Goal: Information Seeking & Learning: Learn about a topic

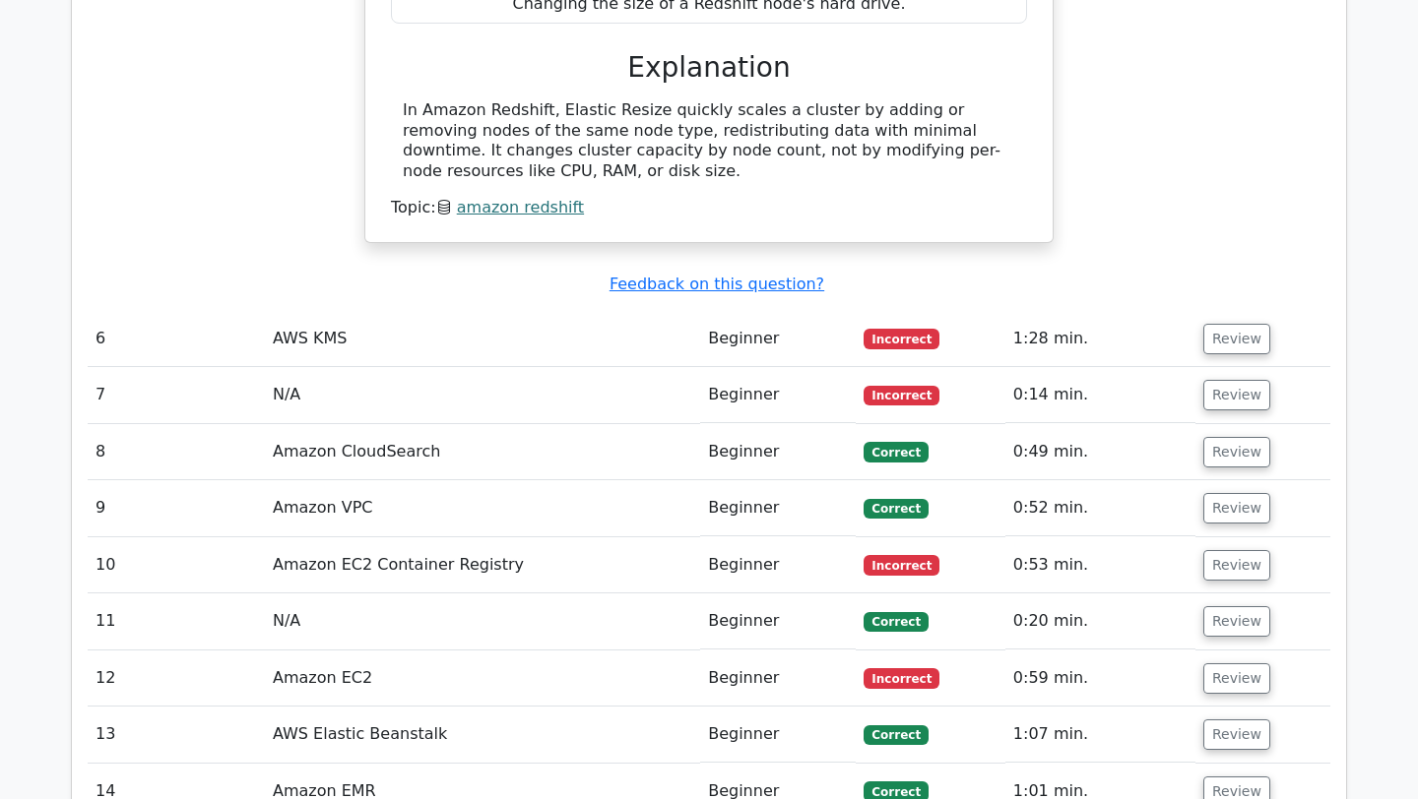
scroll to position [4932, 0]
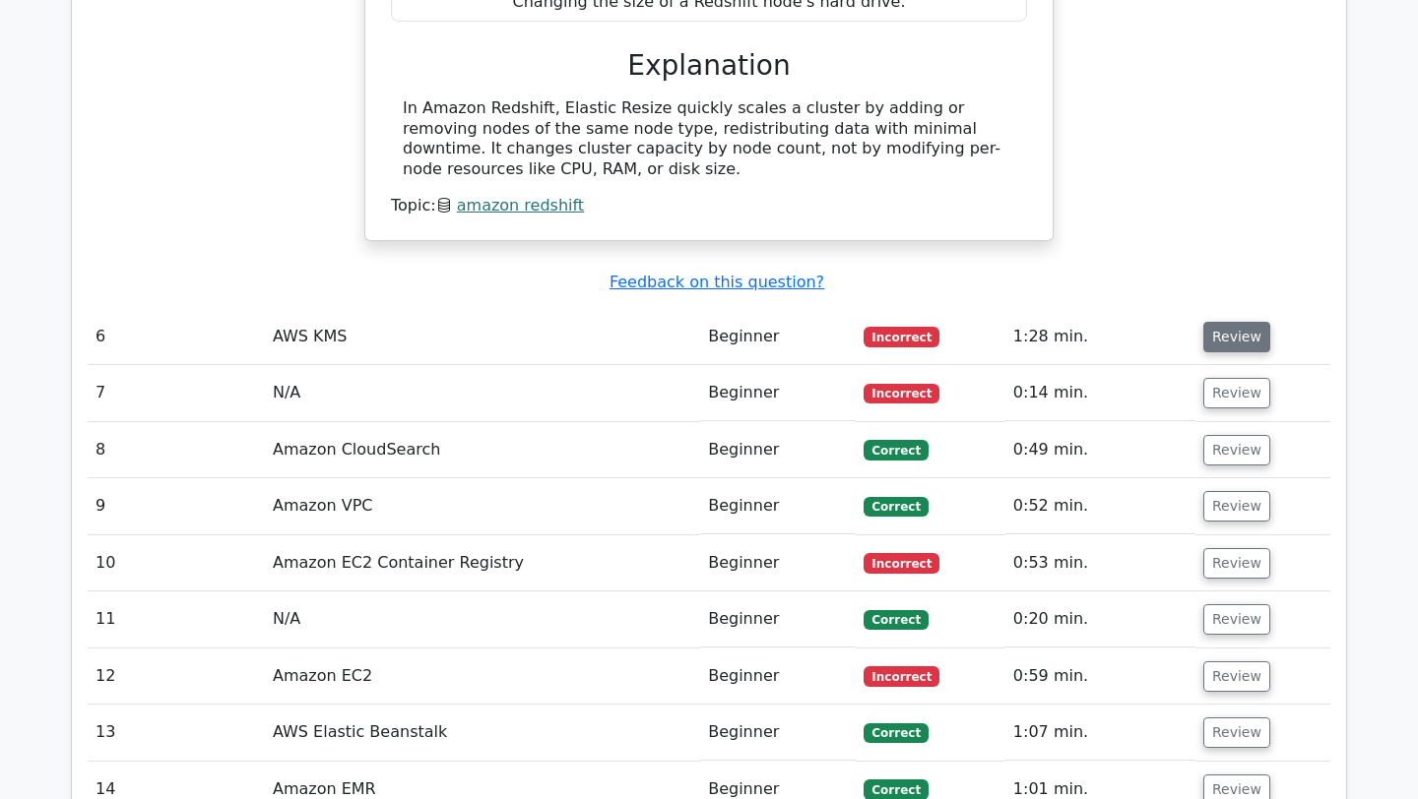
click at [1219, 322] on button "Review" at bounding box center [1236, 337] width 67 height 31
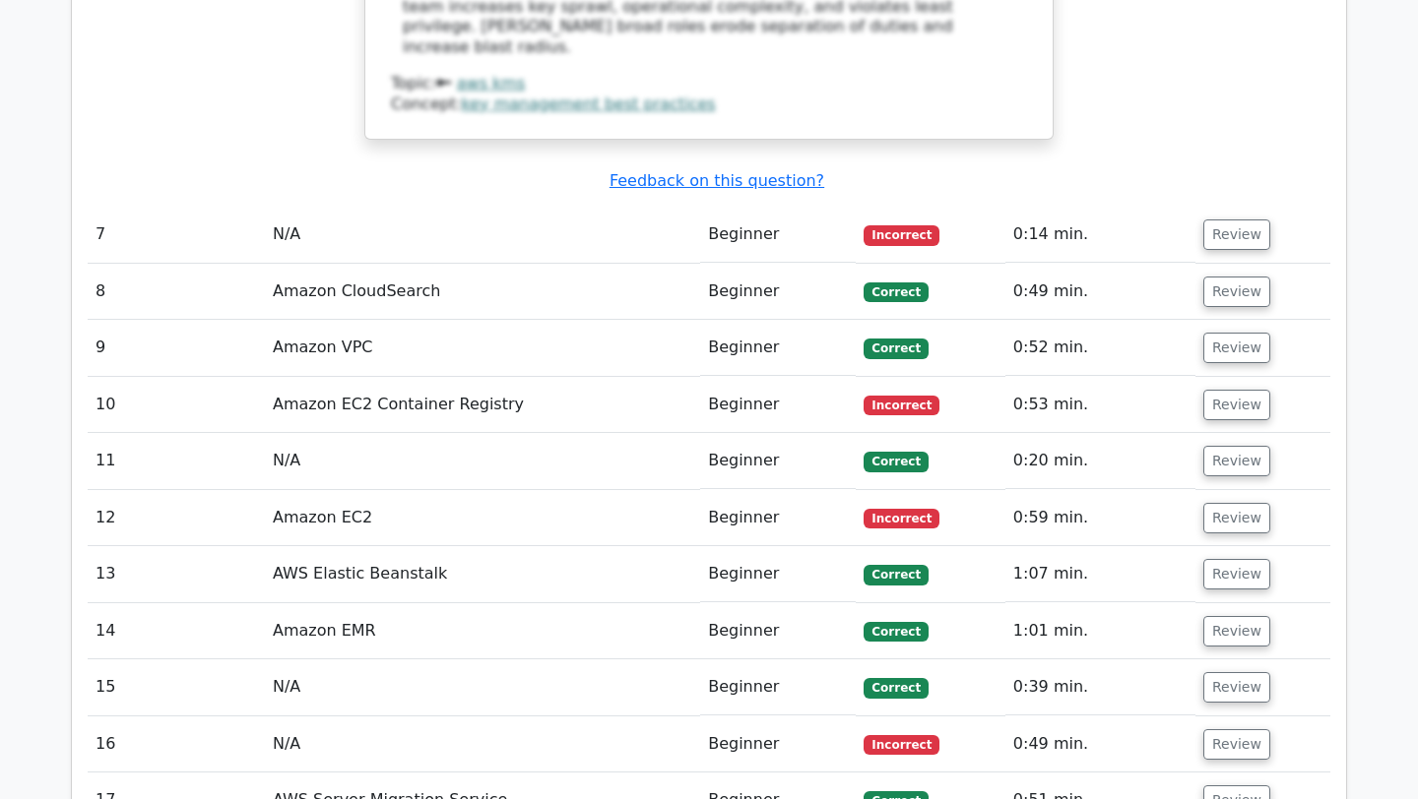
scroll to position [6459, 0]
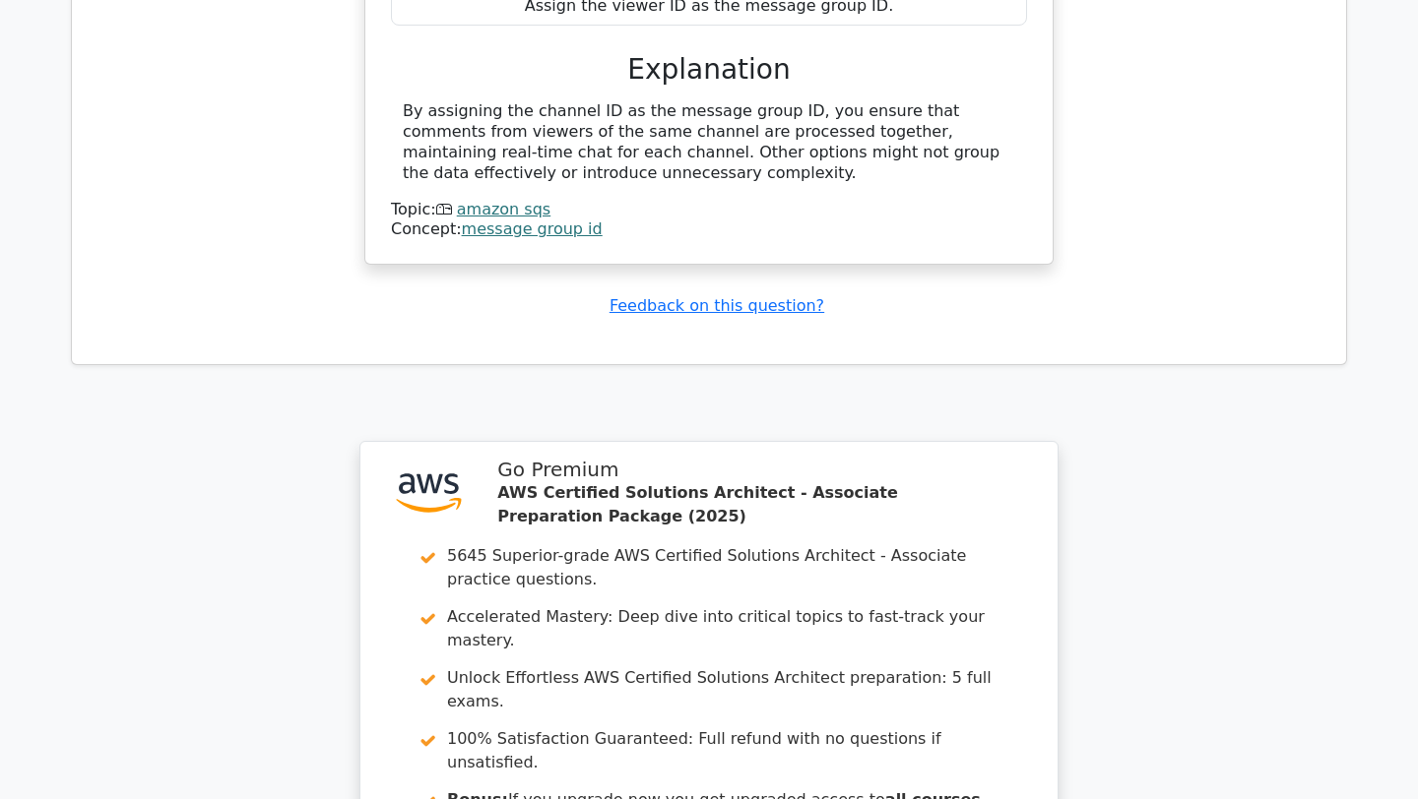
scroll to position [7923, 0]
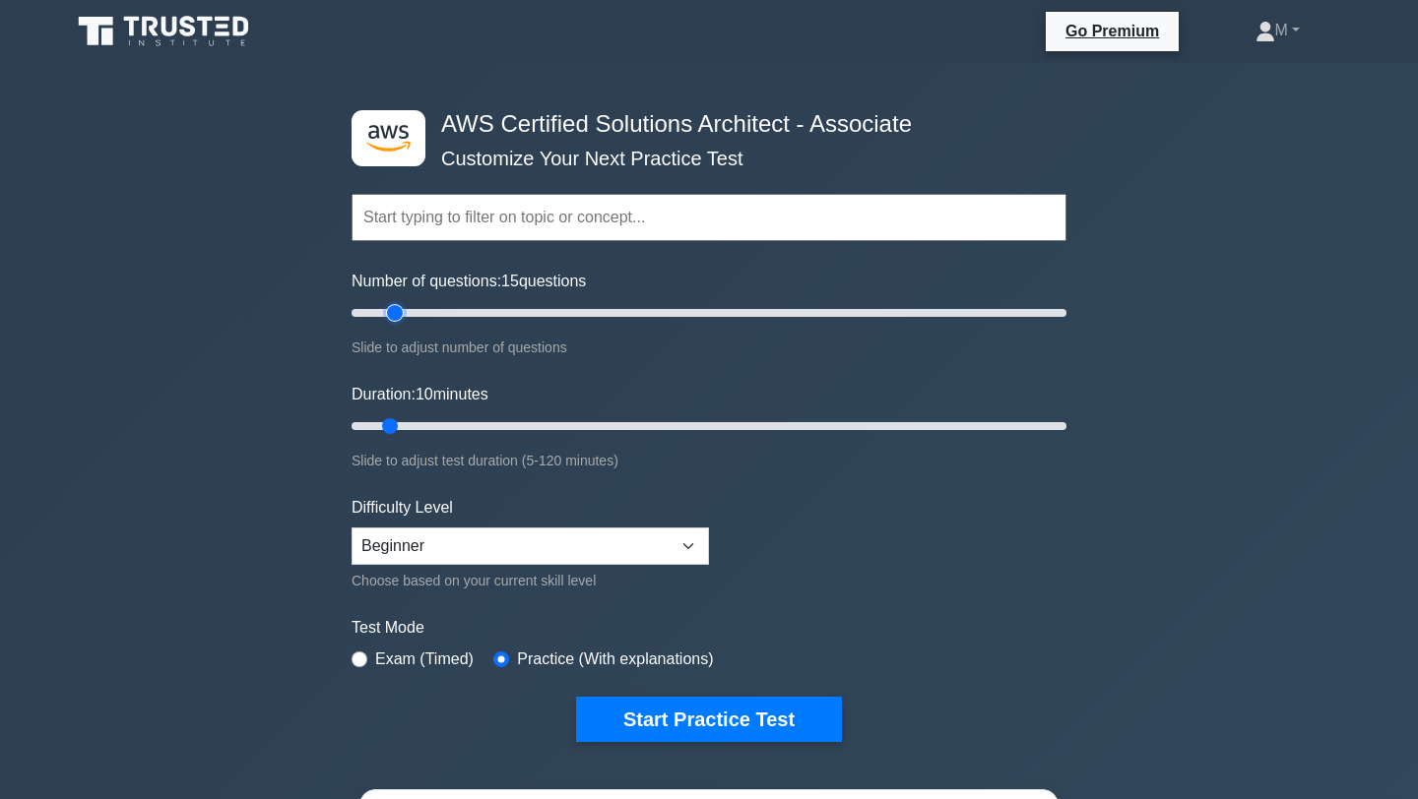
click at [394, 315] on input "Number of questions: 15 questions" at bounding box center [708, 313] width 715 height 24
click at [403, 315] on input "Number of questions: 15 questions" at bounding box center [708, 313] width 715 height 24
type input "20"
click at [415, 312] on input "Number of questions: 20 questions" at bounding box center [708, 313] width 715 height 24
type input "20"
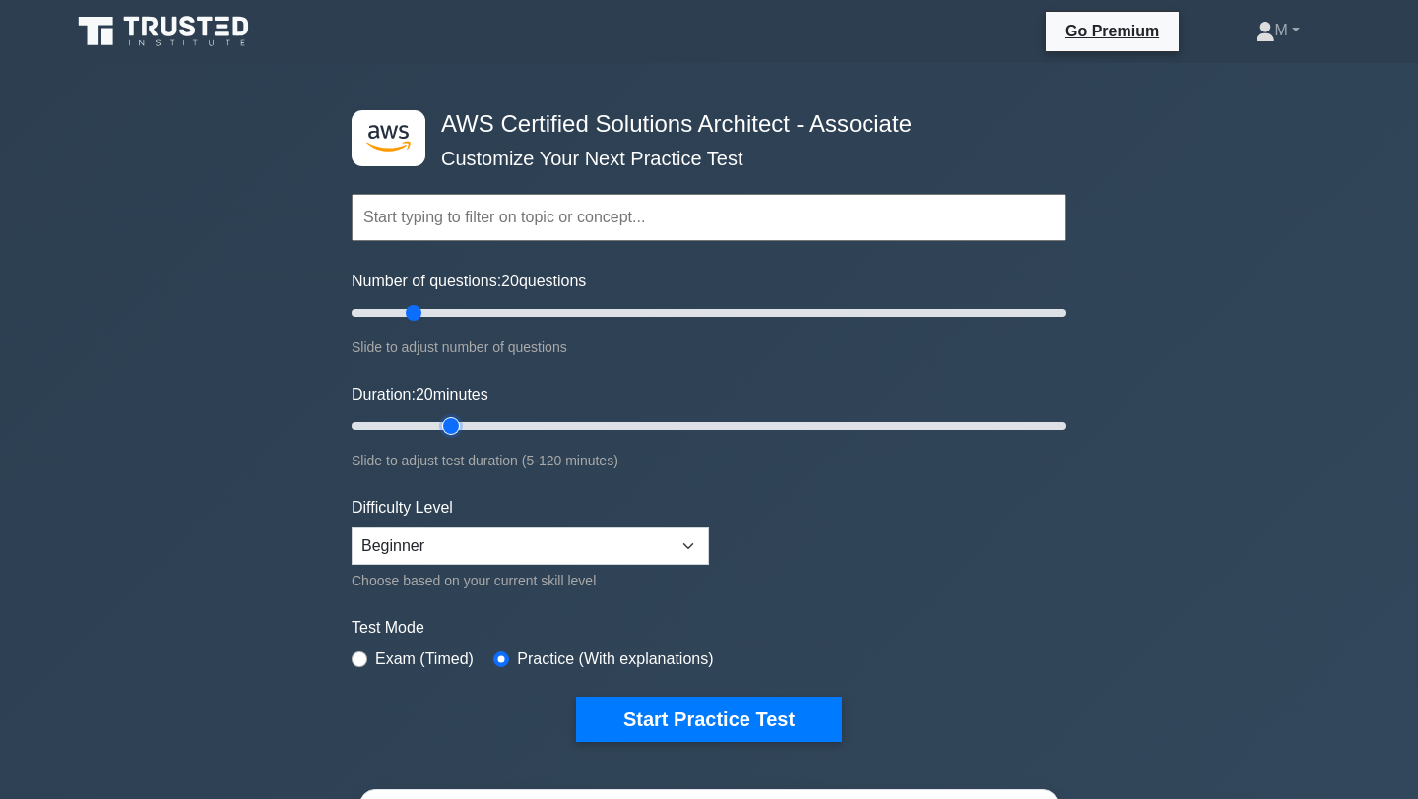
click at [449, 422] on input "Duration: 20 minutes" at bounding box center [708, 426] width 715 height 24
click at [668, 544] on select "Beginner Intermediate Expert" at bounding box center [529, 546] width 357 height 37
select select "expert"
click at [351, 528] on select "Beginner Intermediate Expert" at bounding box center [529, 546] width 357 height 37
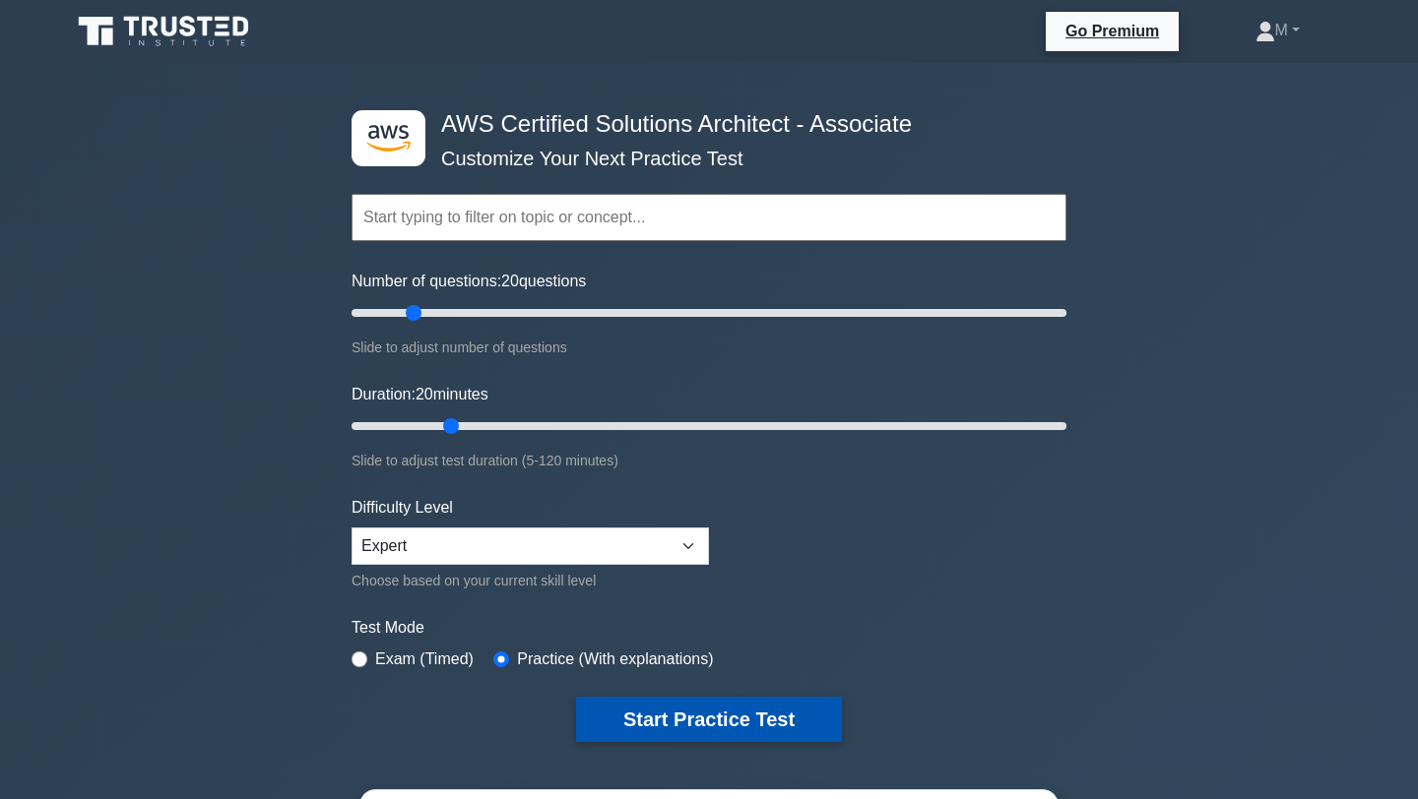
click at [679, 722] on button "Start Practice Test" at bounding box center [709, 719] width 266 height 45
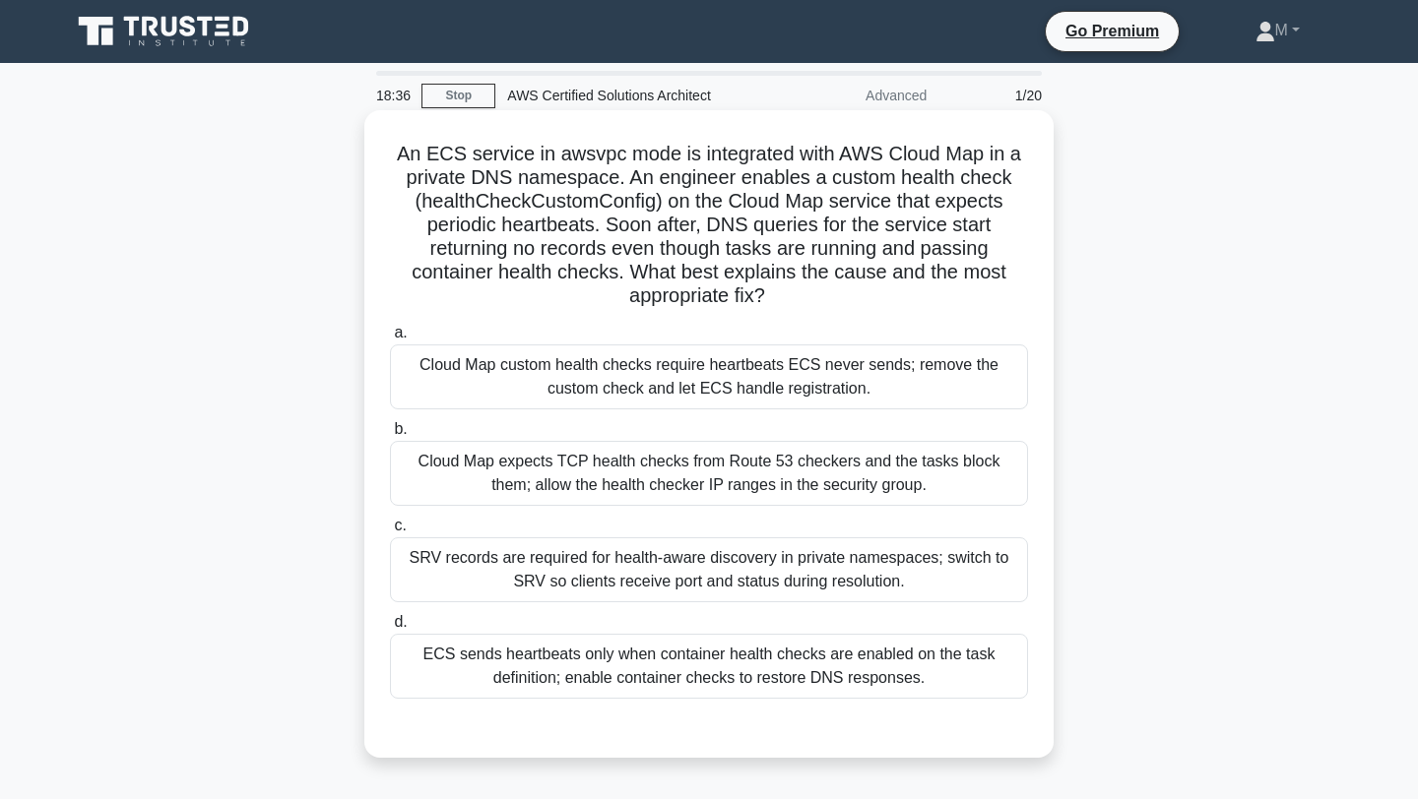
click at [728, 395] on div "Cloud Map custom health checks require heartbeats ECS never sends; remove the c…" at bounding box center [709, 377] width 638 height 65
click at [390, 340] on input "a. Cloud Map custom health checks require heartbeats ECS never sends; remove th…" at bounding box center [390, 333] width 0 height 13
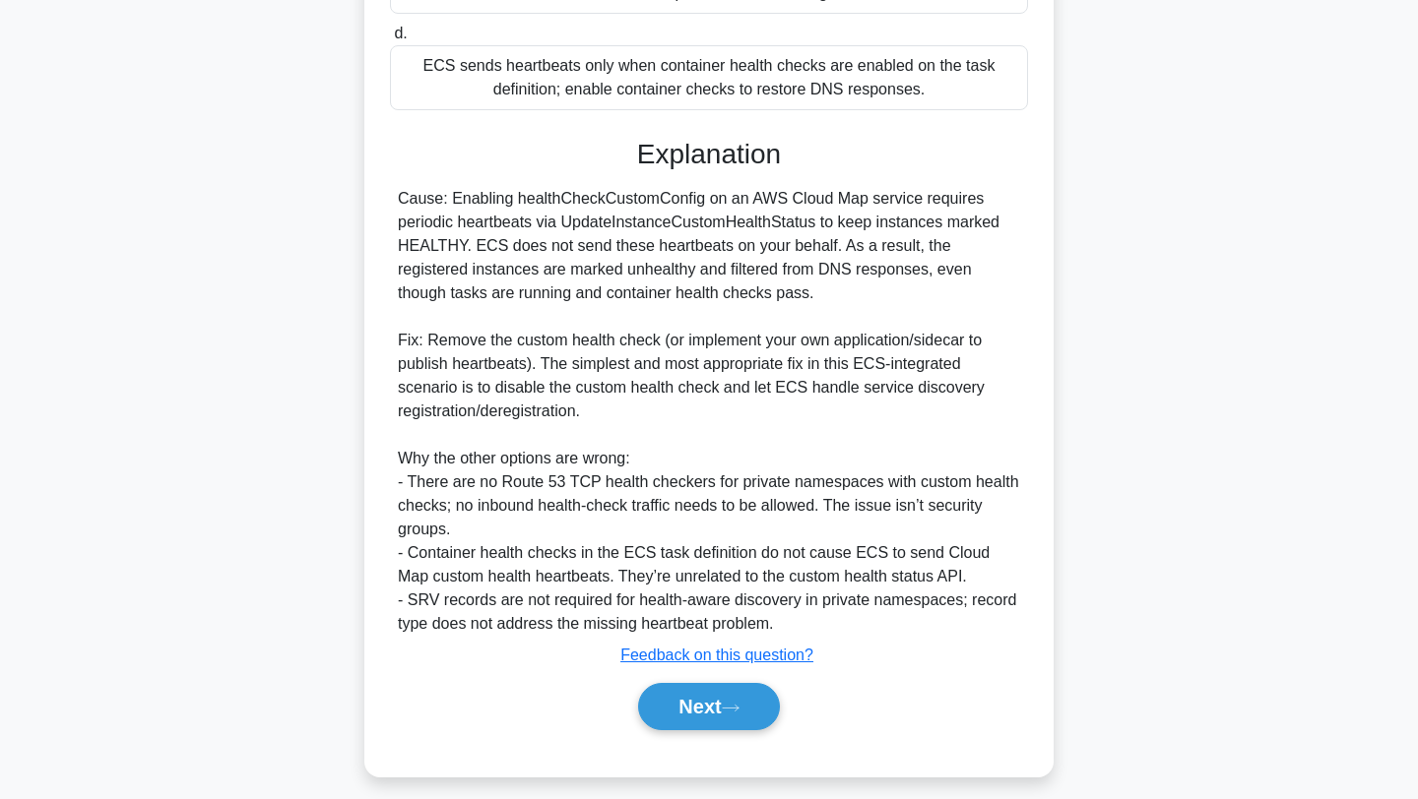
scroll to position [604, 0]
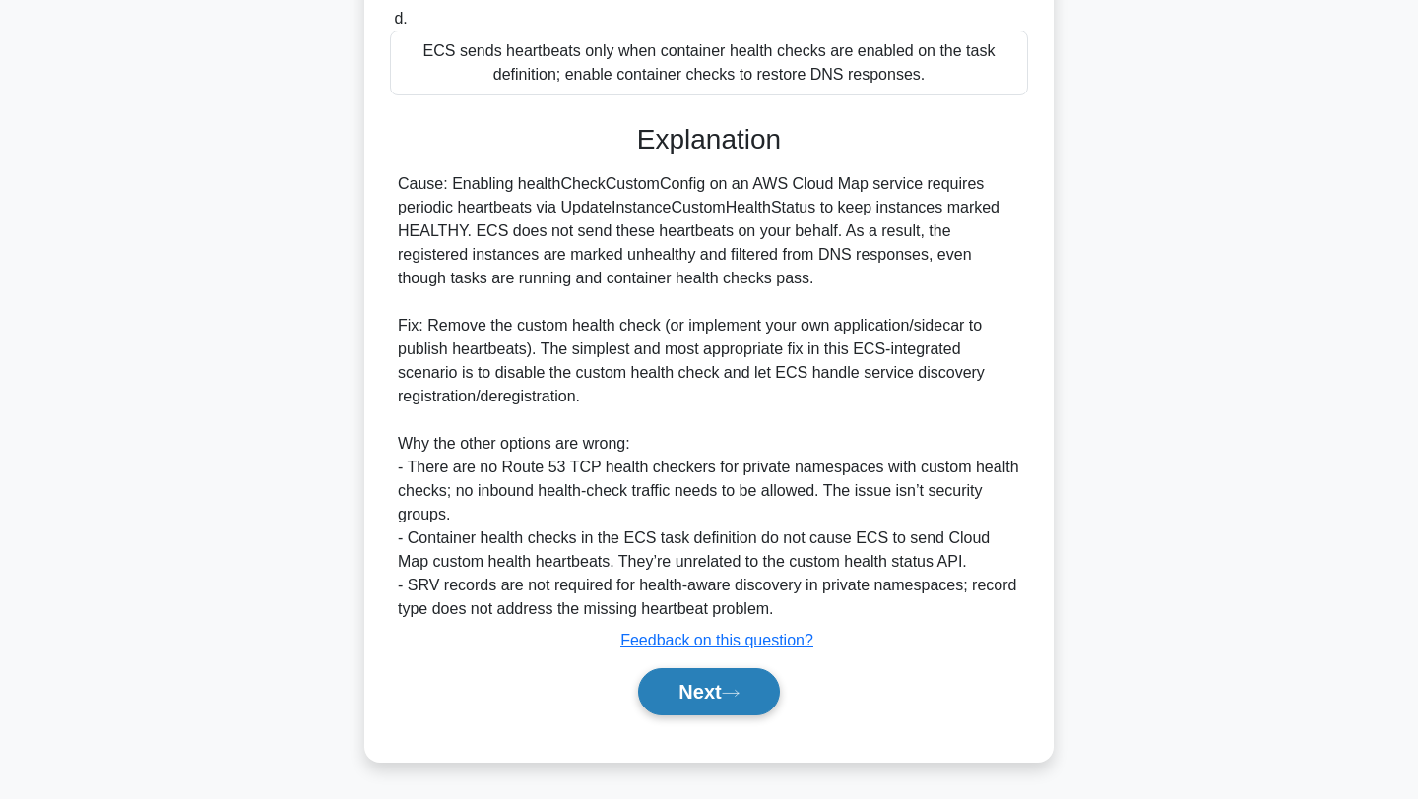
click at [695, 695] on button "Next" at bounding box center [708, 691] width 141 height 47
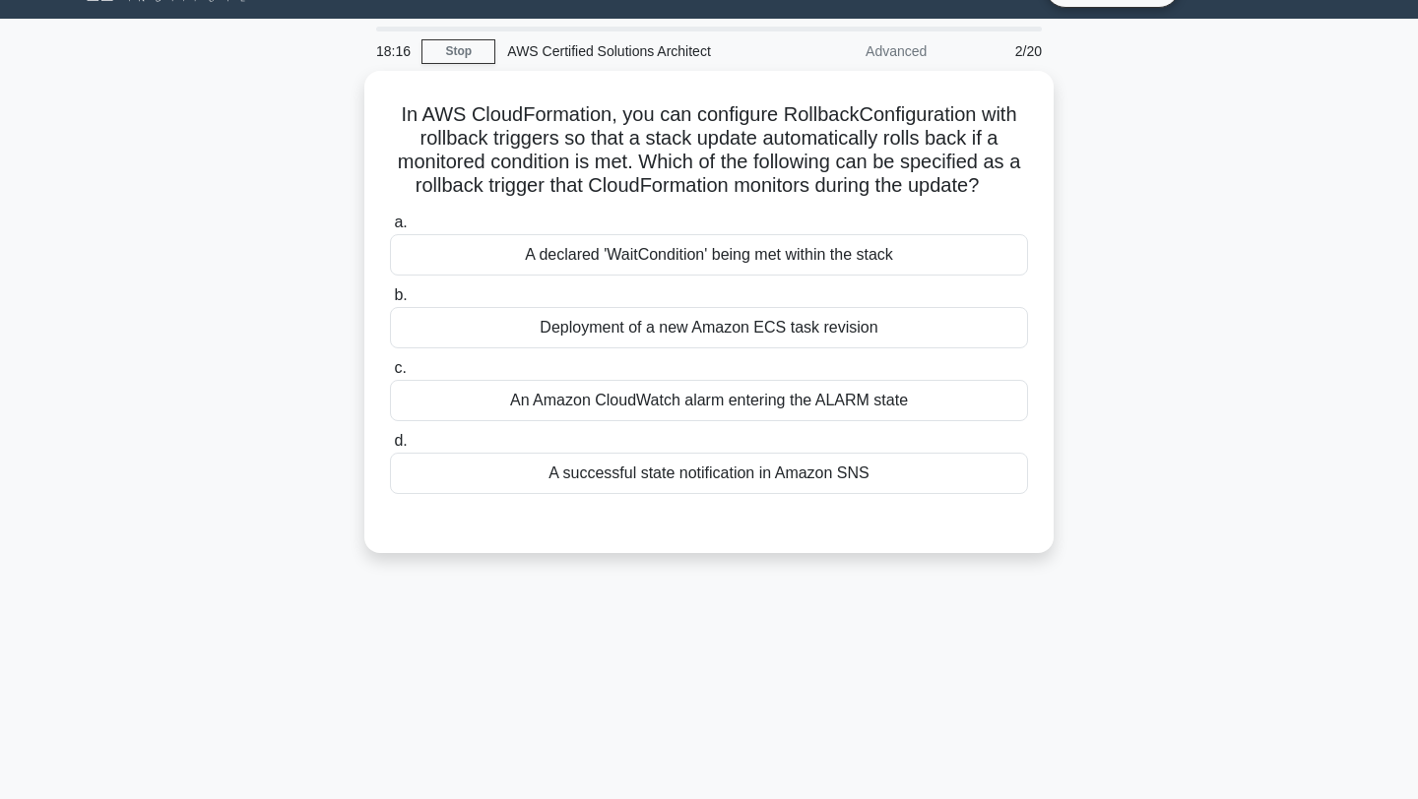
scroll to position [0, 0]
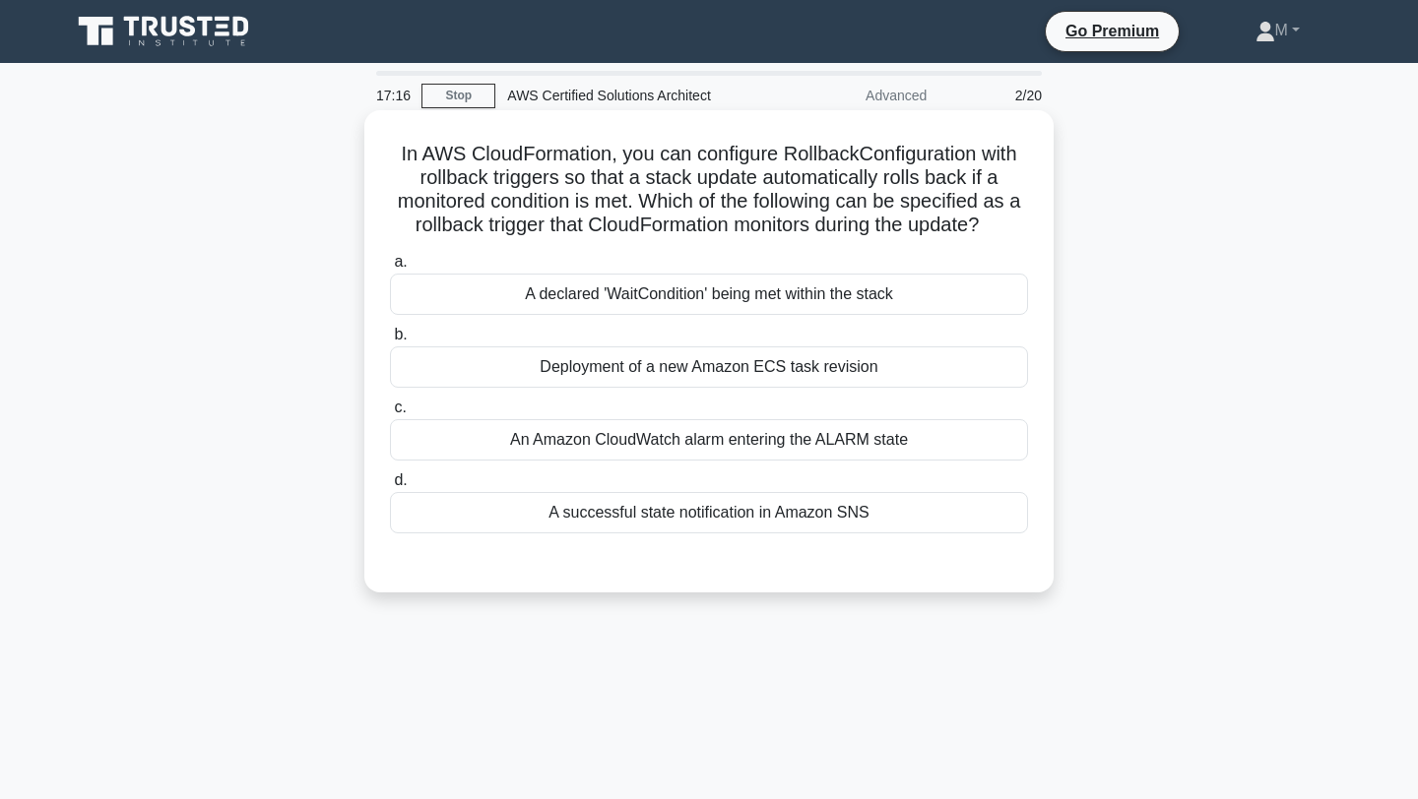
click at [761, 302] on div "A declared 'WaitCondition' being met within the stack" at bounding box center [709, 294] width 638 height 41
click at [390, 269] on input "a. A declared 'WaitCondition' being met within the stack" at bounding box center [390, 262] width 0 height 13
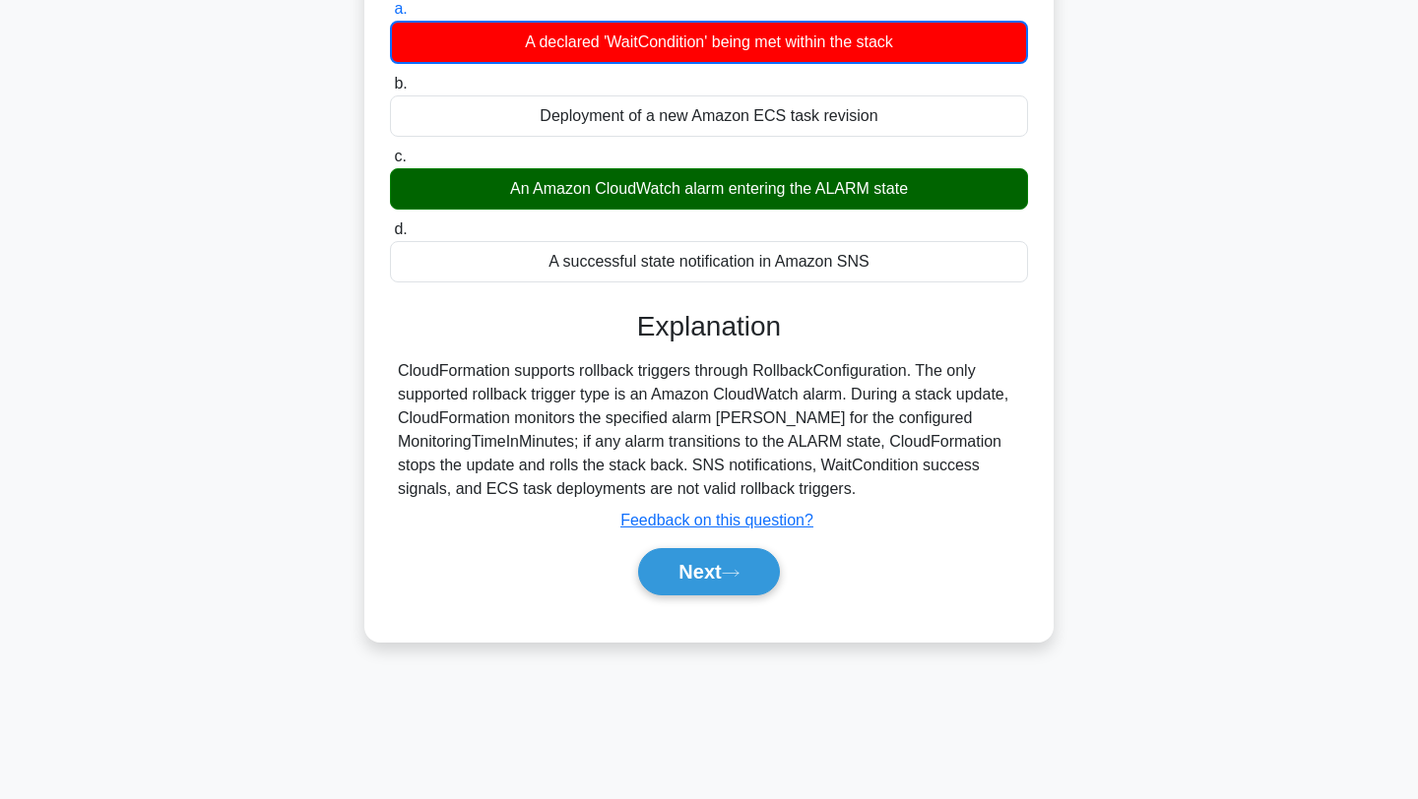
scroll to position [264, 0]
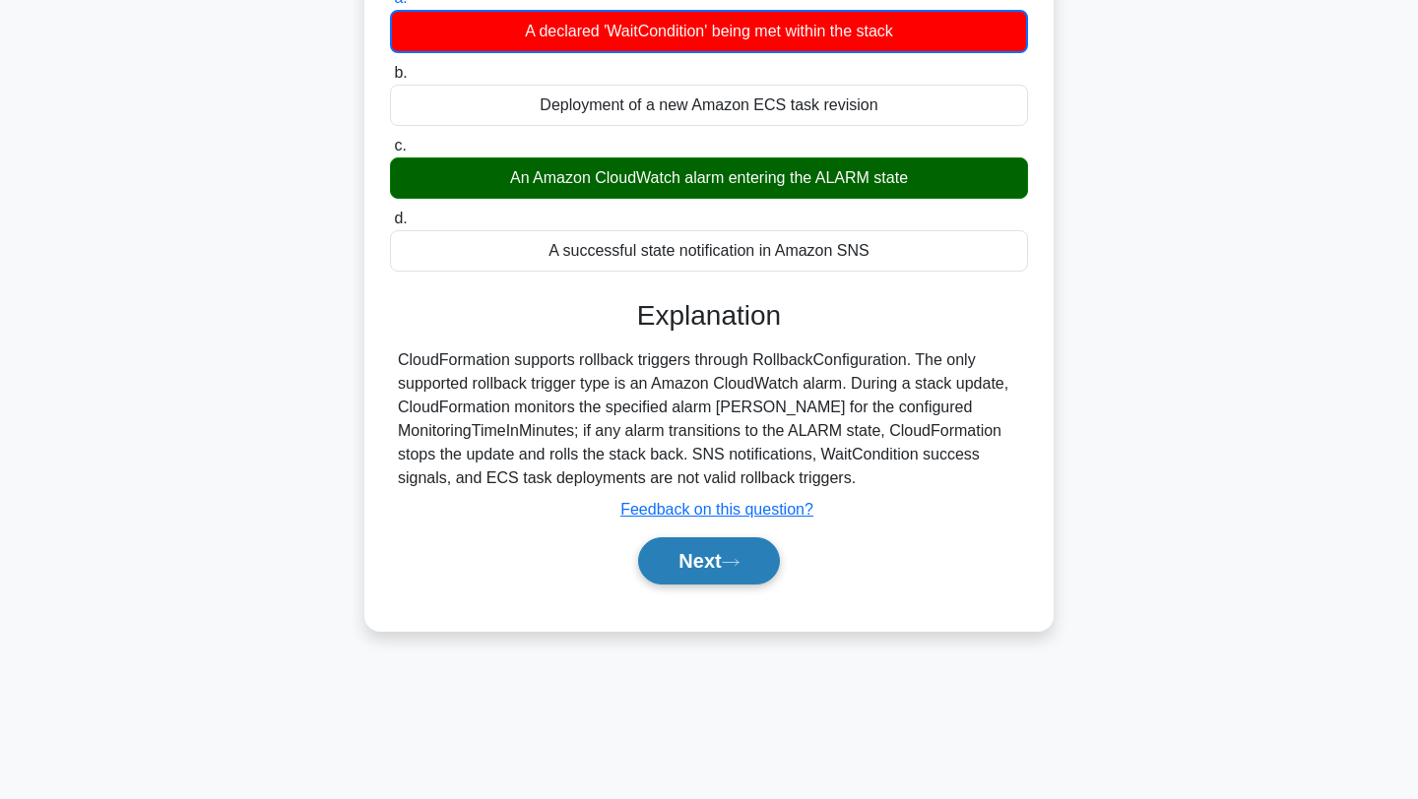
click at [739, 549] on button "Next" at bounding box center [708, 561] width 141 height 47
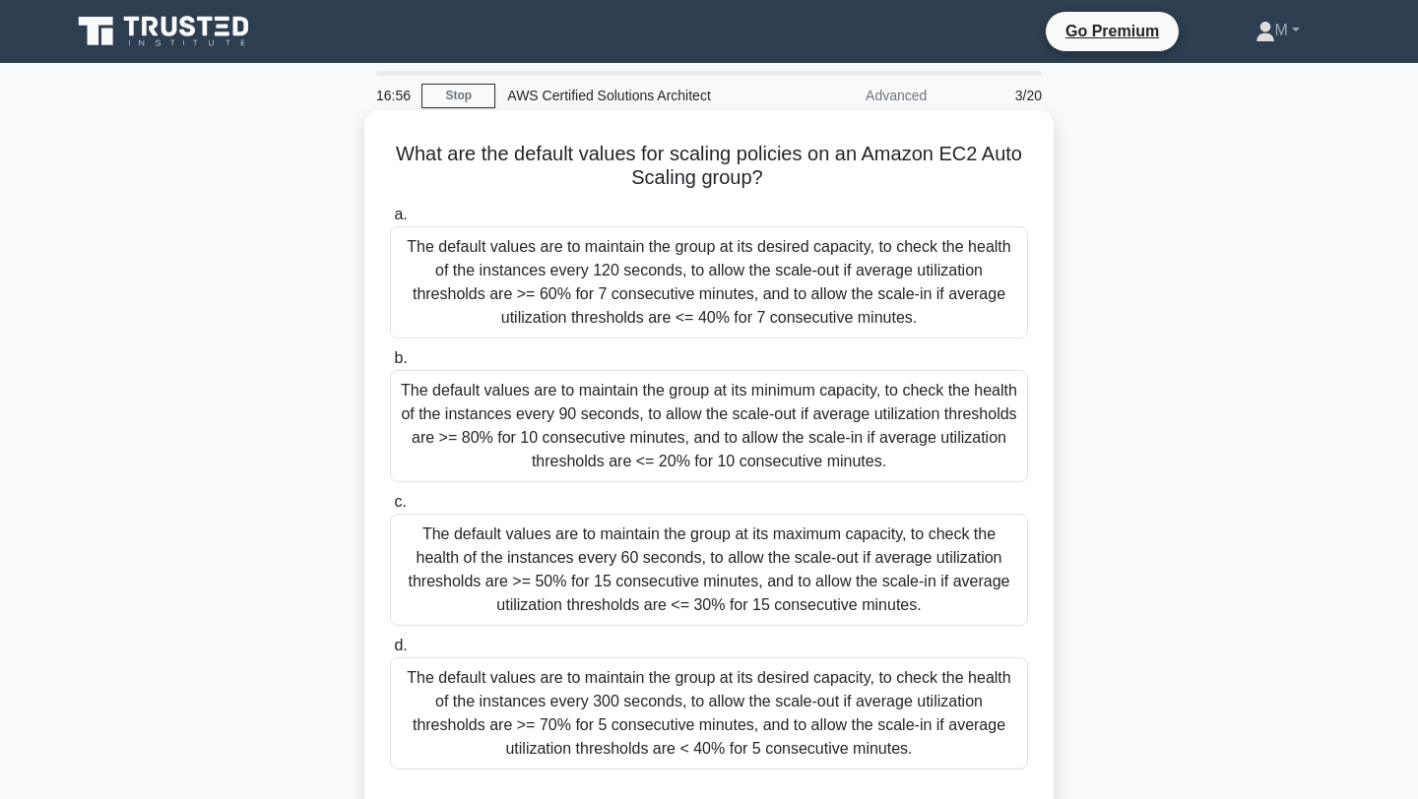
scroll to position [2, 0]
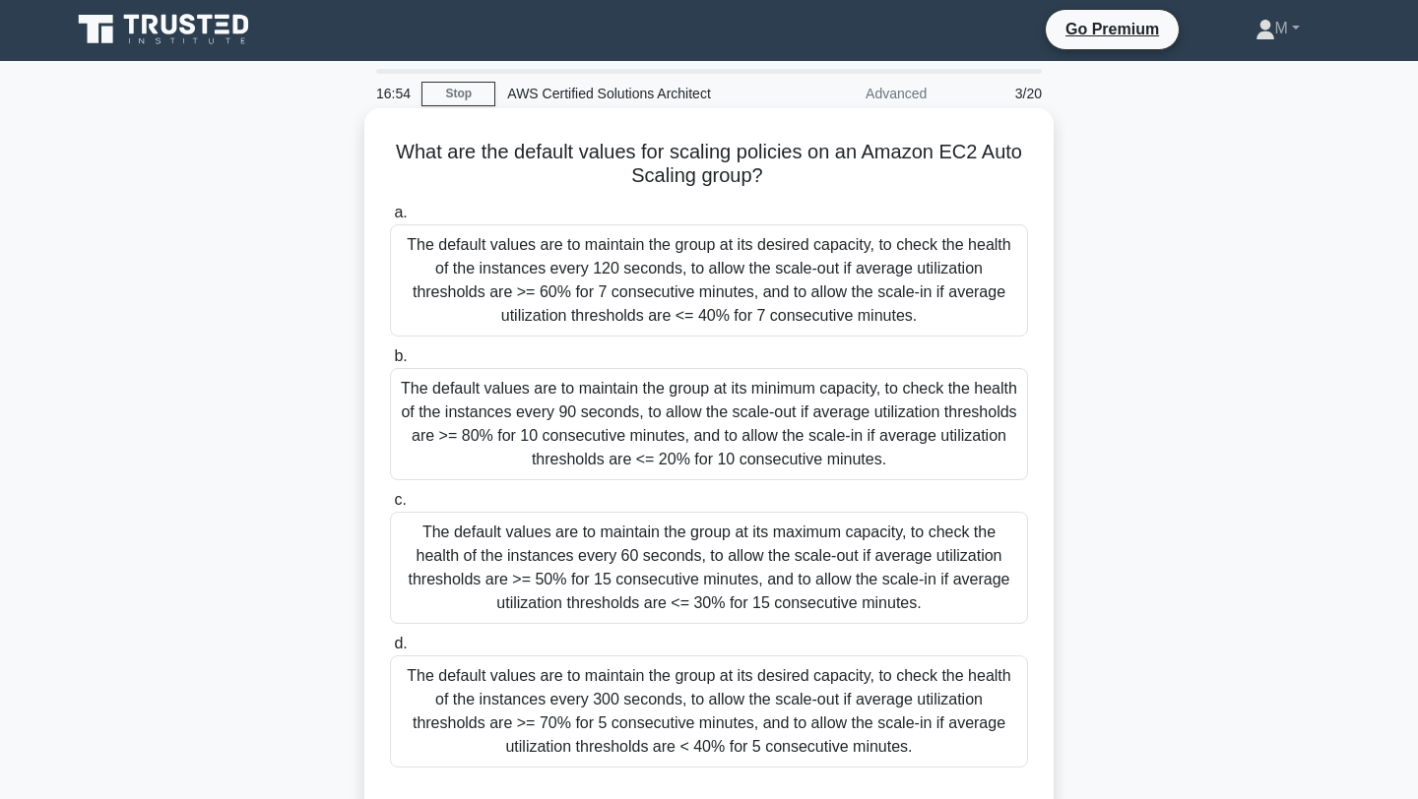
click at [732, 565] on div "The default values are to maintain the group at its maximum capacity, to check …" at bounding box center [709, 568] width 638 height 112
click at [390, 507] on input "c. The default values are to maintain the group at its maximum capacity, to che…" at bounding box center [390, 500] width 0 height 13
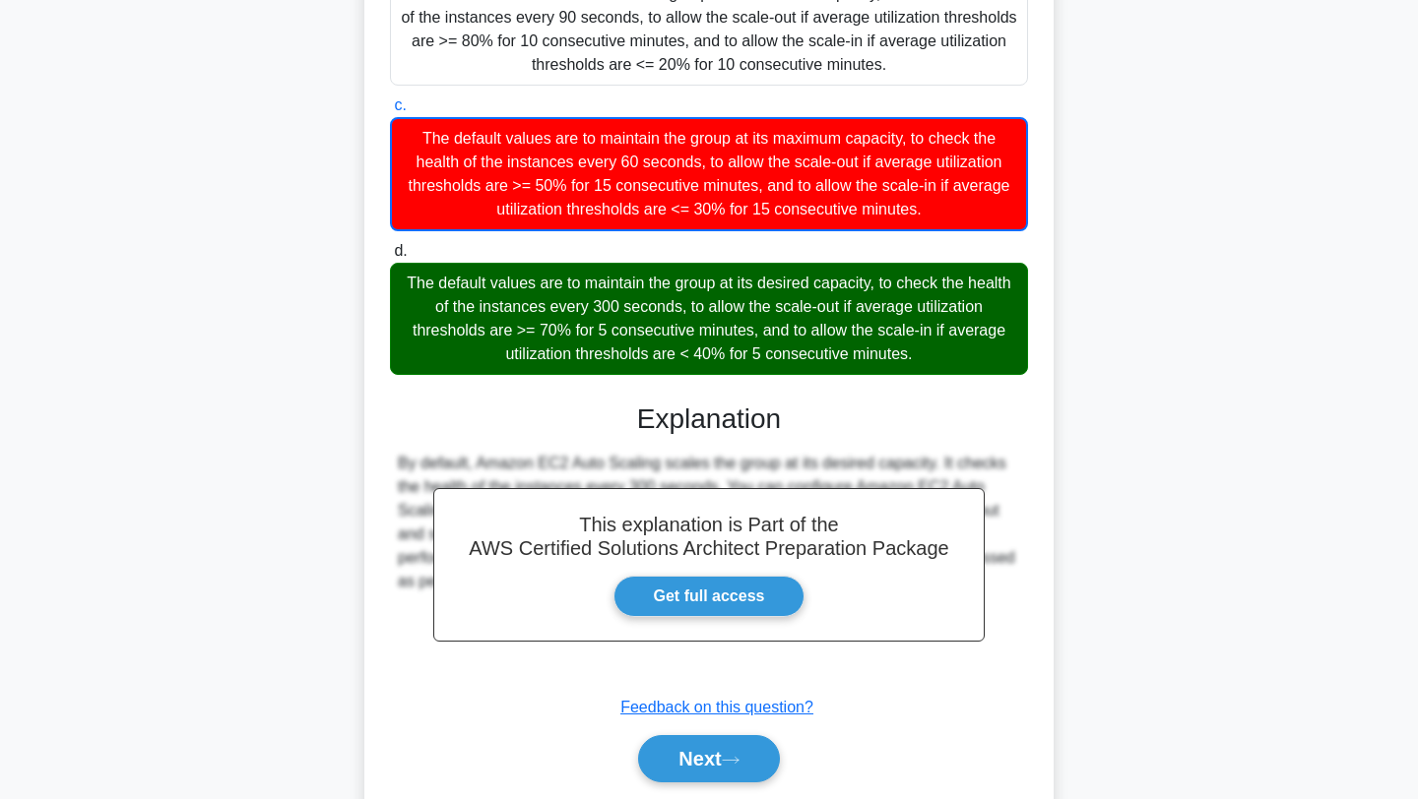
scroll to position [430, 0]
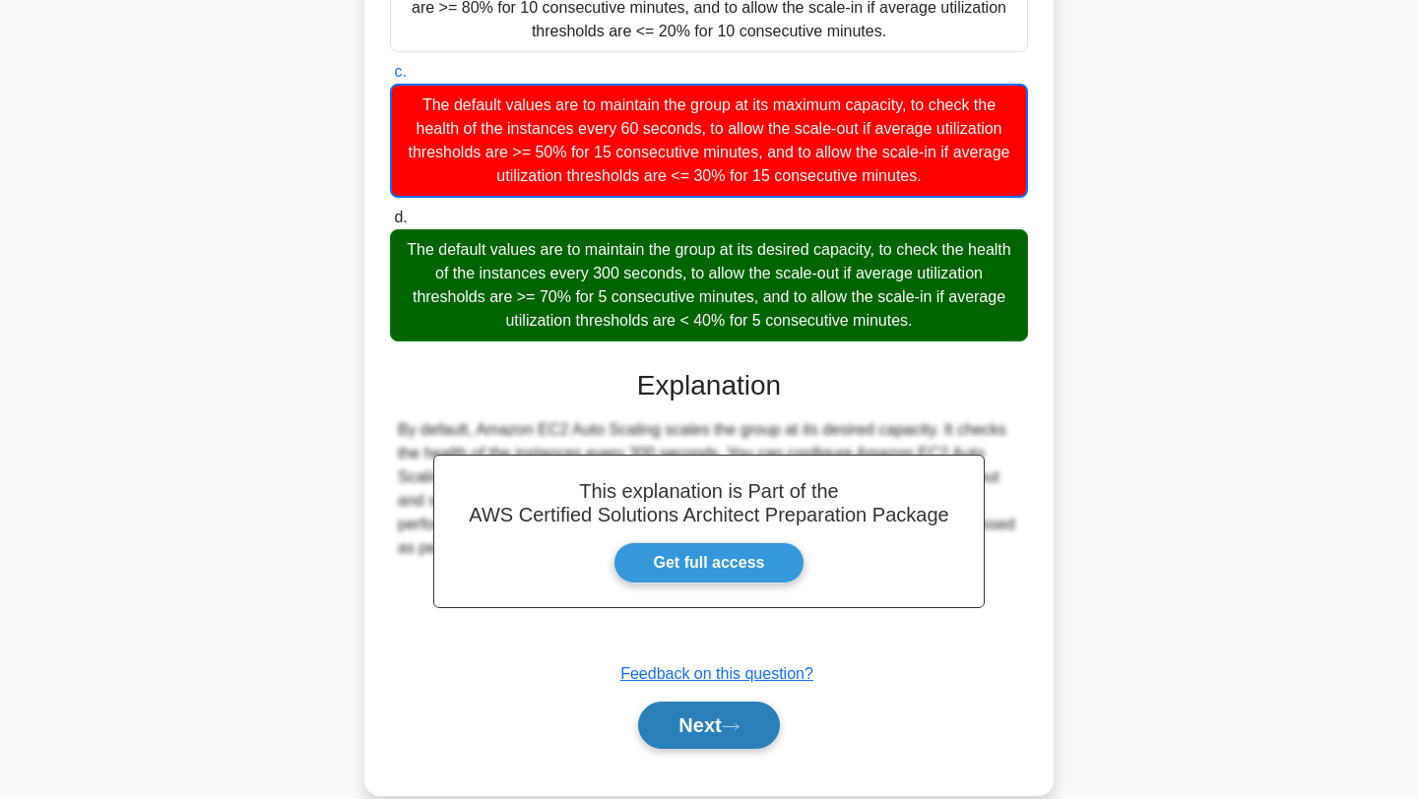
click at [699, 728] on button "Next" at bounding box center [708, 725] width 141 height 47
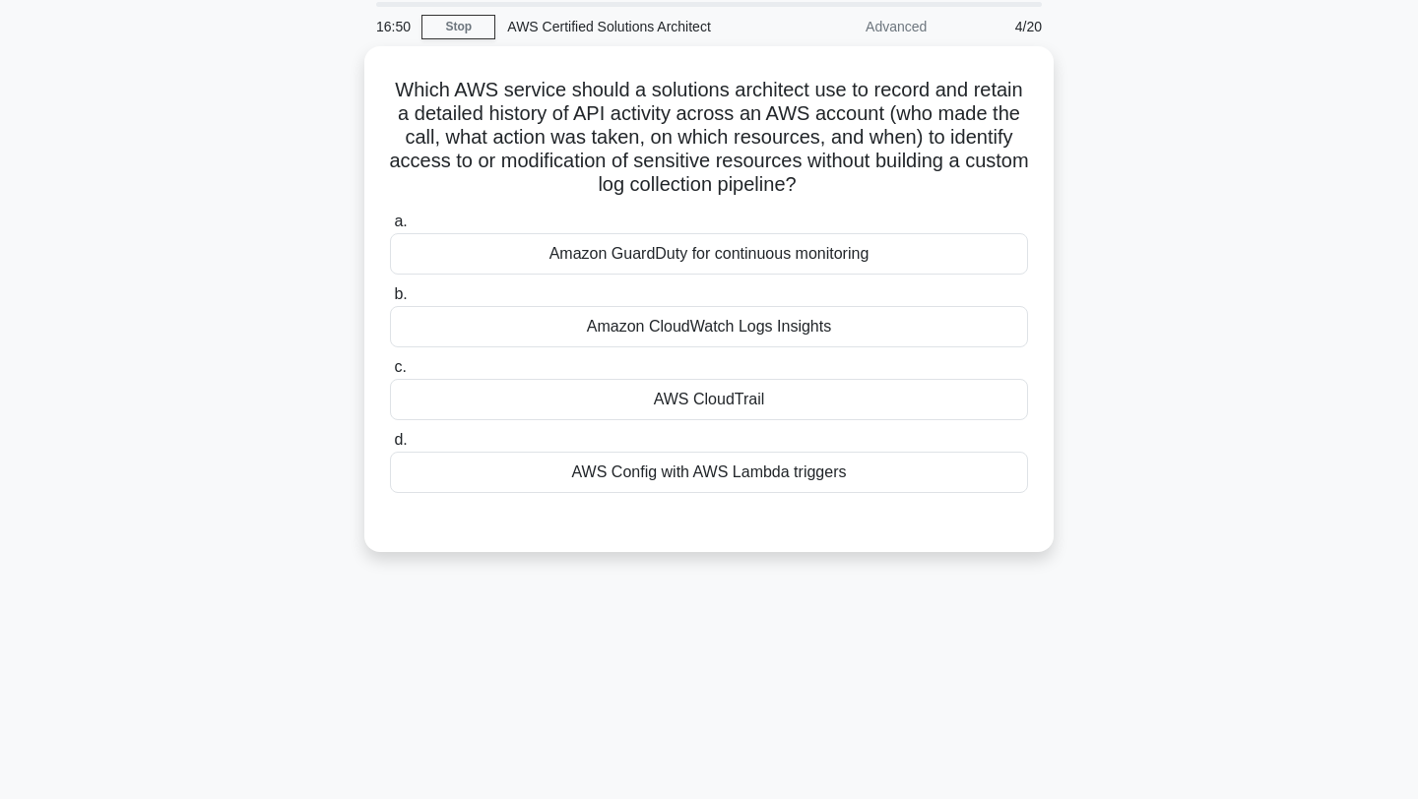
scroll to position [0, 0]
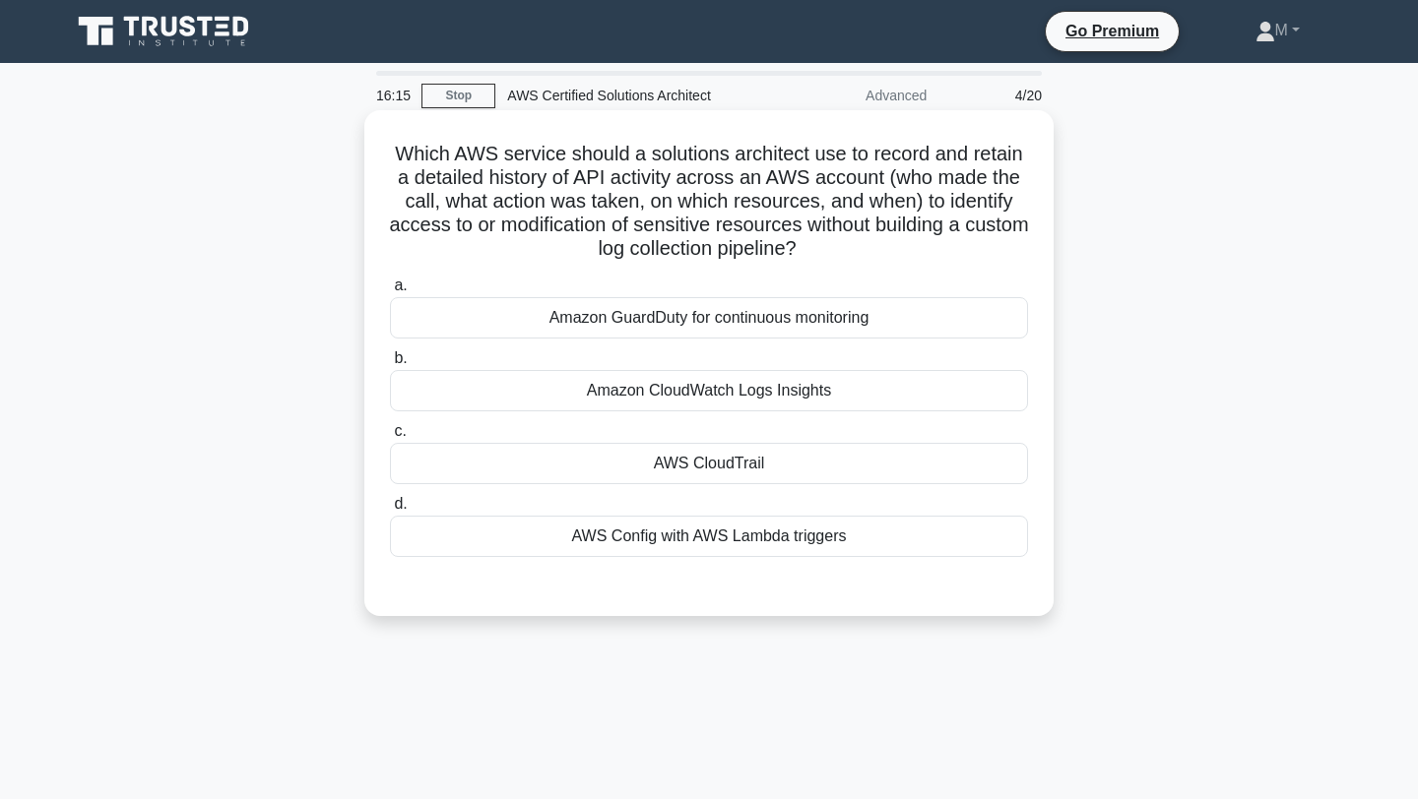
click at [773, 314] on div "Amazon GuardDuty for continuous monitoring" at bounding box center [709, 317] width 638 height 41
click at [390, 292] on input "a. Amazon GuardDuty for continuous monitoring" at bounding box center [390, 286] width 0 height 13
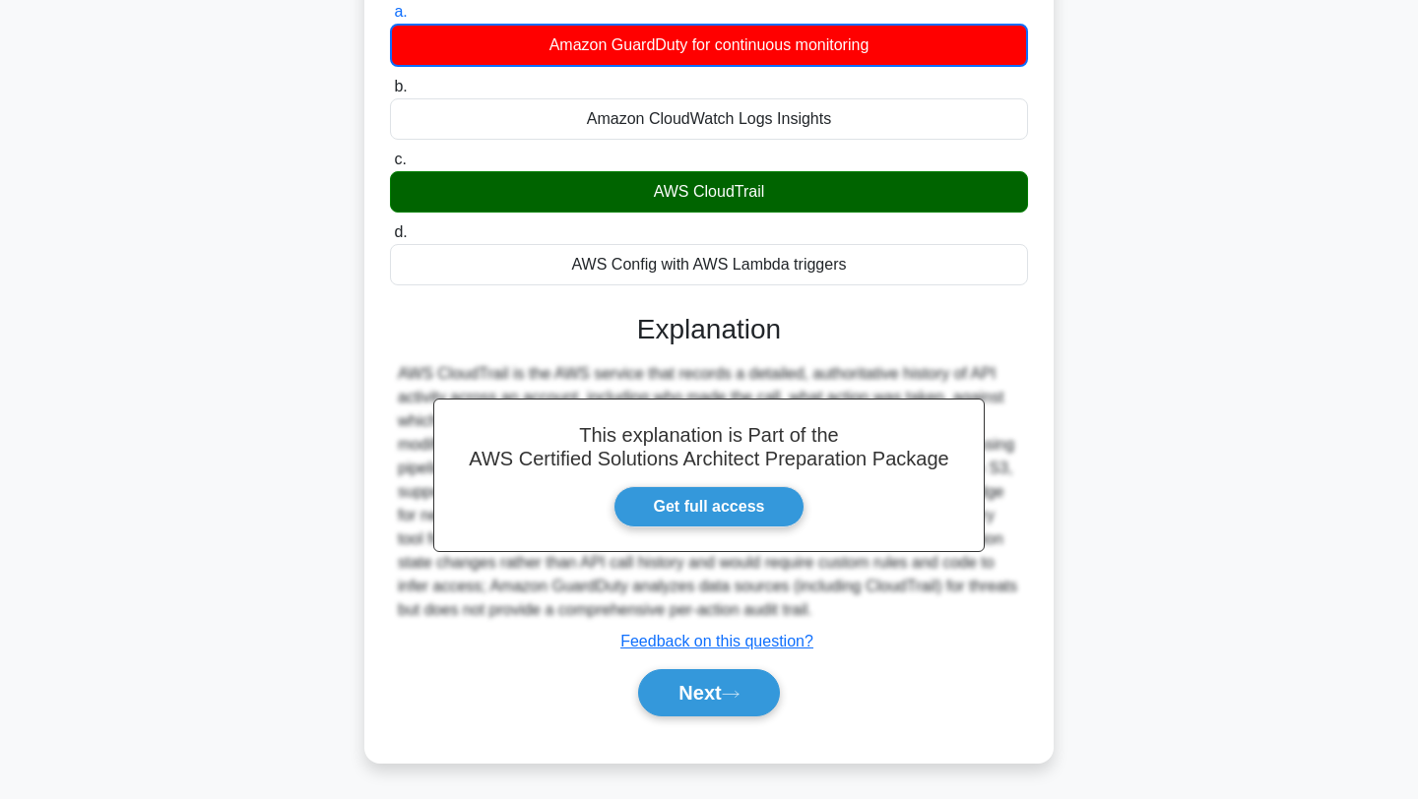
scroll to position [275, 0]
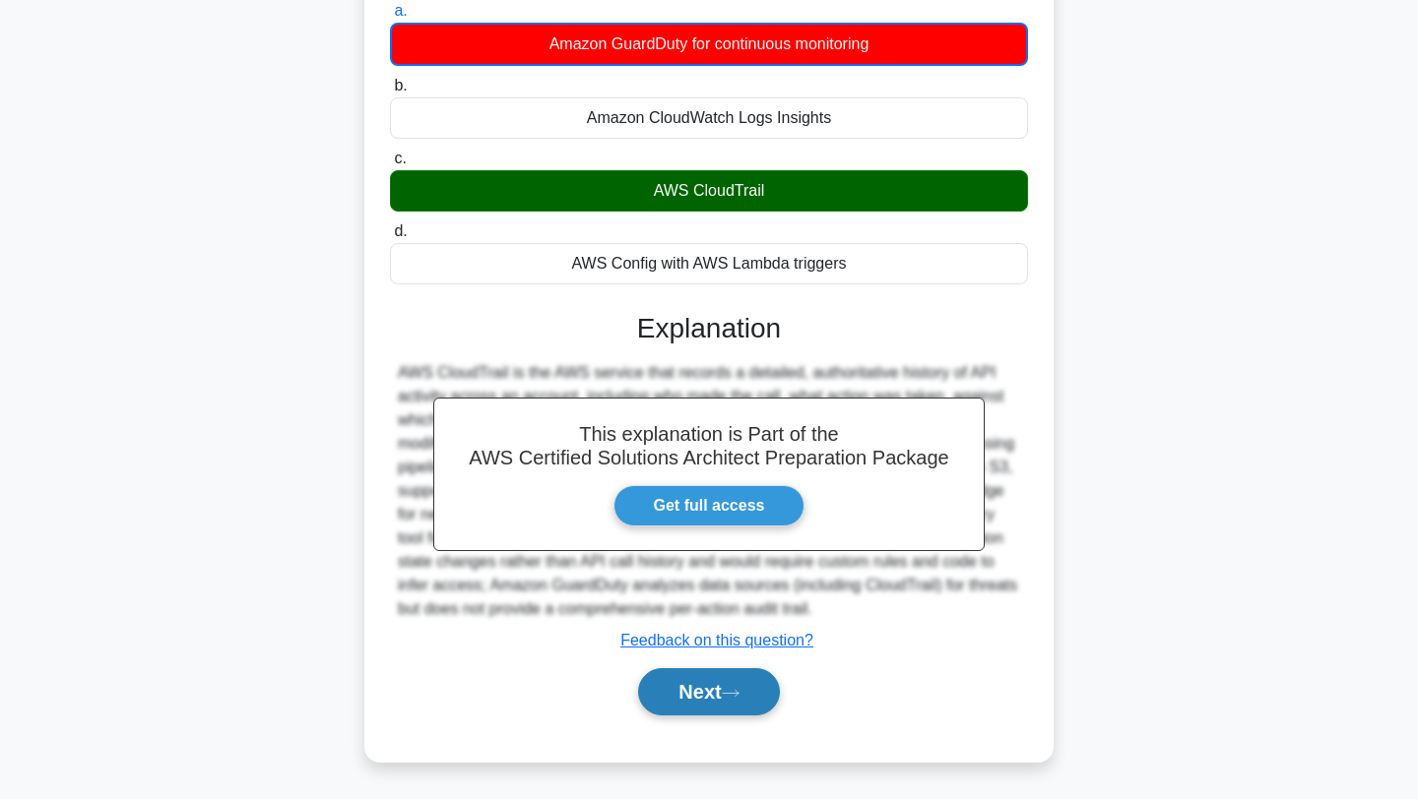
click at [708, 700] on button "Next" at bounding box center [708, 691] width 141 height 47
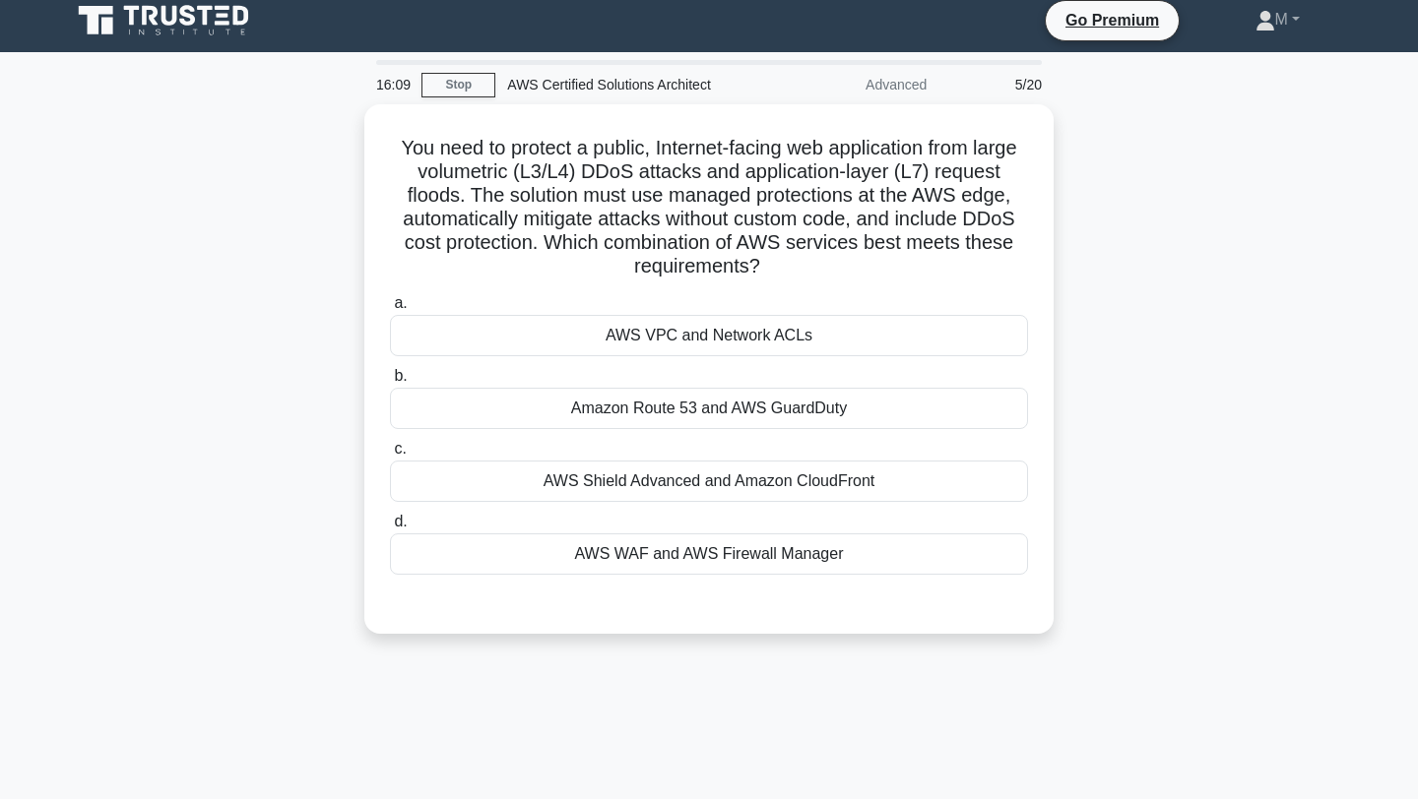
scroll to position [8, 0]
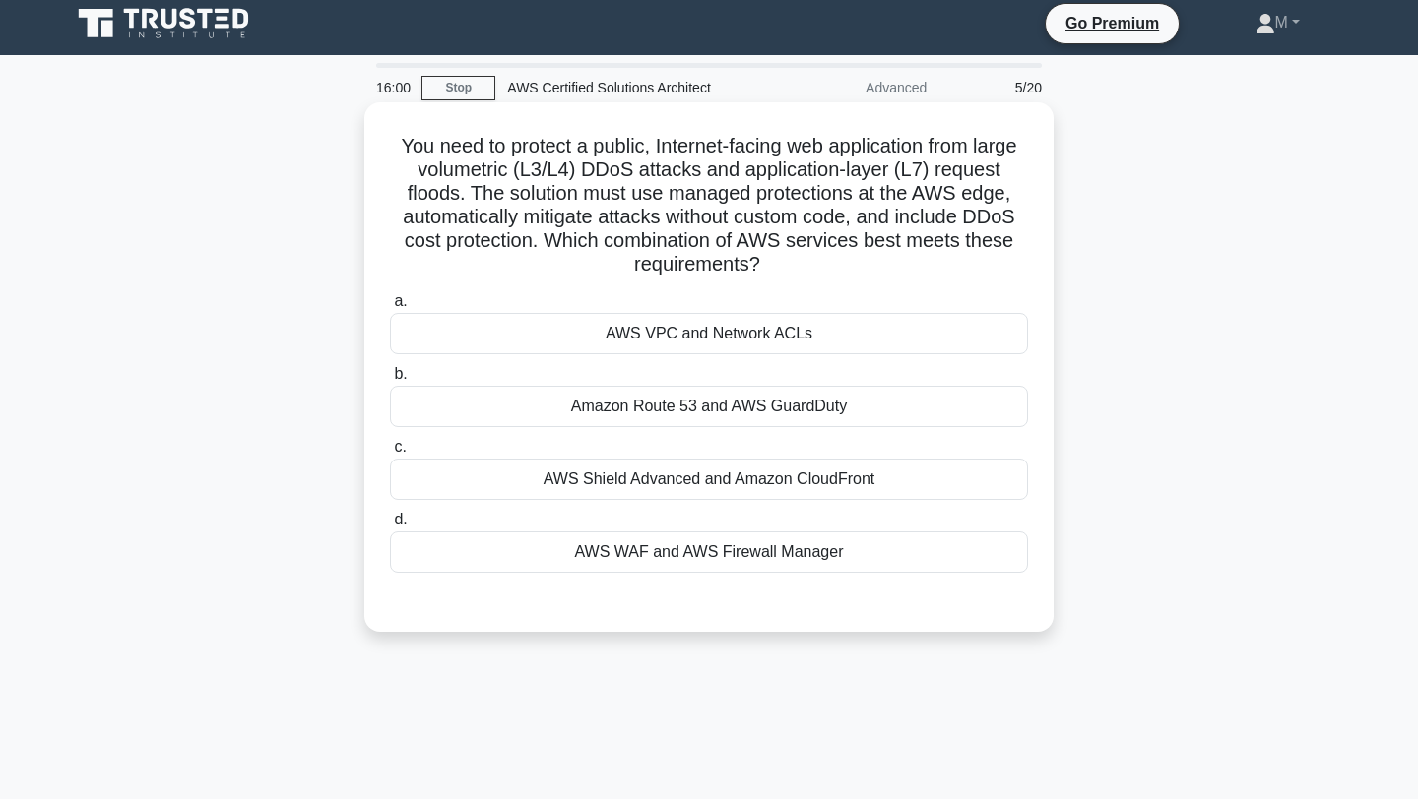
click at [765, 477] on div "AWS Shield Advanced and Amazon CloudFront" at bounding box center [709, 479] width 638 height 41
click at [390, 454] on input "c. AWS Shield Advanced and Amazon CloudFront" at bounding box center [390, 447] width 0 height 13
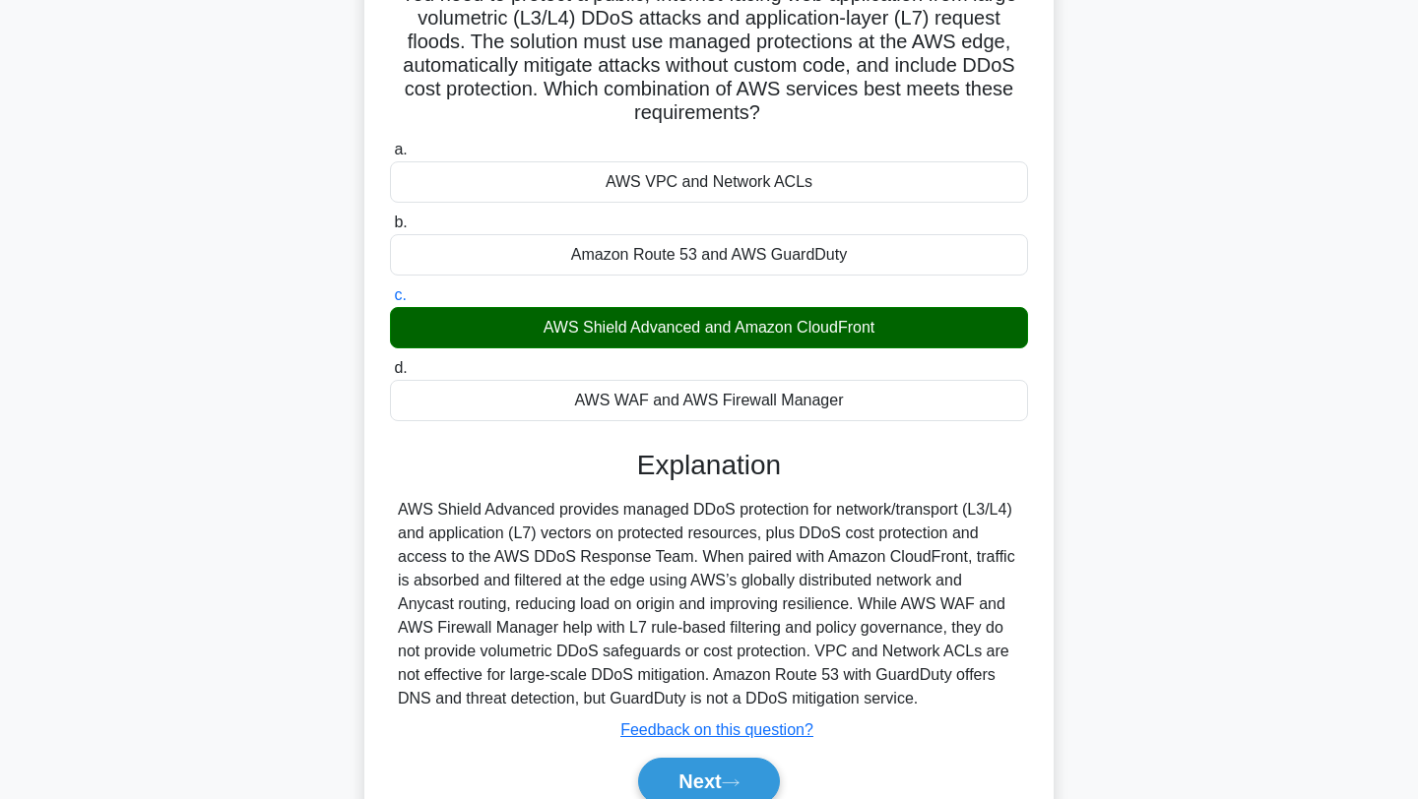
scroll to position [264, 0]
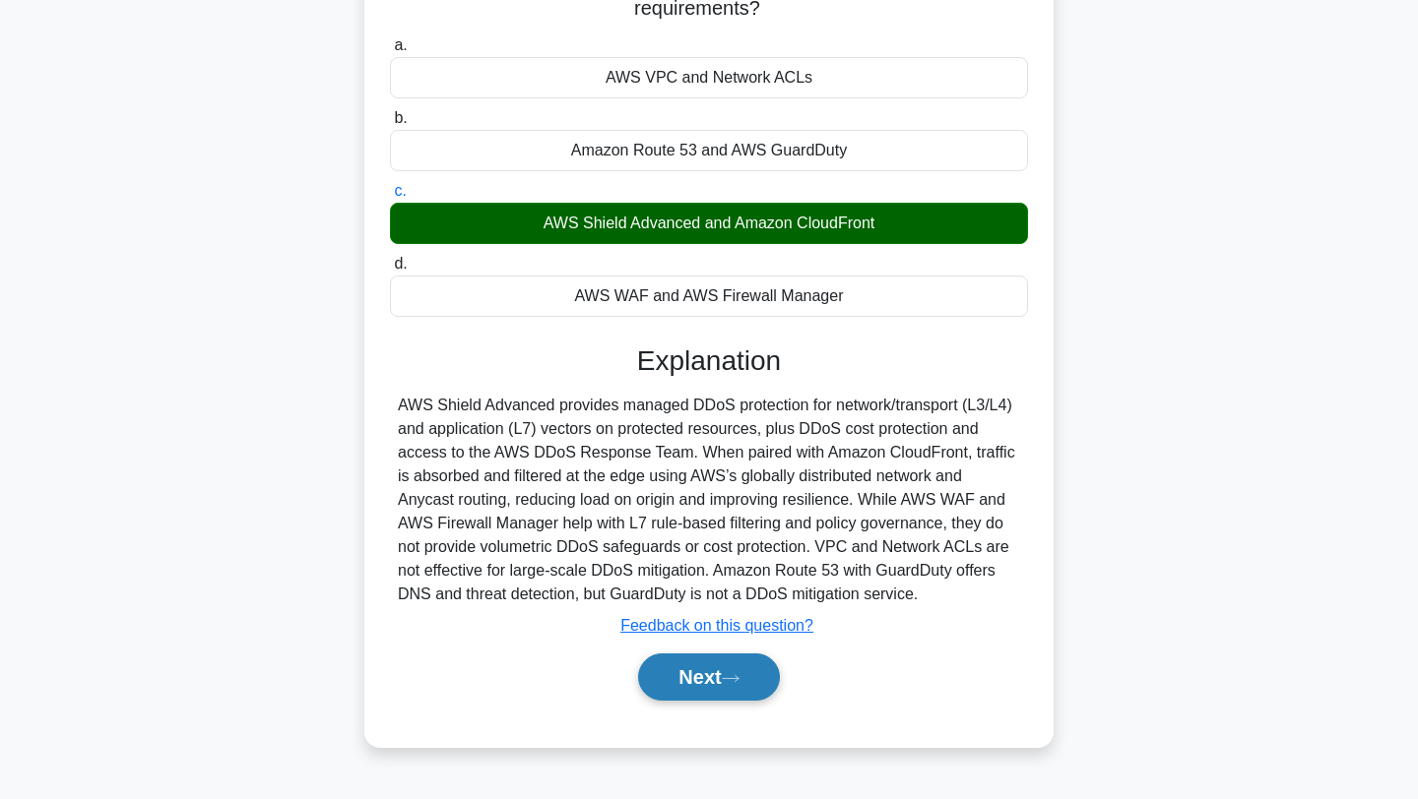
click at [696, 659] on button "Next" at bounding box center [708, 677] width 141 height 47
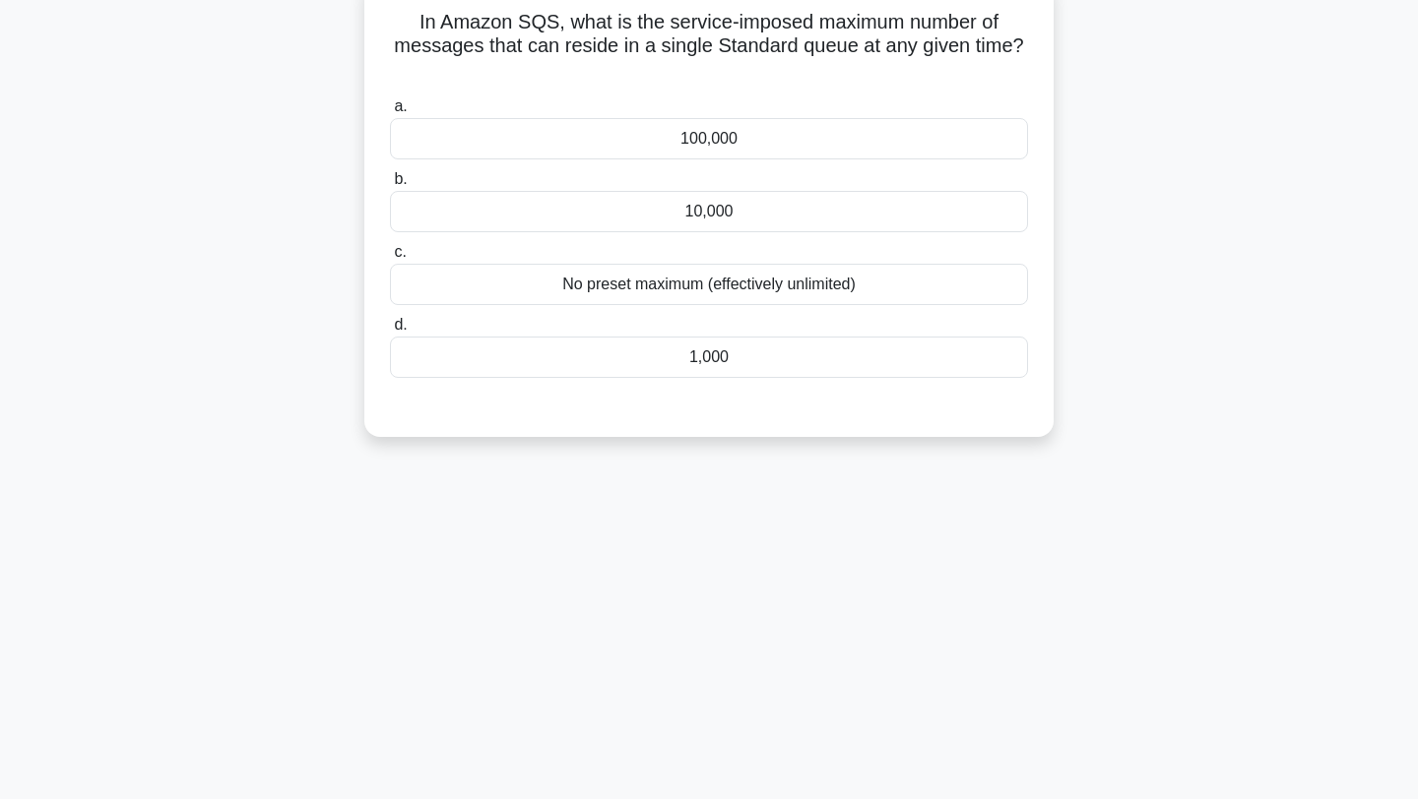
scroll to position [0, 0]
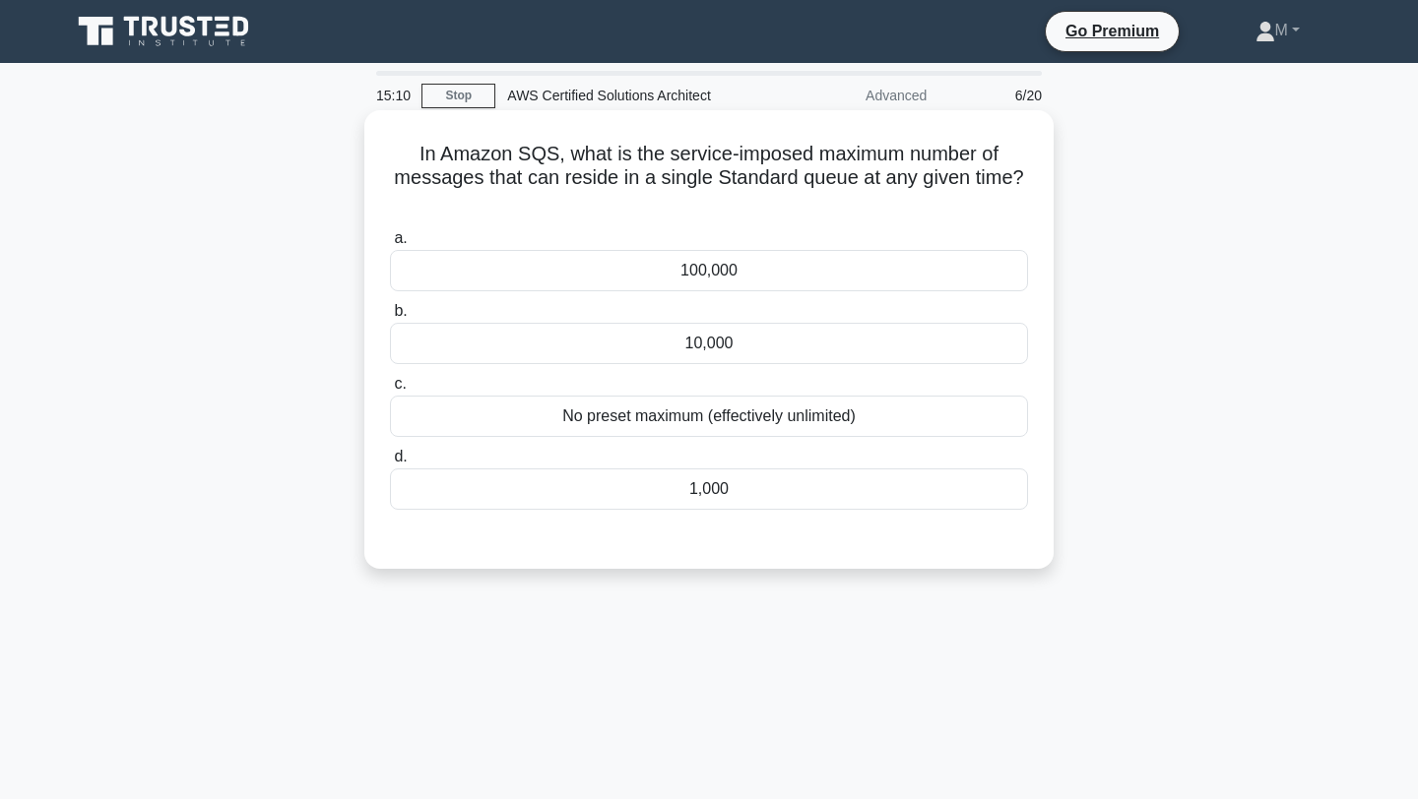
click at [773, 422] on div "No preset maximum (effectively unlimited)" at bounding box center [709, 416] width 638 height 41
click at [390, 391] on input "c. No preset maximum (effectively unlimited)" at bounding box center [390, 384] width 0 height 13
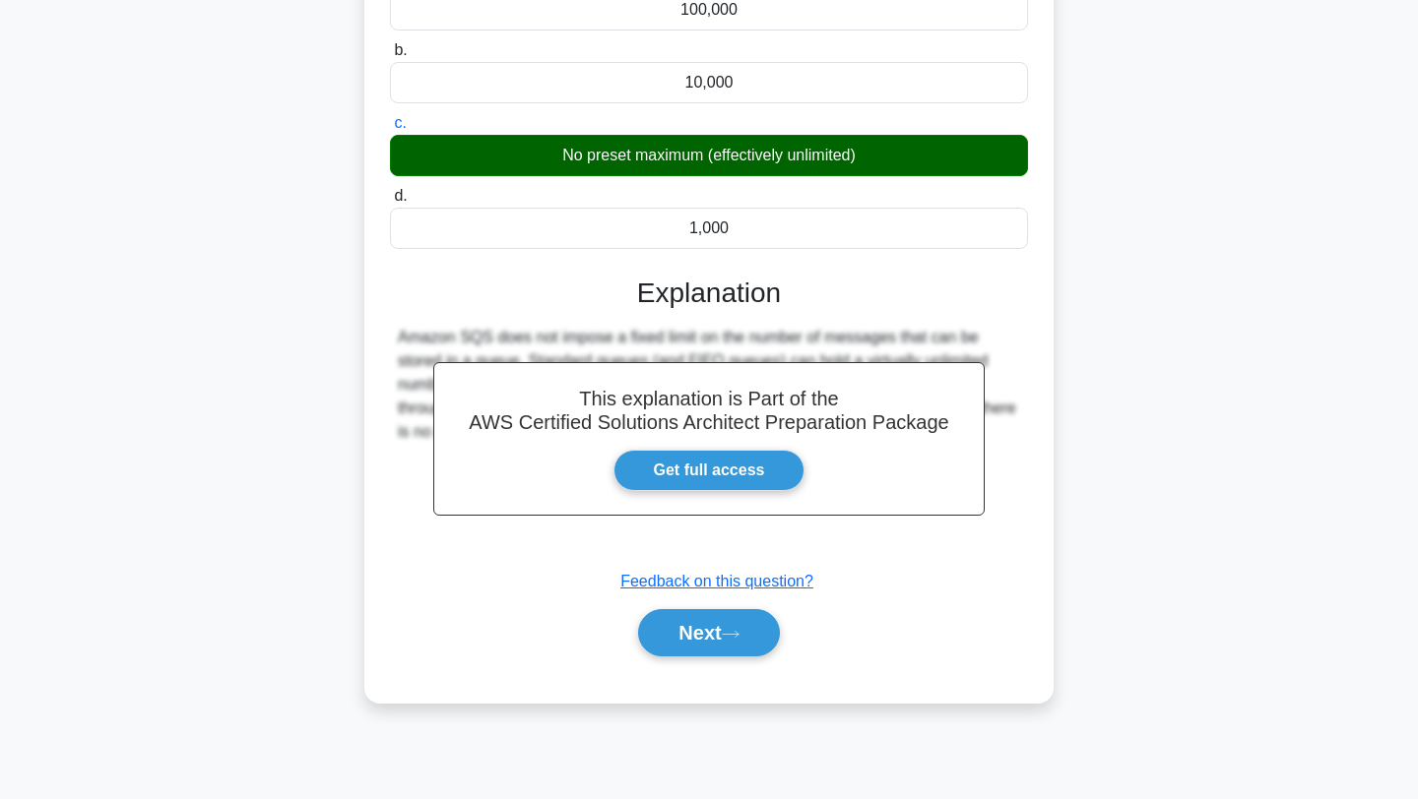
scroll to position [264, 0]
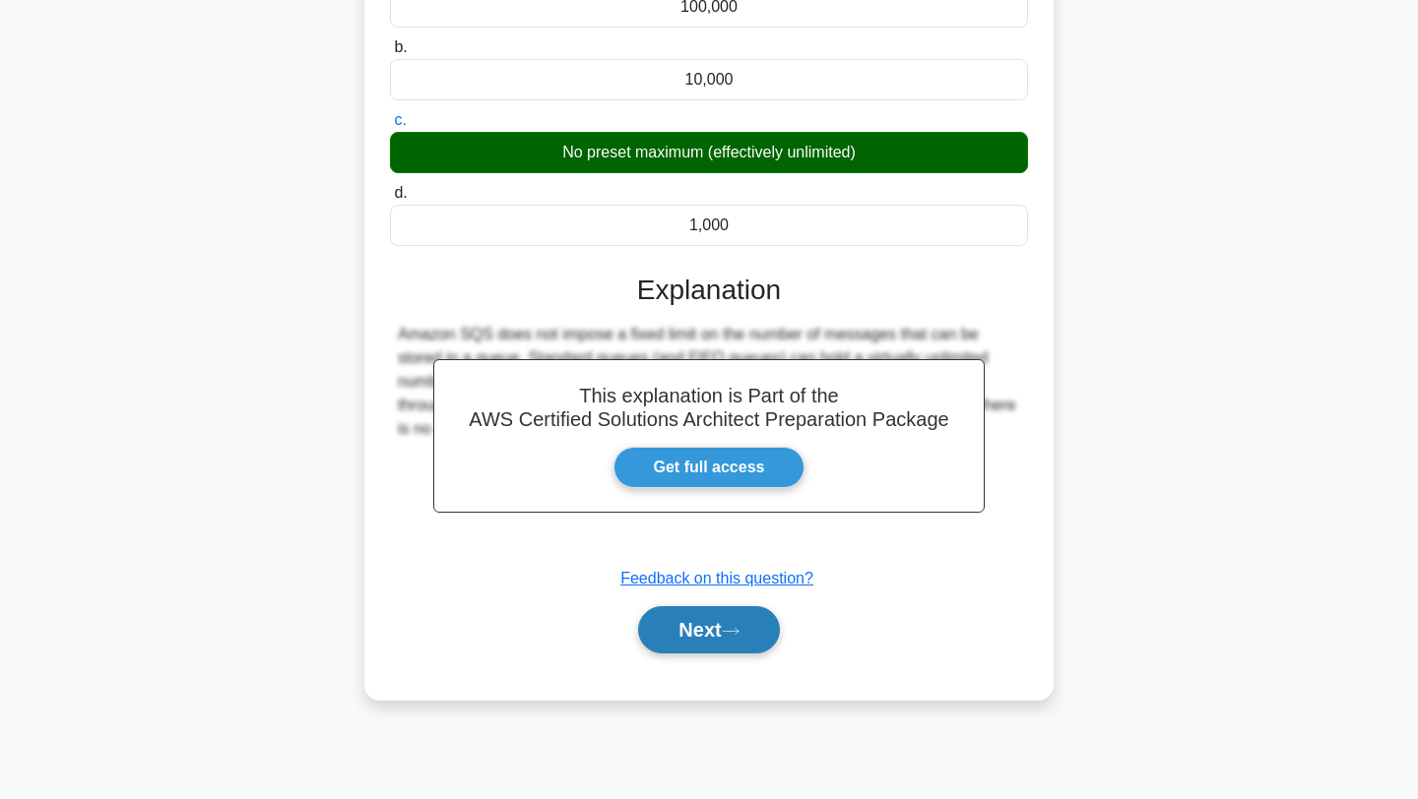
click at [735, 623] on button "Next" at bounding box center [708, 629] width 141 height 47
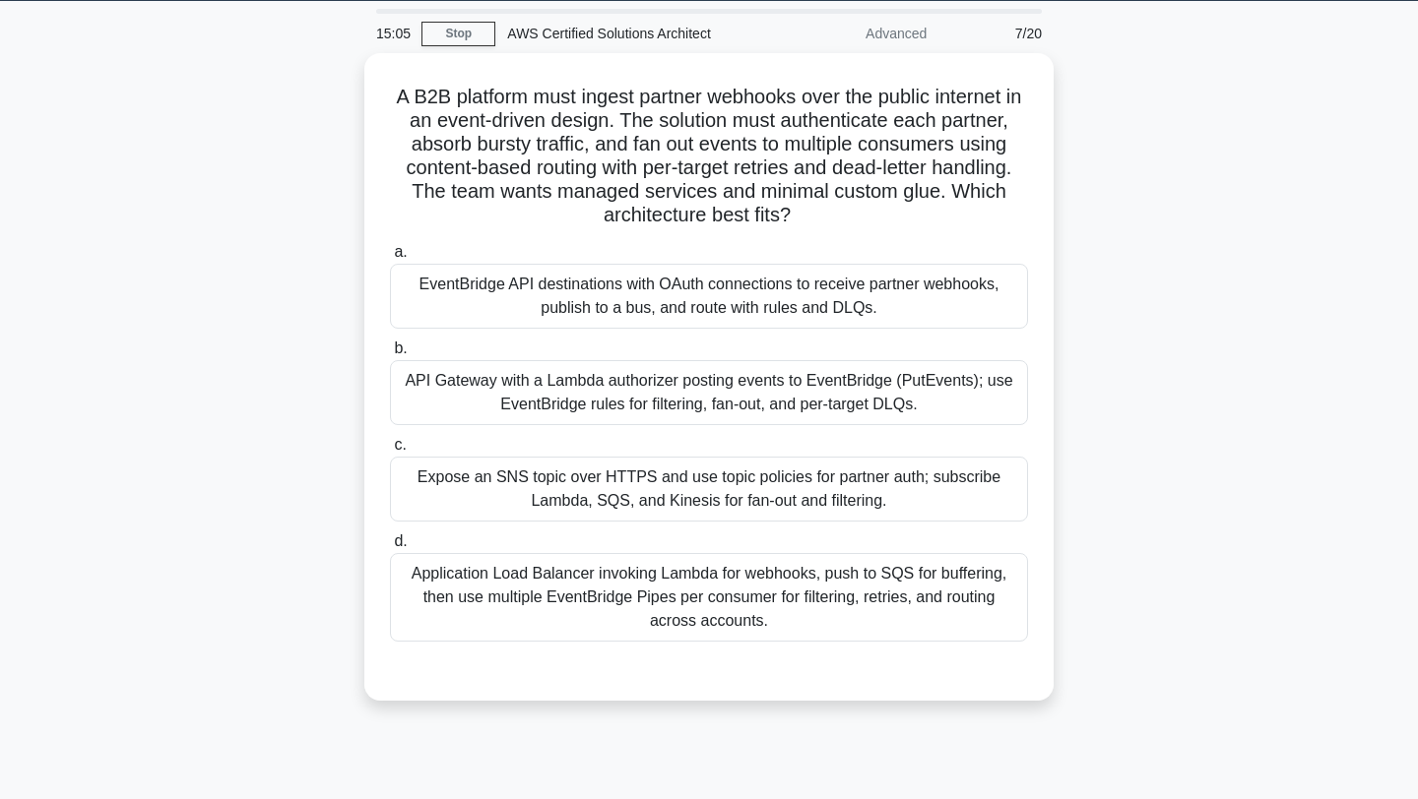
scroll to position [0, 0]
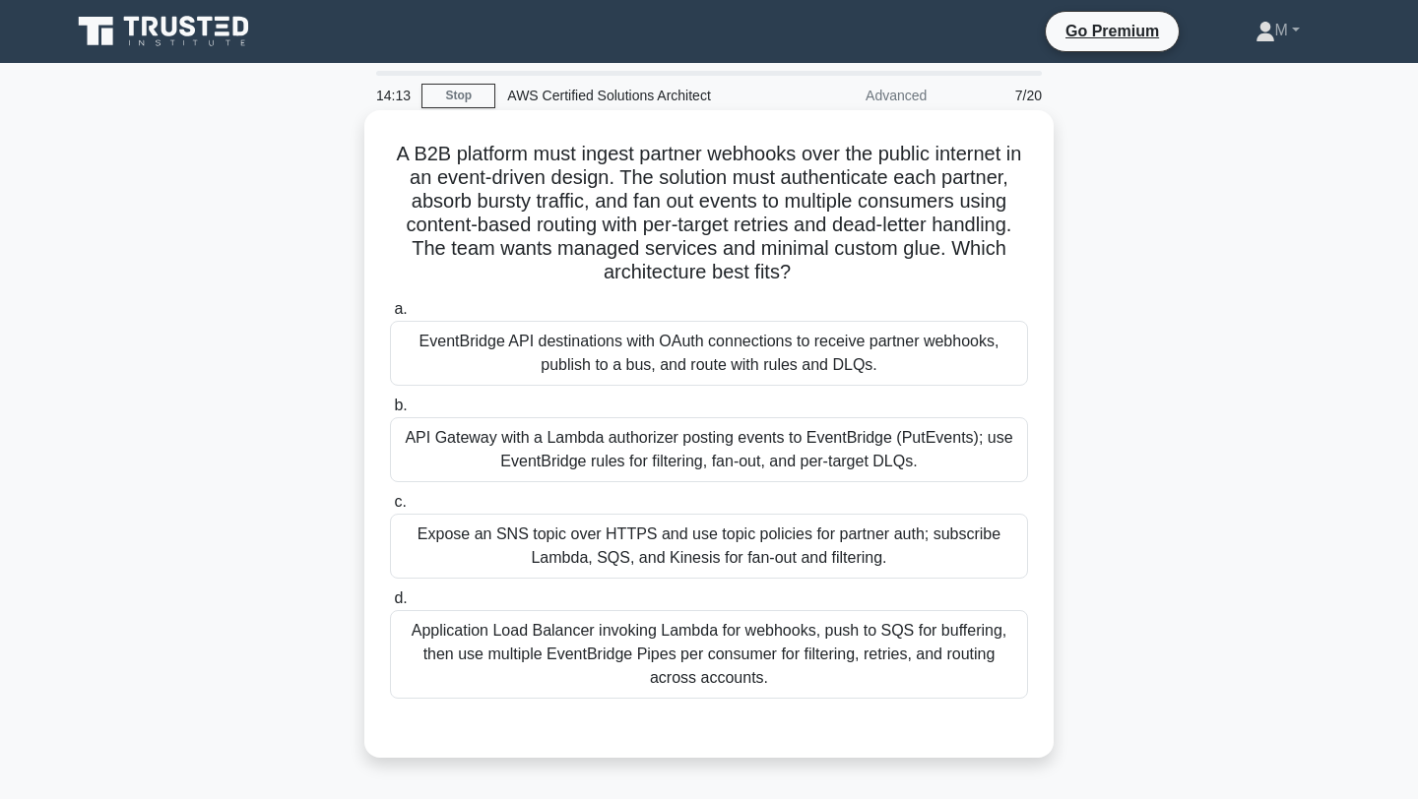
click at [749, 659] on div "Application Load Balancer invoking Lambda for webhooks, push to SQS for bufferi…" at bounding box center [709, 654] width 638 height 89
click at [390, 605] on input "d. Application Load Balancer invoking Lambda for webhooks, push to SQS for buff…" at bounding box center [390, 599] width 0 height 13
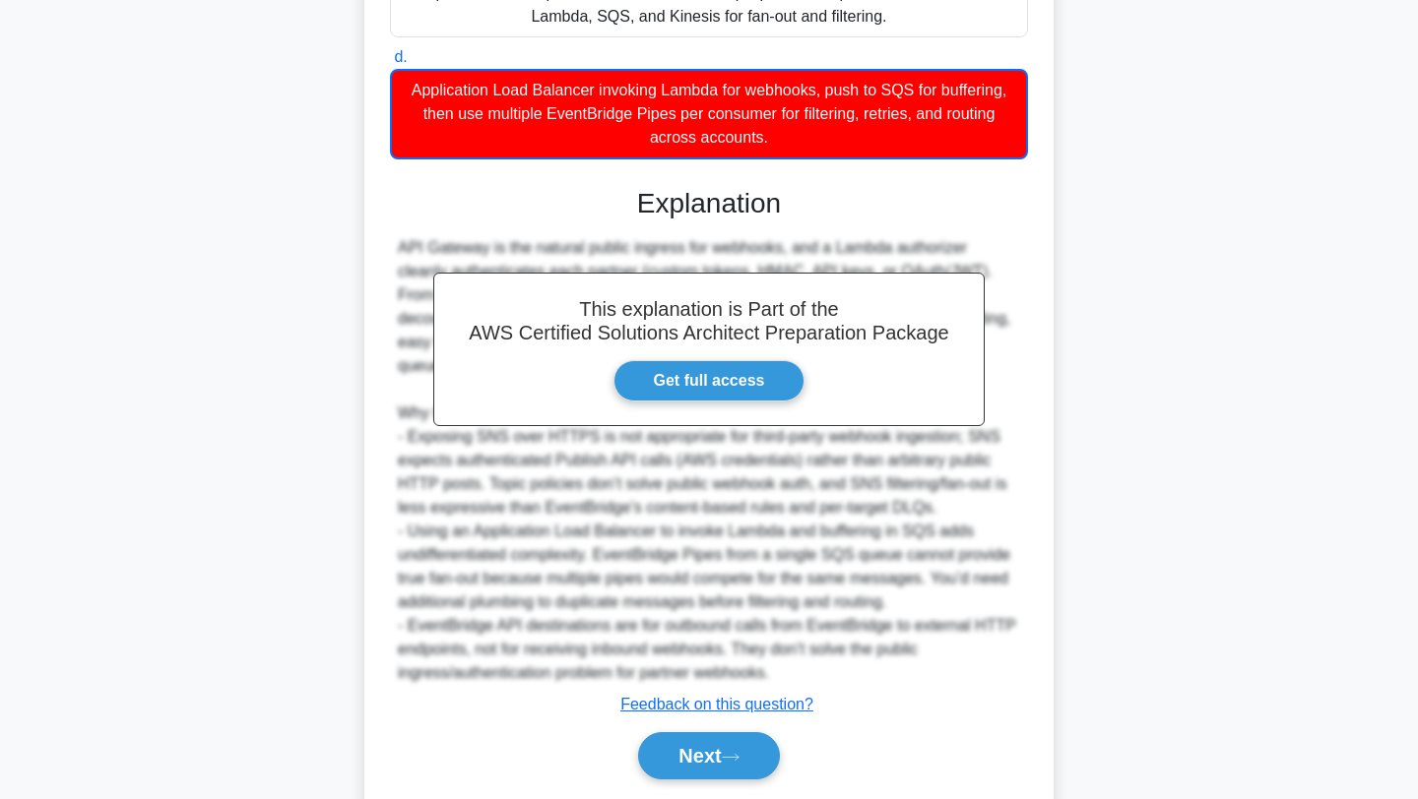
scroll to position [605, 0]
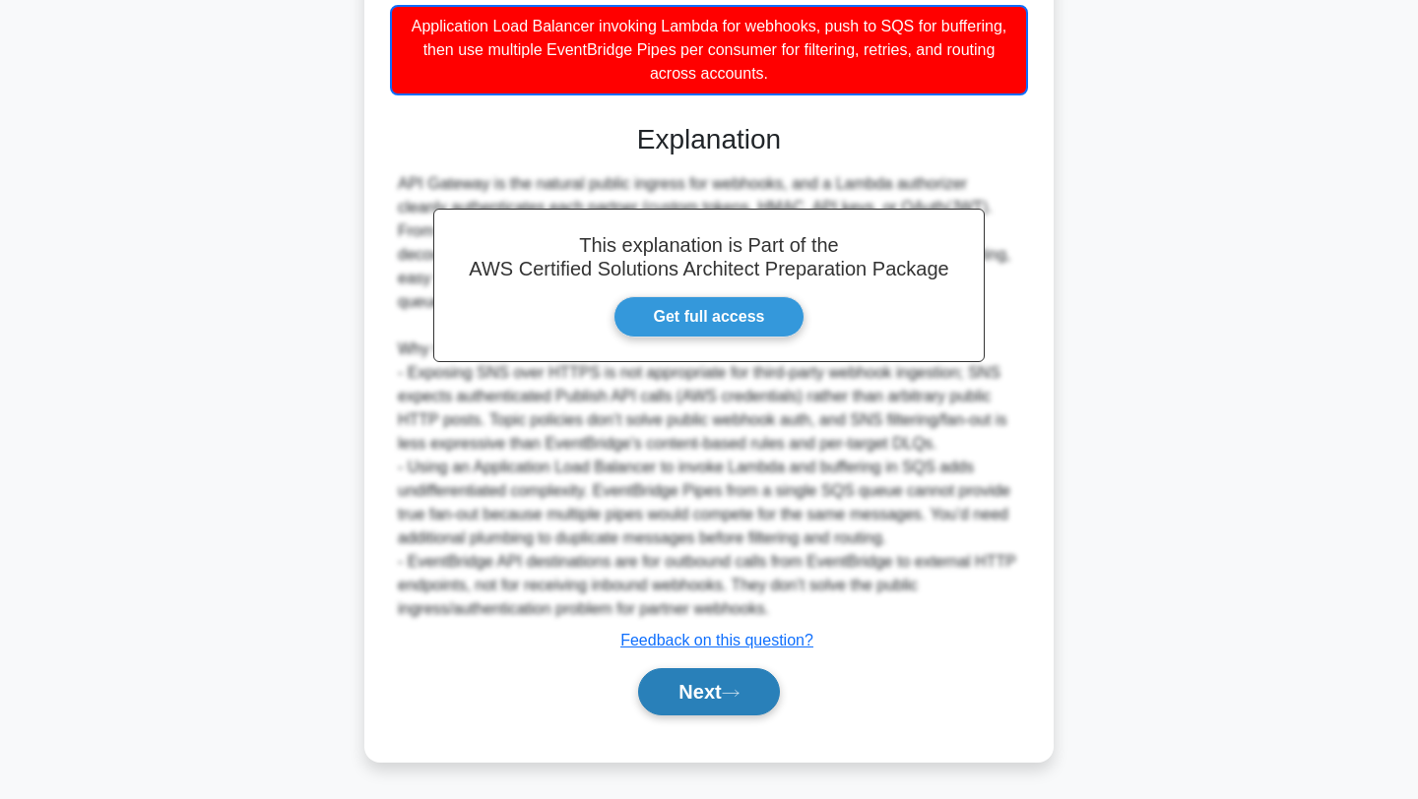
click at [722, 703] on button "Next" at bounding box center [708, 691] width 141 height 47
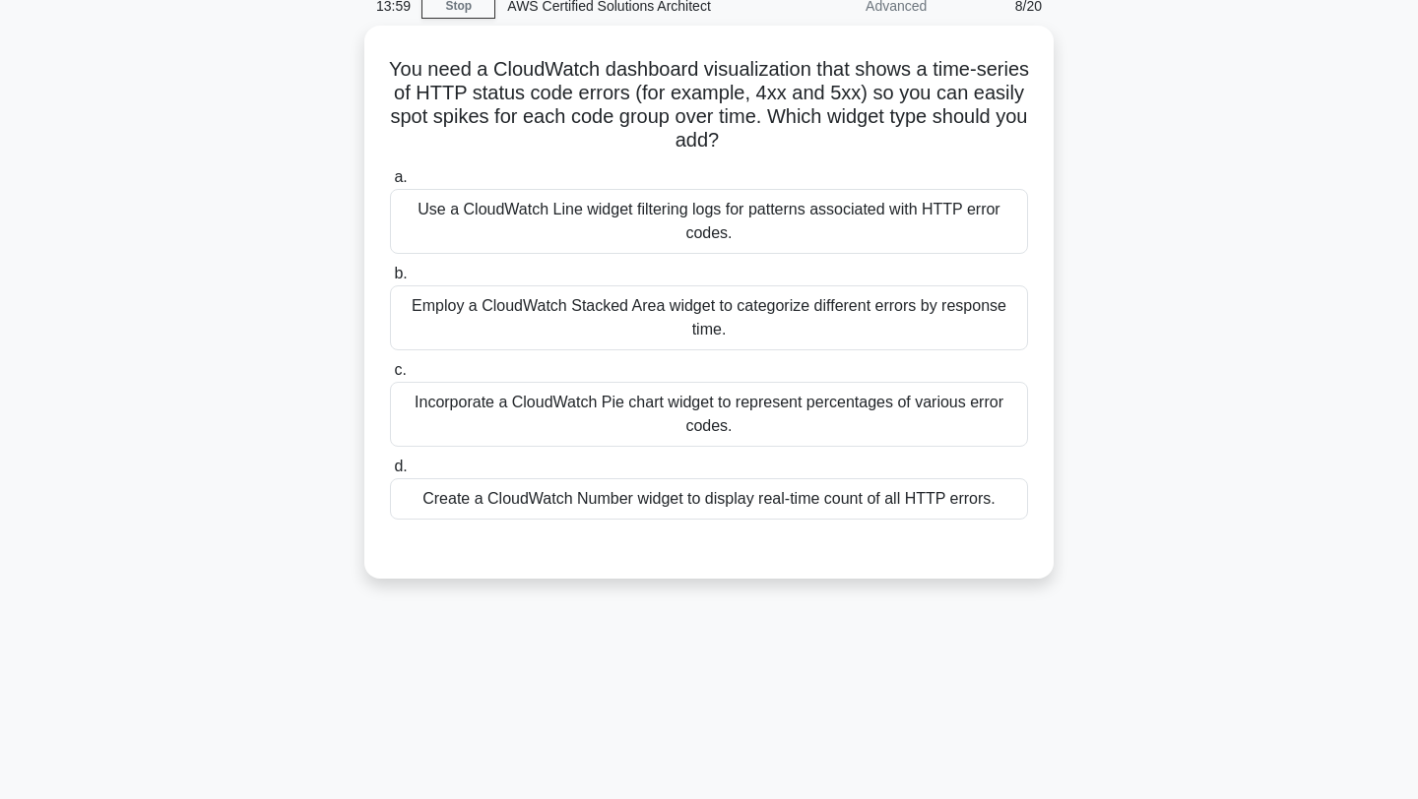
scroll to position [0, 0]
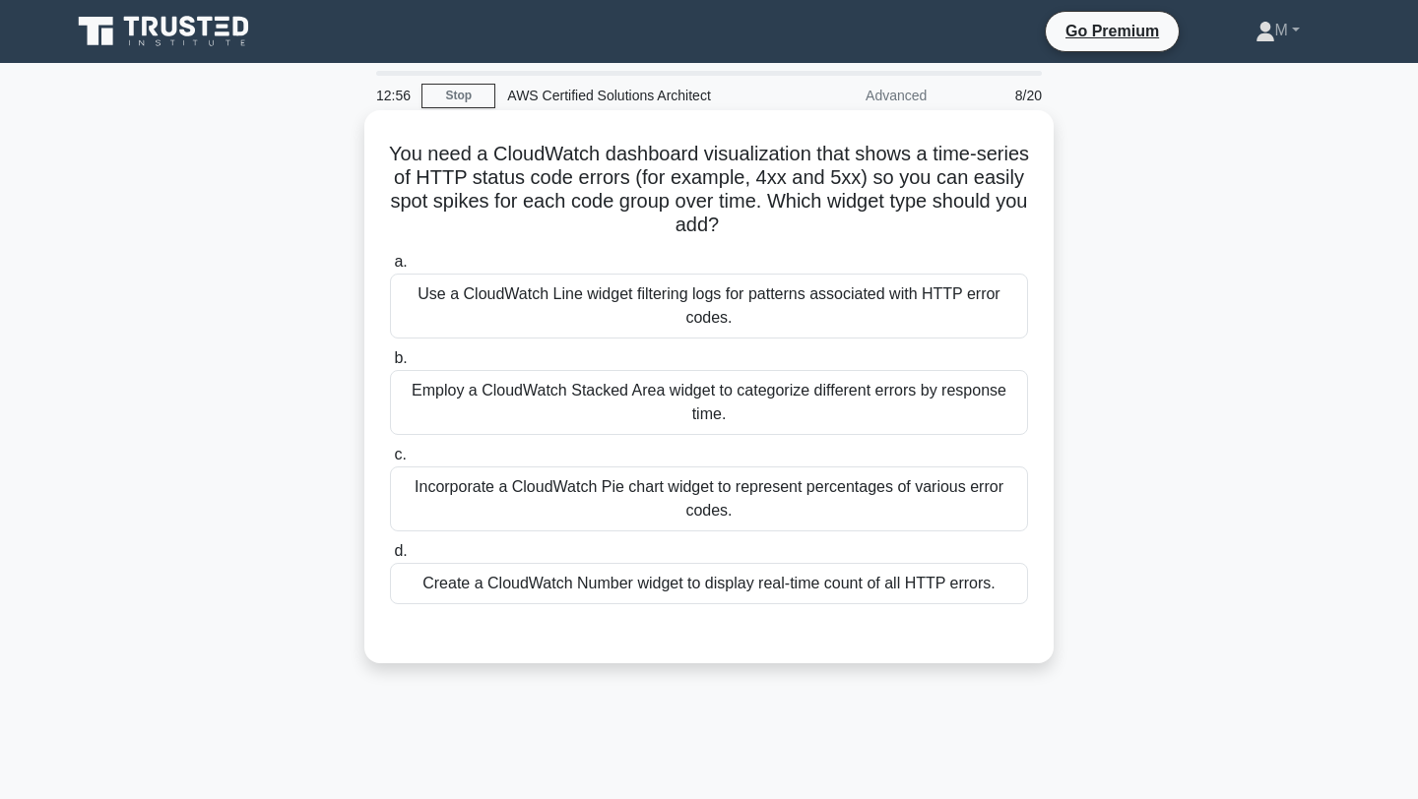
click at [682, 413] on div "Employ a CloudWatch Stacked Area widget to categorize different errors by respo…" at bounding box center [709, 402] width 638 height 65
click at [390, 365] on input "b. Employ a CloudWatch Stacked Area widget to categorize different errors by re…" at bounding box center [390, 358] width 0 height 13
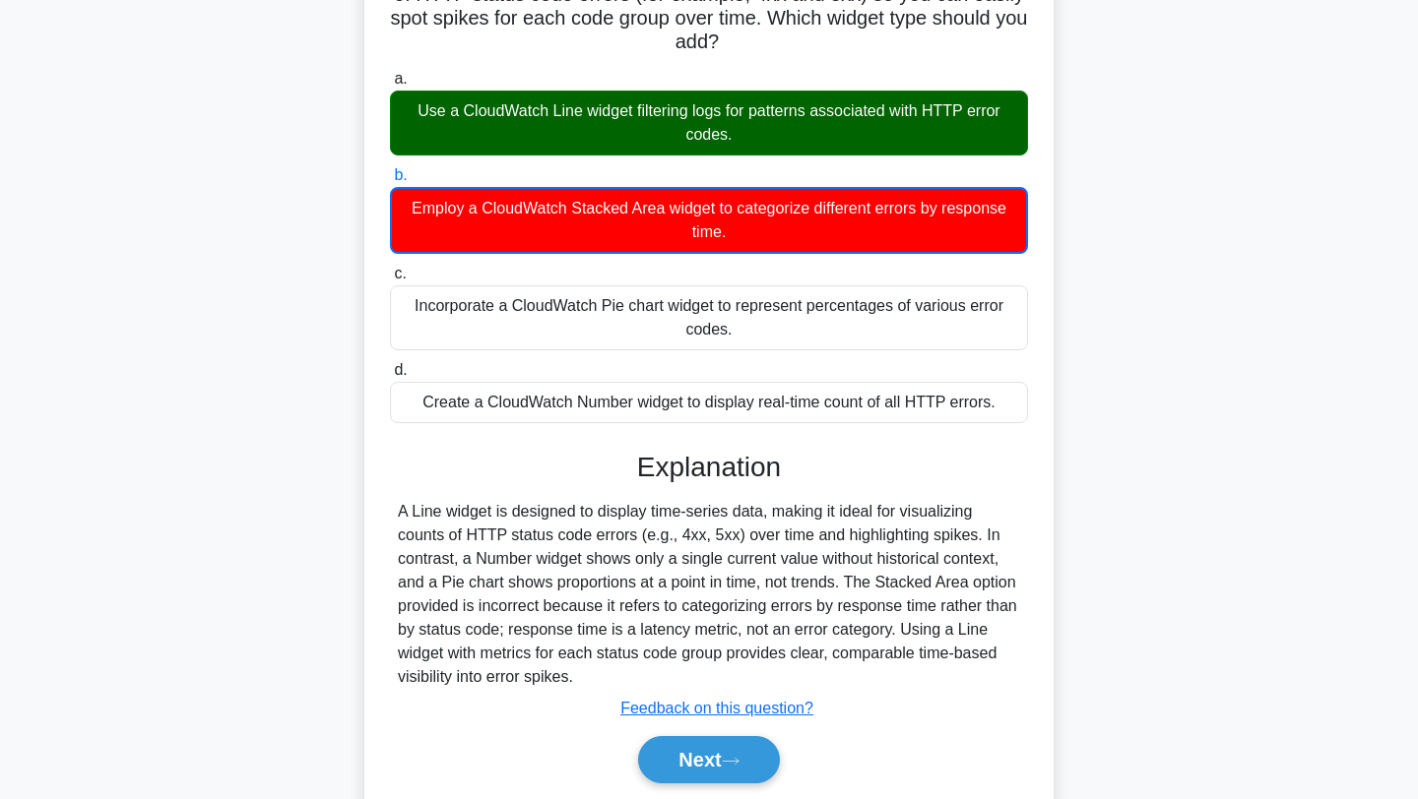
scroll to position [264, 0]
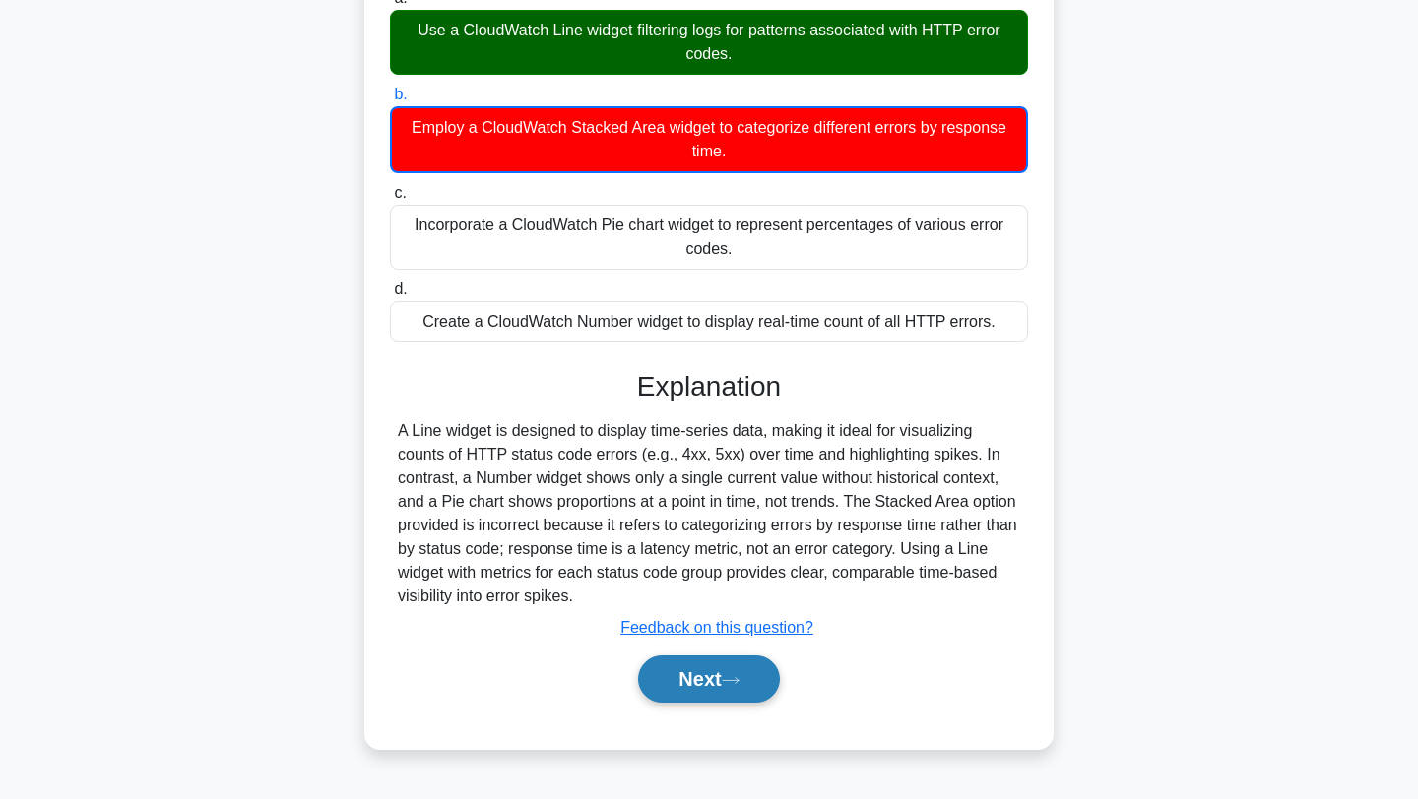
click at [710, 665] on button "Next" at bounding box center [708, 679] width 141 height 47
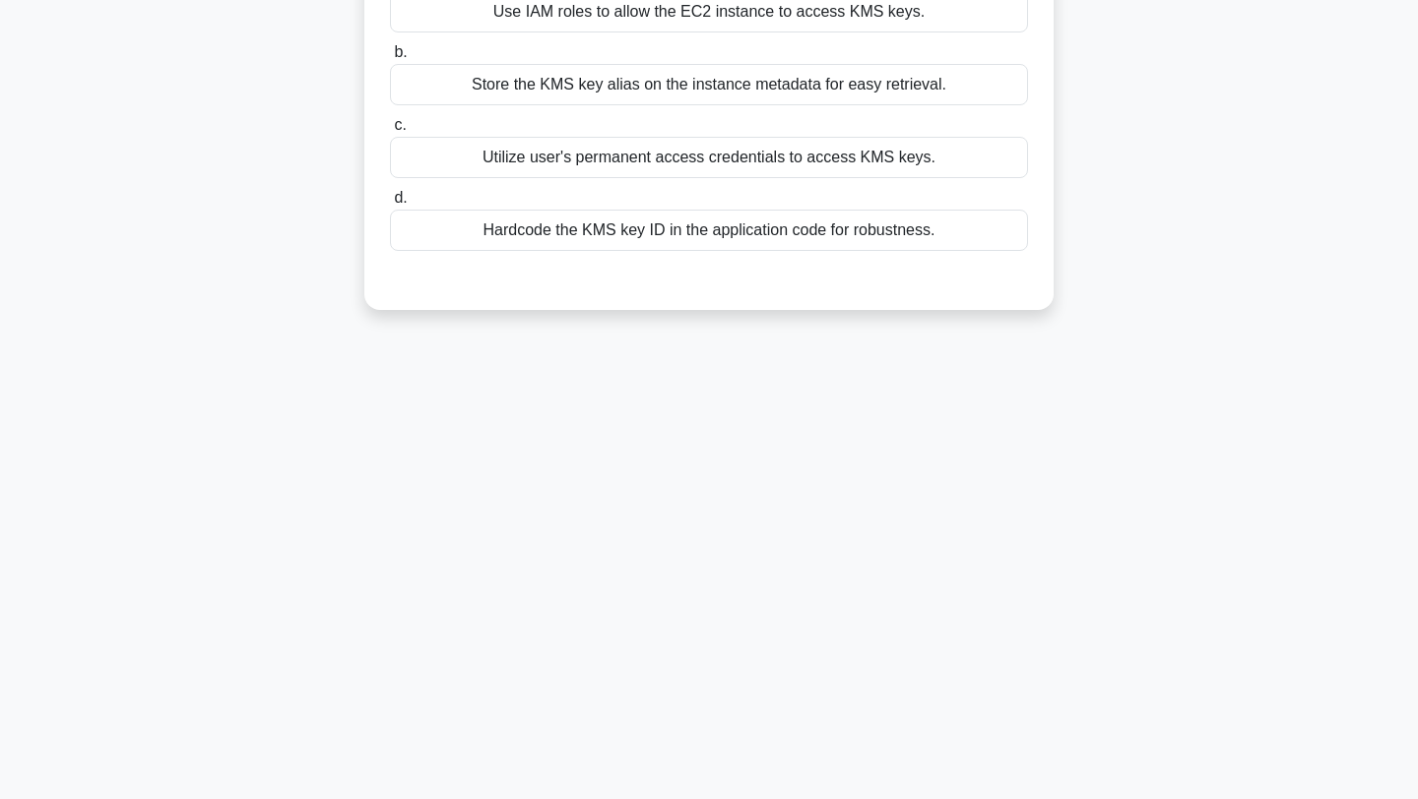
scroll to position [0, 0]
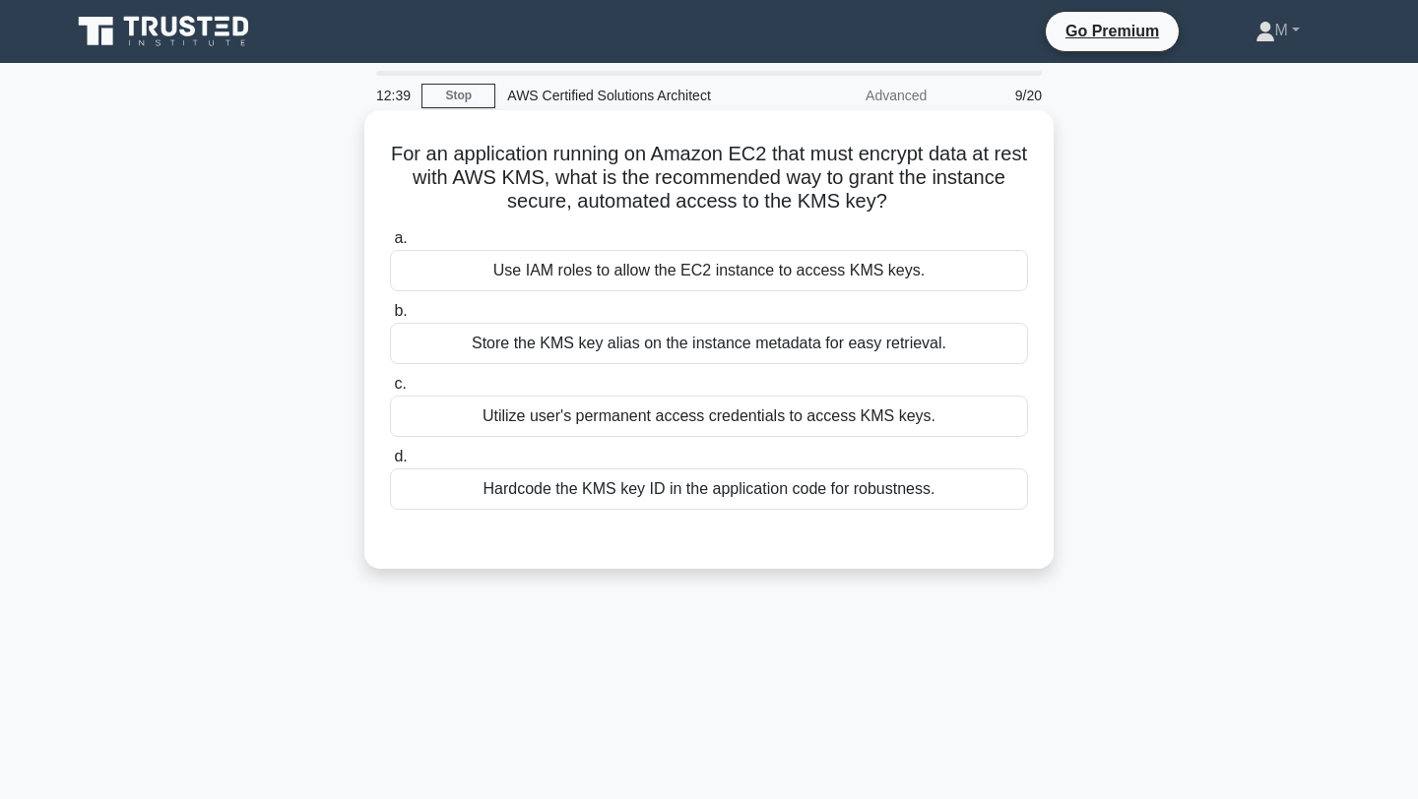
click at [785, 346] on div "Store the KMS key alias on the instance metadata for easy retrieval." at bounding box center [709, 343] width 638 height 41
click at [390, 318] on input "b. Store the KMS key alias on the instance metadata for easy retrieval." at bounding box center [390, 311] width 0 height 13
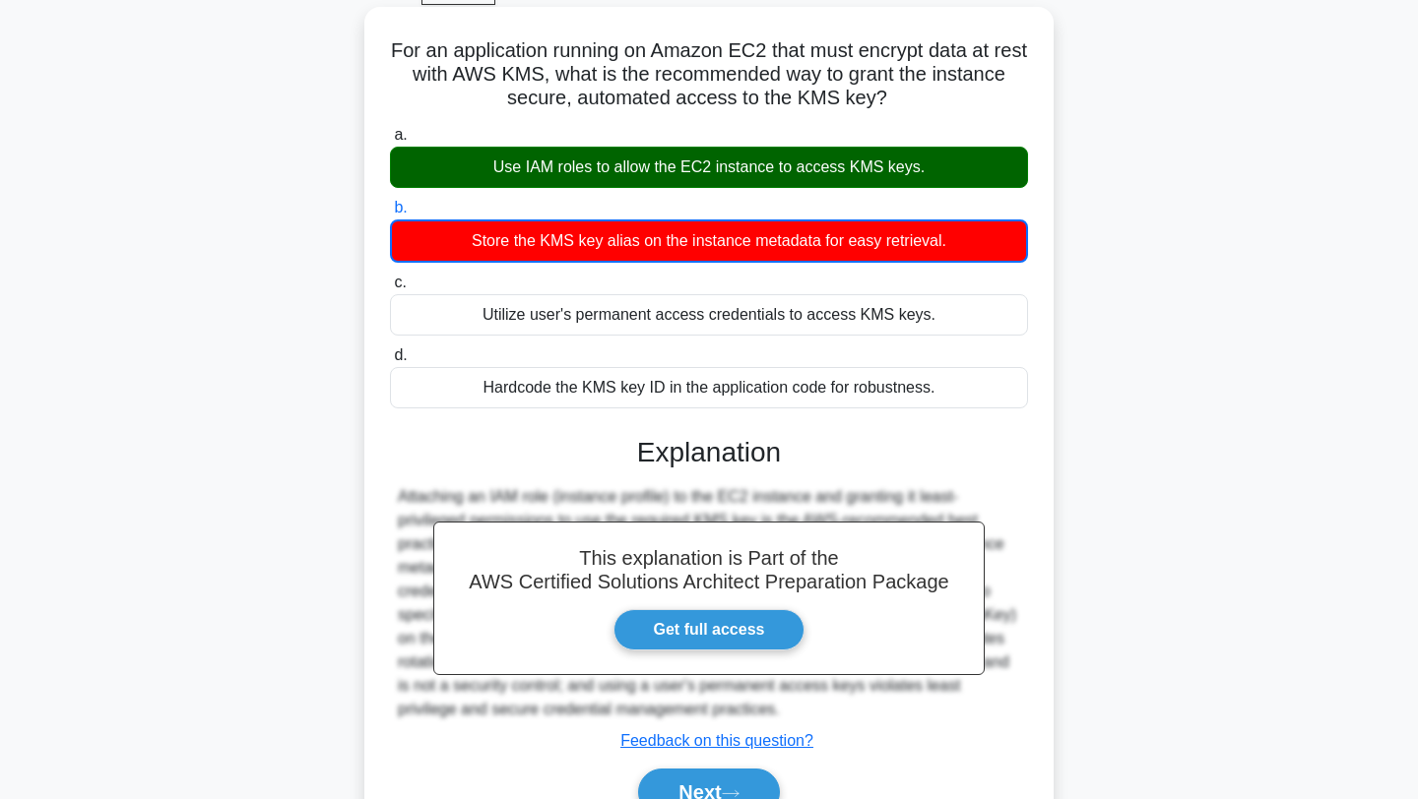
scroll to position [264, 0]
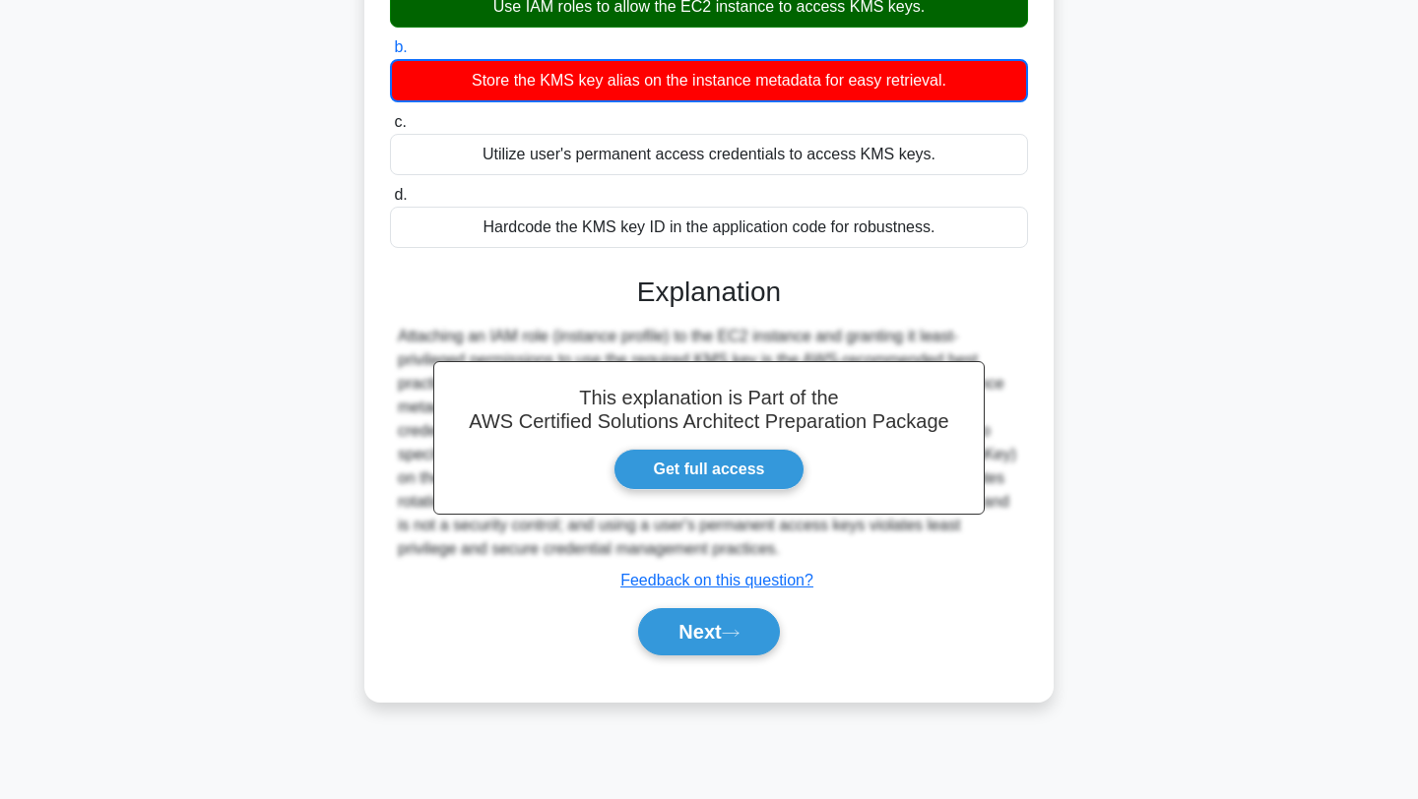
click at [710, 657] on div "Next" at bounding box center [709, 632] width 638 height 63
click at [710, 647] on button "Next" at bounding box center [708, 631] width 141 height 47
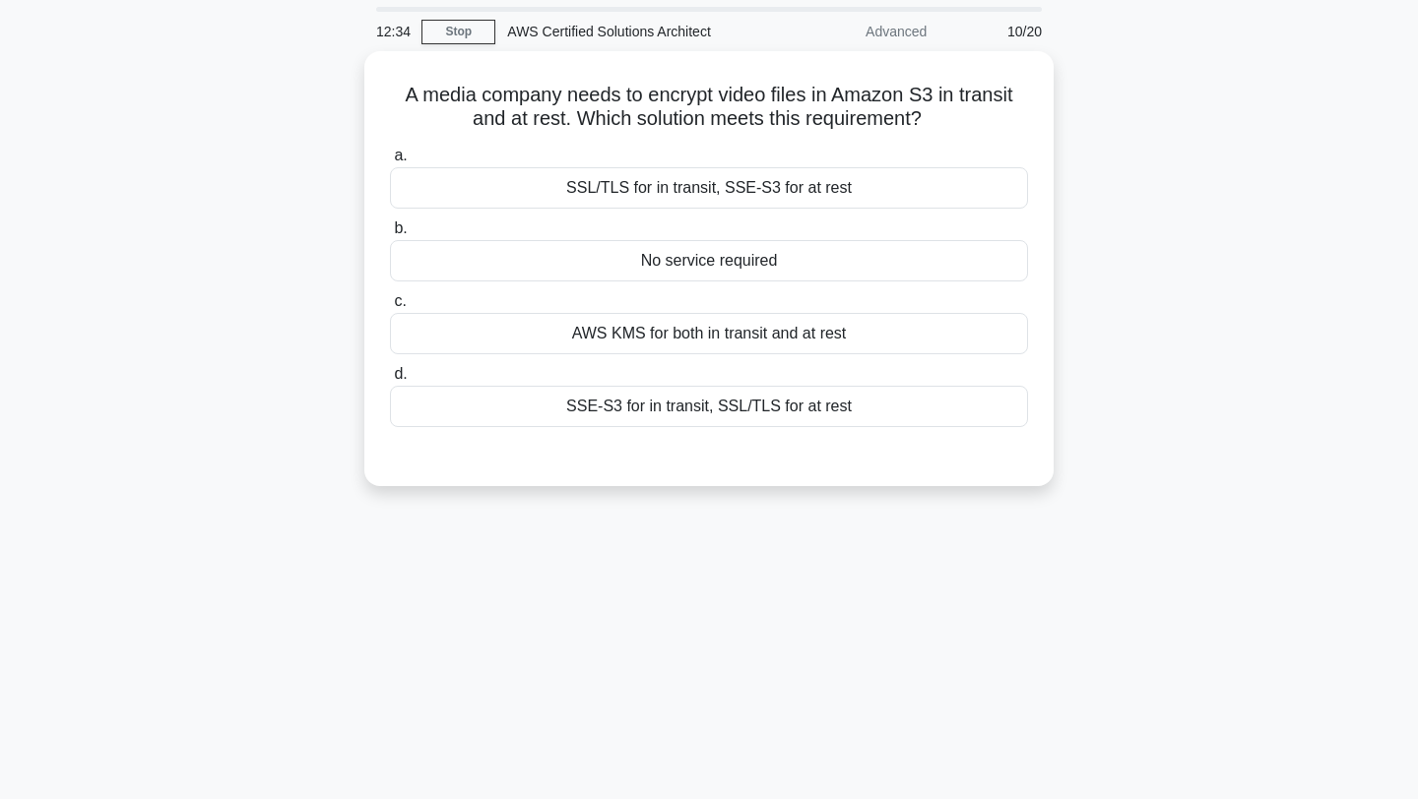
scroll to position [0, 0]
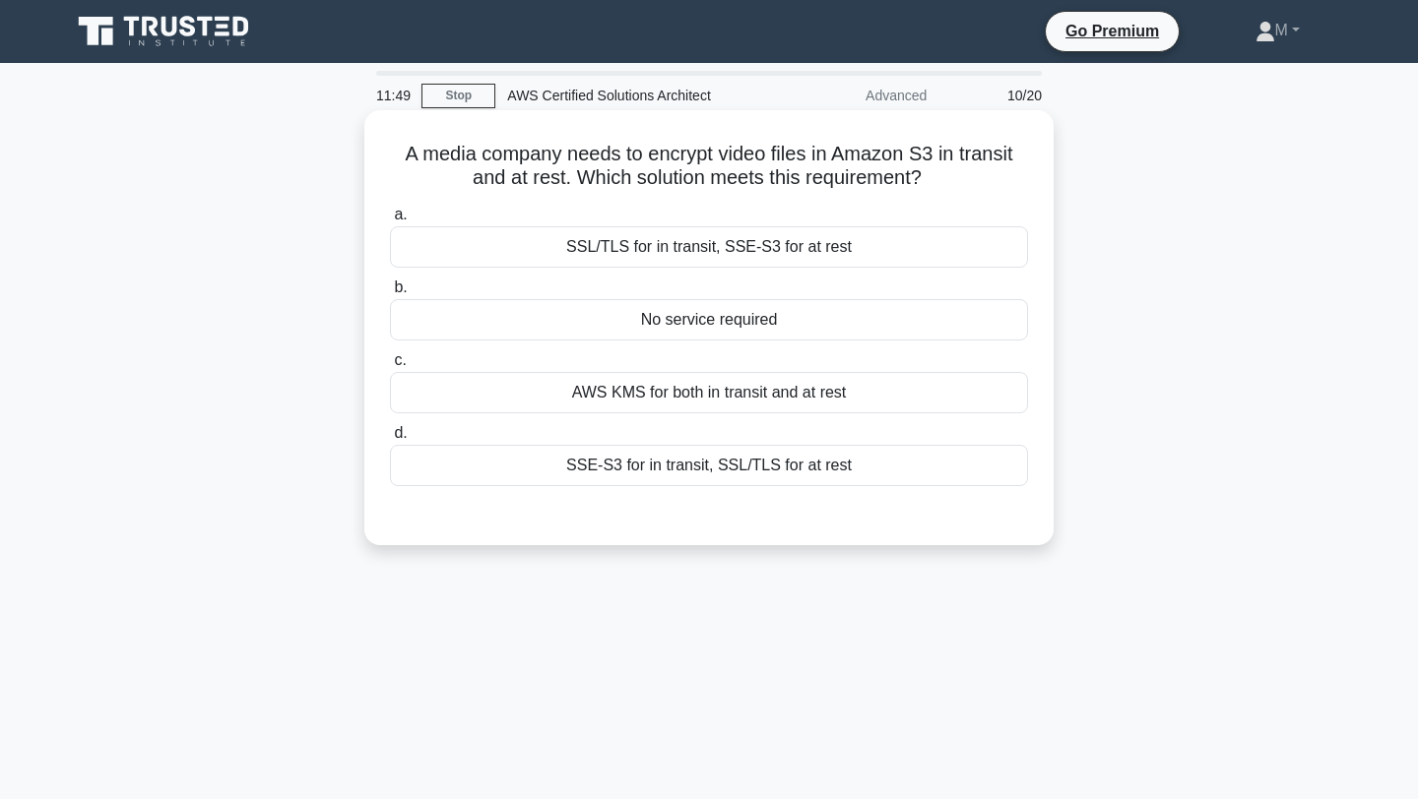
click at [760, 257] on div "SSL/TLS for in transit, SSE-S3 for at rest" at bounding box center [709, 246] width 638 height 41
click at [390, 222] on input "a. SSL/TLS for in transit, SSE-S3 for at rest" at bounding box center [390, 215] width 0 height 13
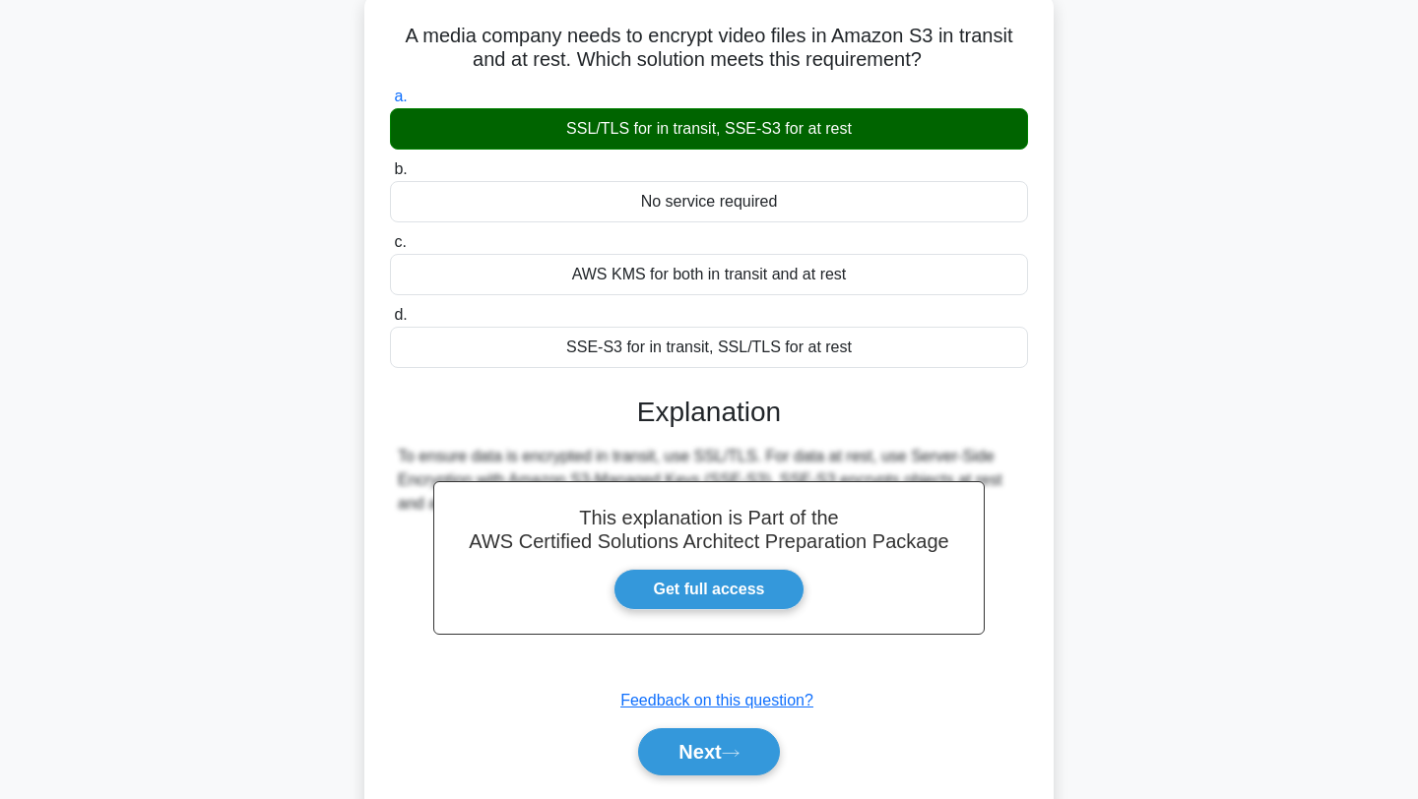
scroll to position [264, 0]
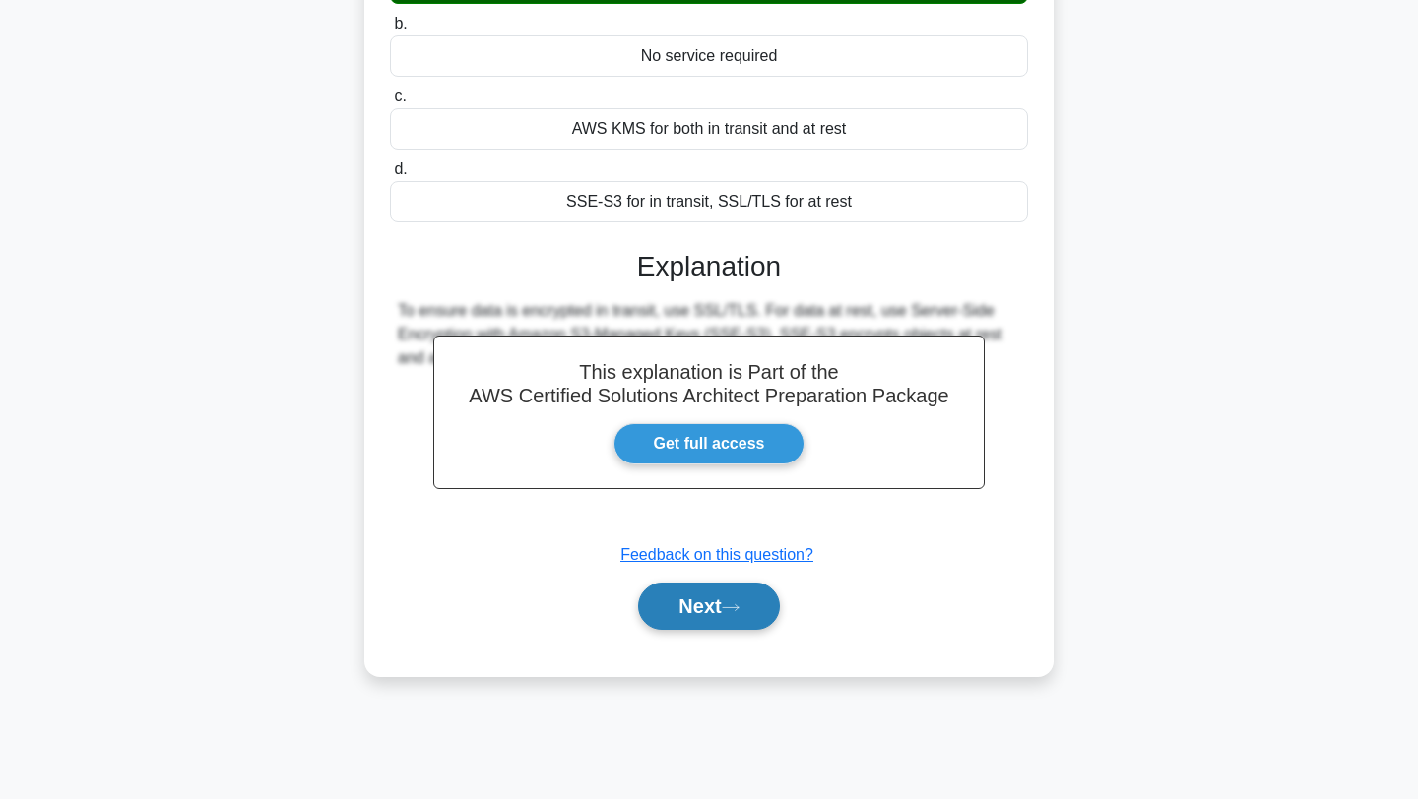
click at [718, 616] on button "Next" at bounding box center [708, 606] width 141 height 47
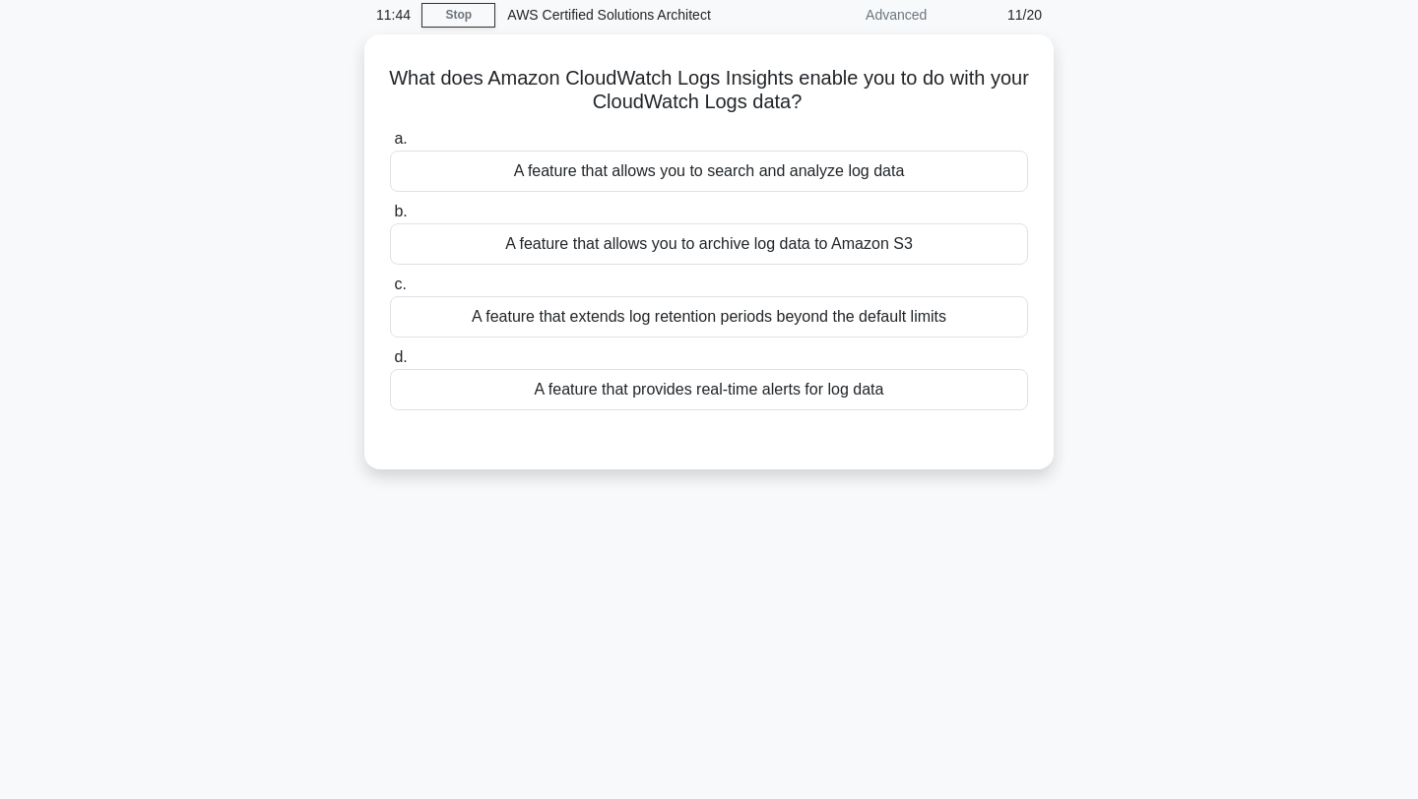
scroll to position [0, 0]
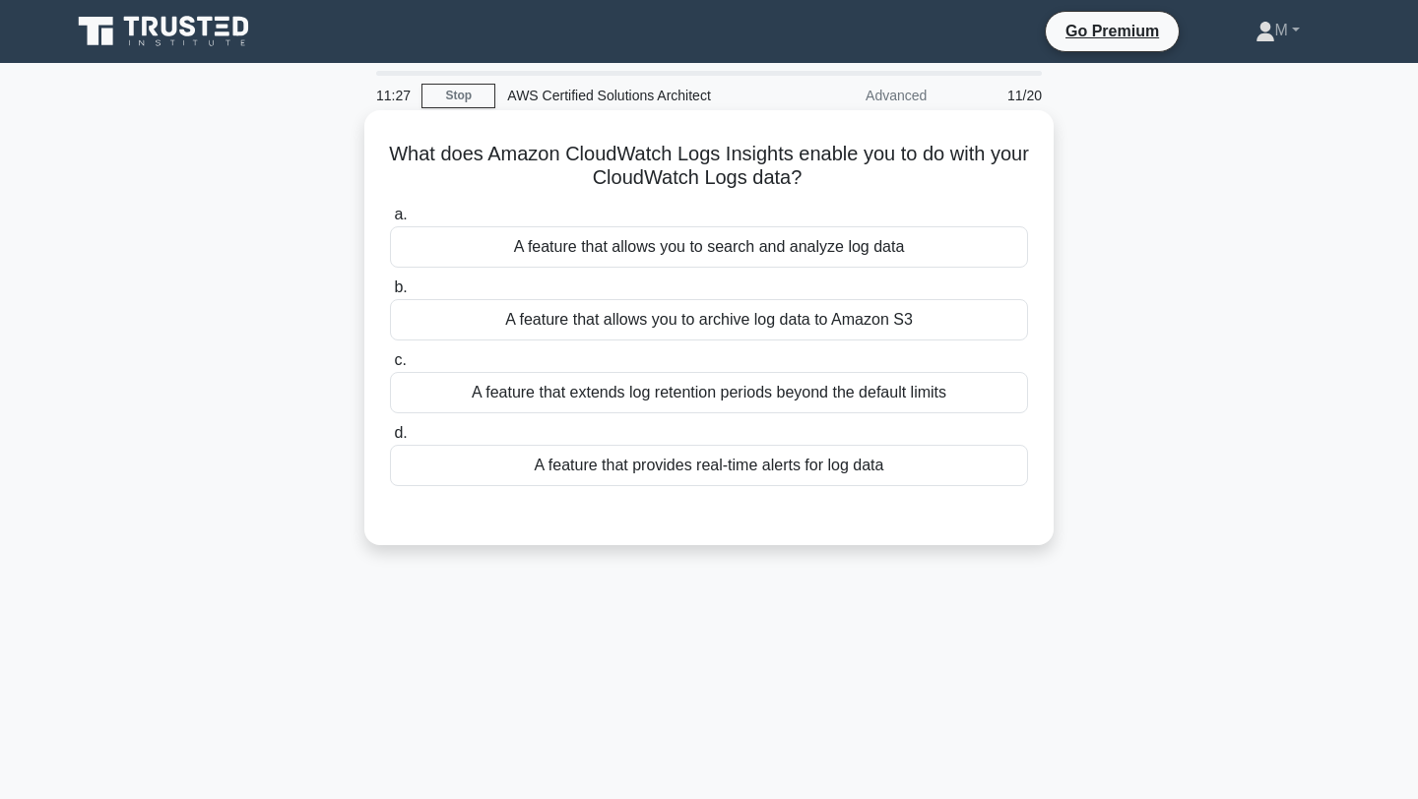
click at [760, 454] on div "A feature that provides real-time alerts for log data" at bounding box center [709, 465] width 638 height 41
click at [390, 440] on input "d. A feature that provides real-time alerts for log data" at bounding box center [390, 433] width 0 height 13
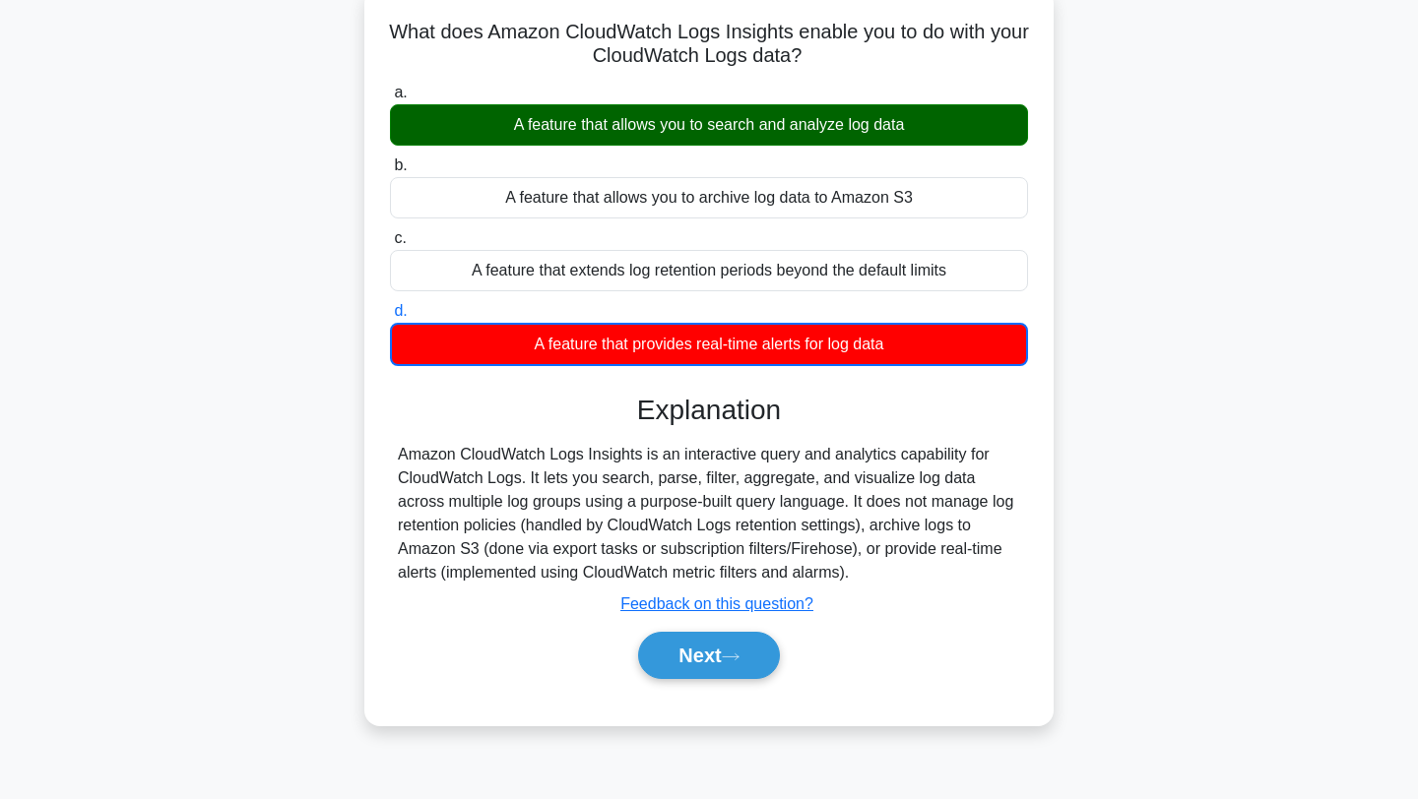
scroll to position [258, 0]
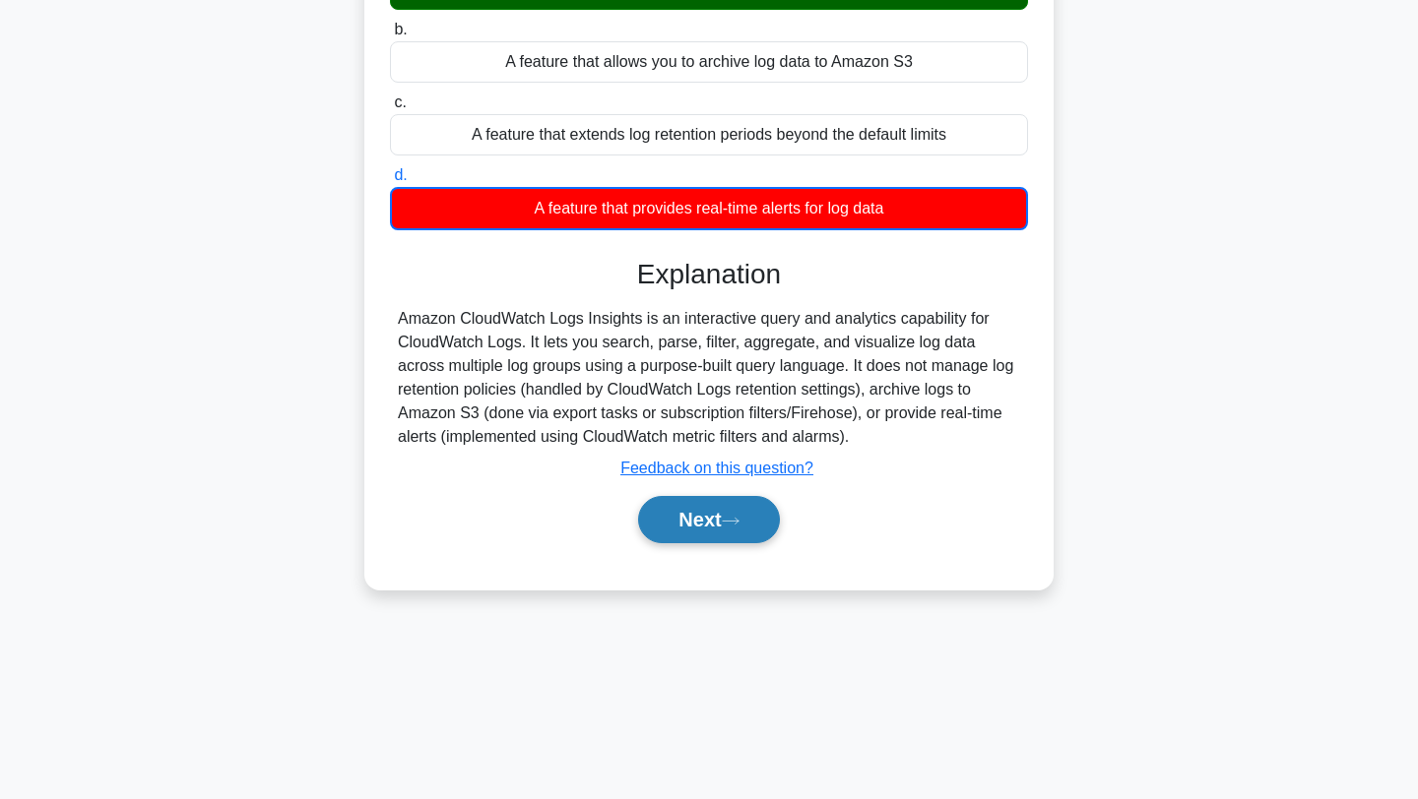
click at [745, 533] on button "Next" at bounding box center [708, 519] width 141 height 47
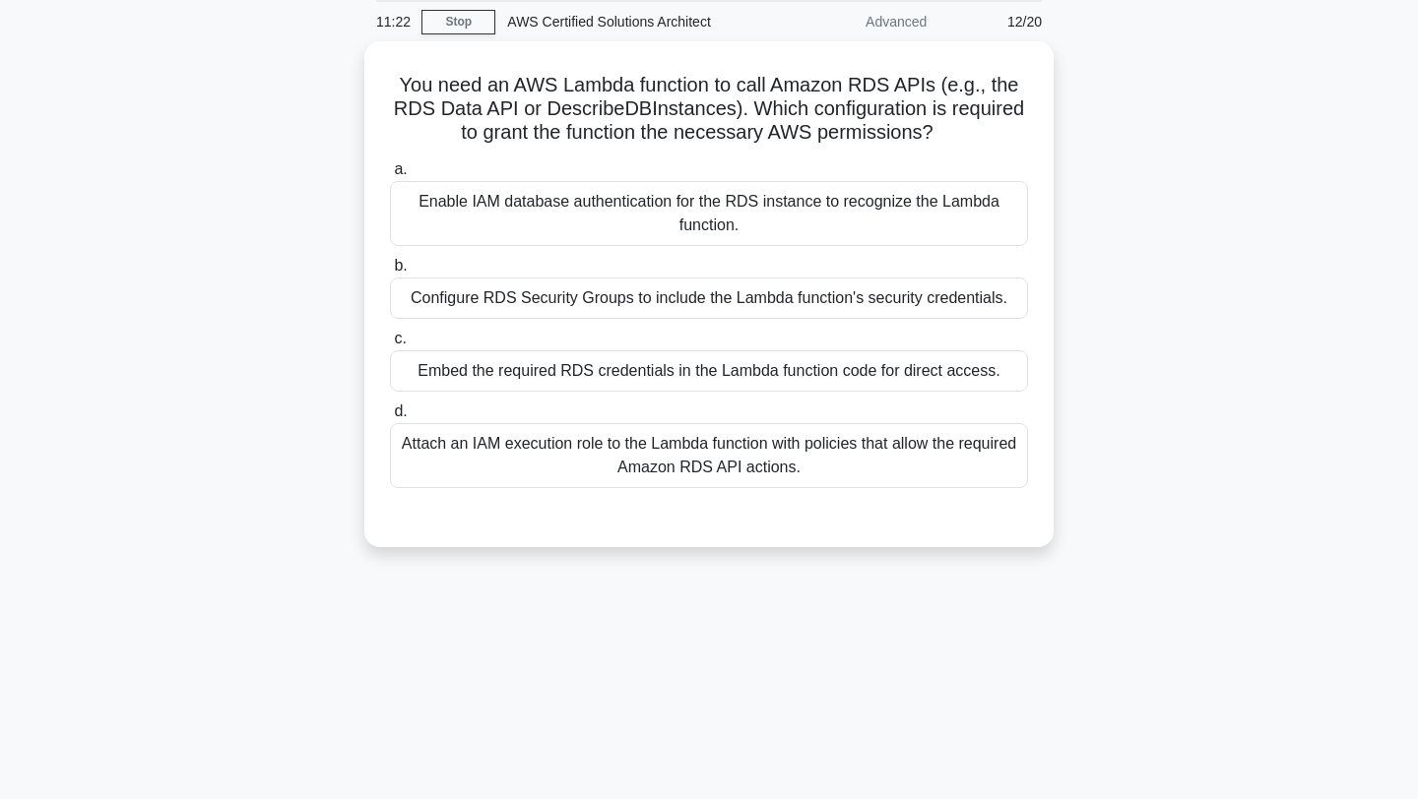
scroll to position [64, 0]
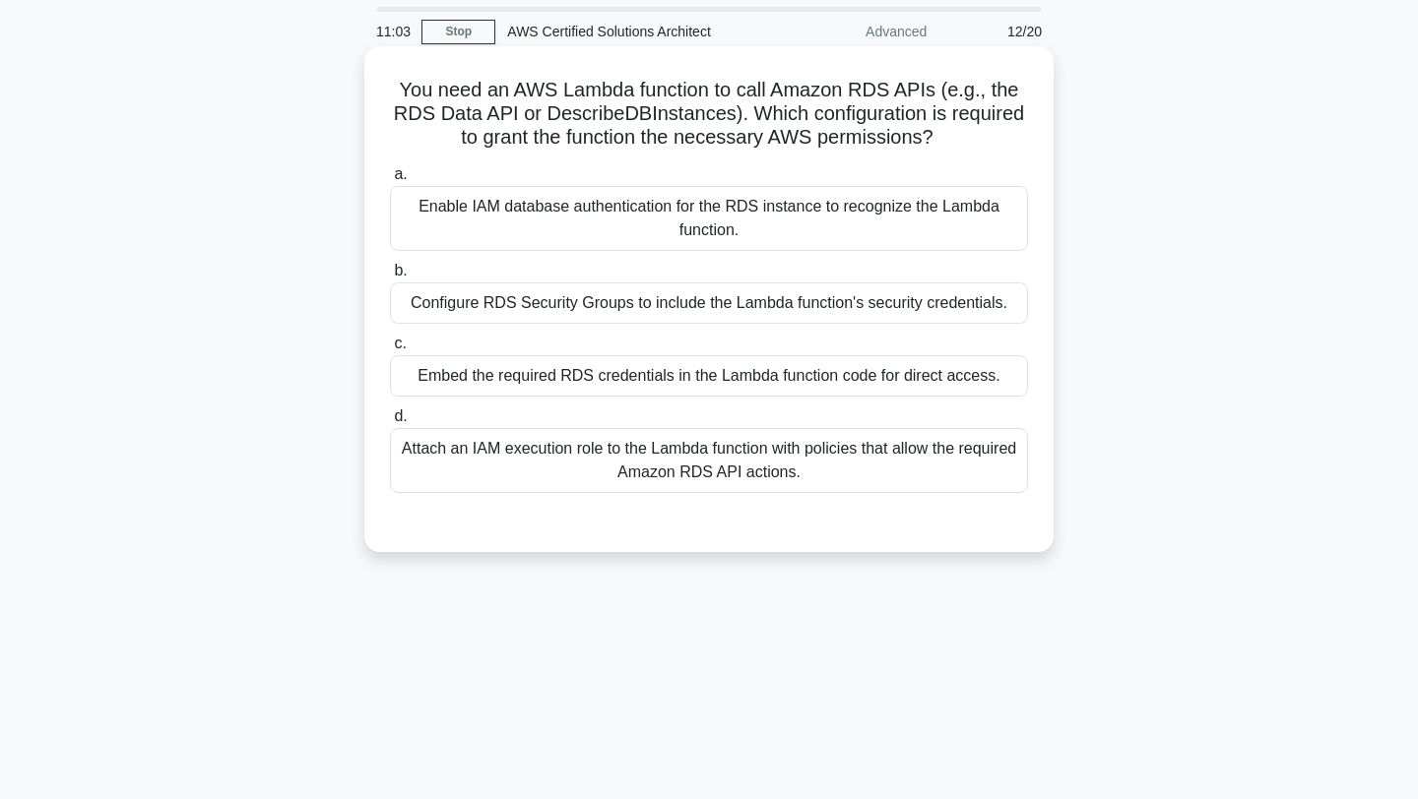
click at [709, 446] on div "Attach an IAM execution role to the Lambda function with policies that allow th…" at bounding box center [709, 460] width 638 height 65
click at [390, 423] on input "d. Attach an IAM execution role to the Lambda function with policies that allow…" at bounding box center [390, 417] width 0 height 13
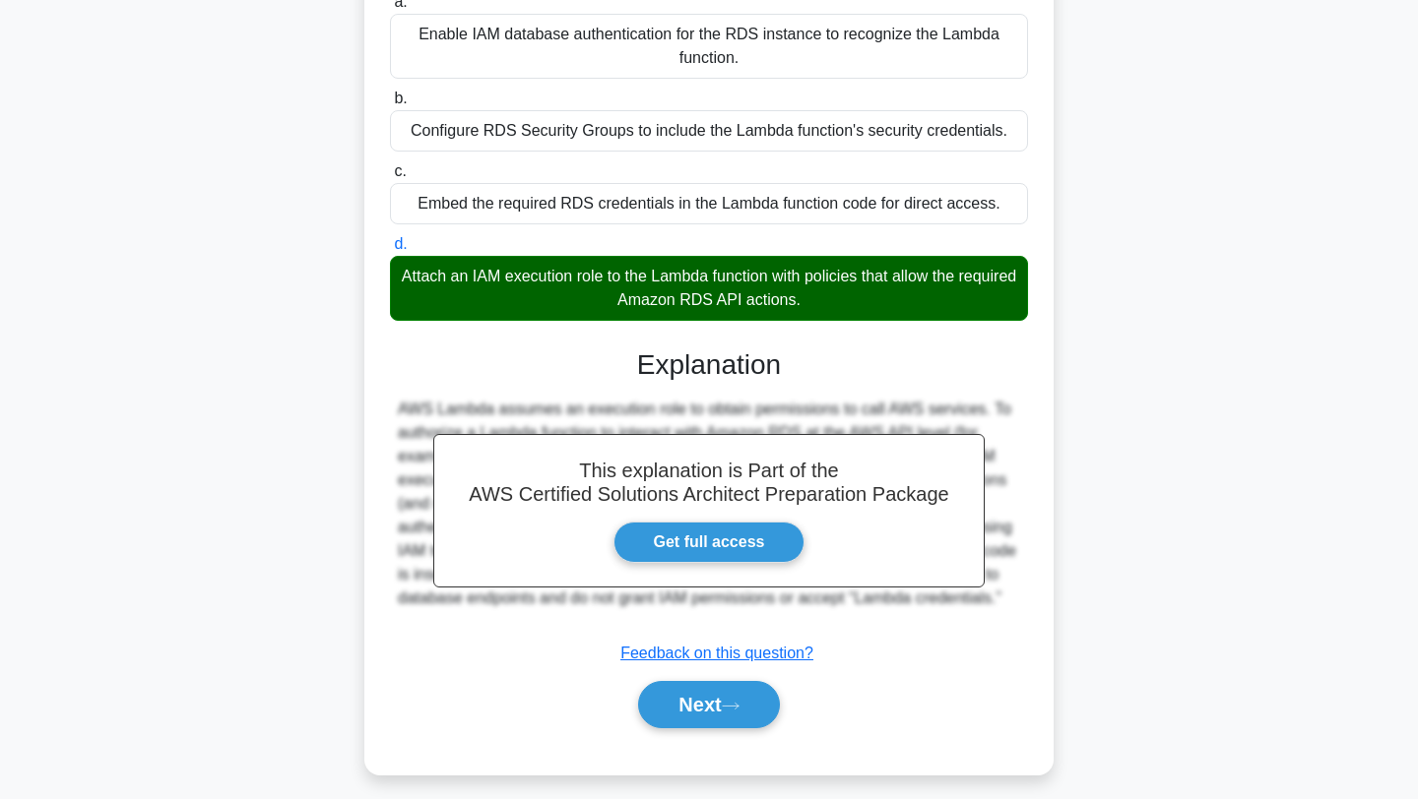
scroll to position [264, 0]
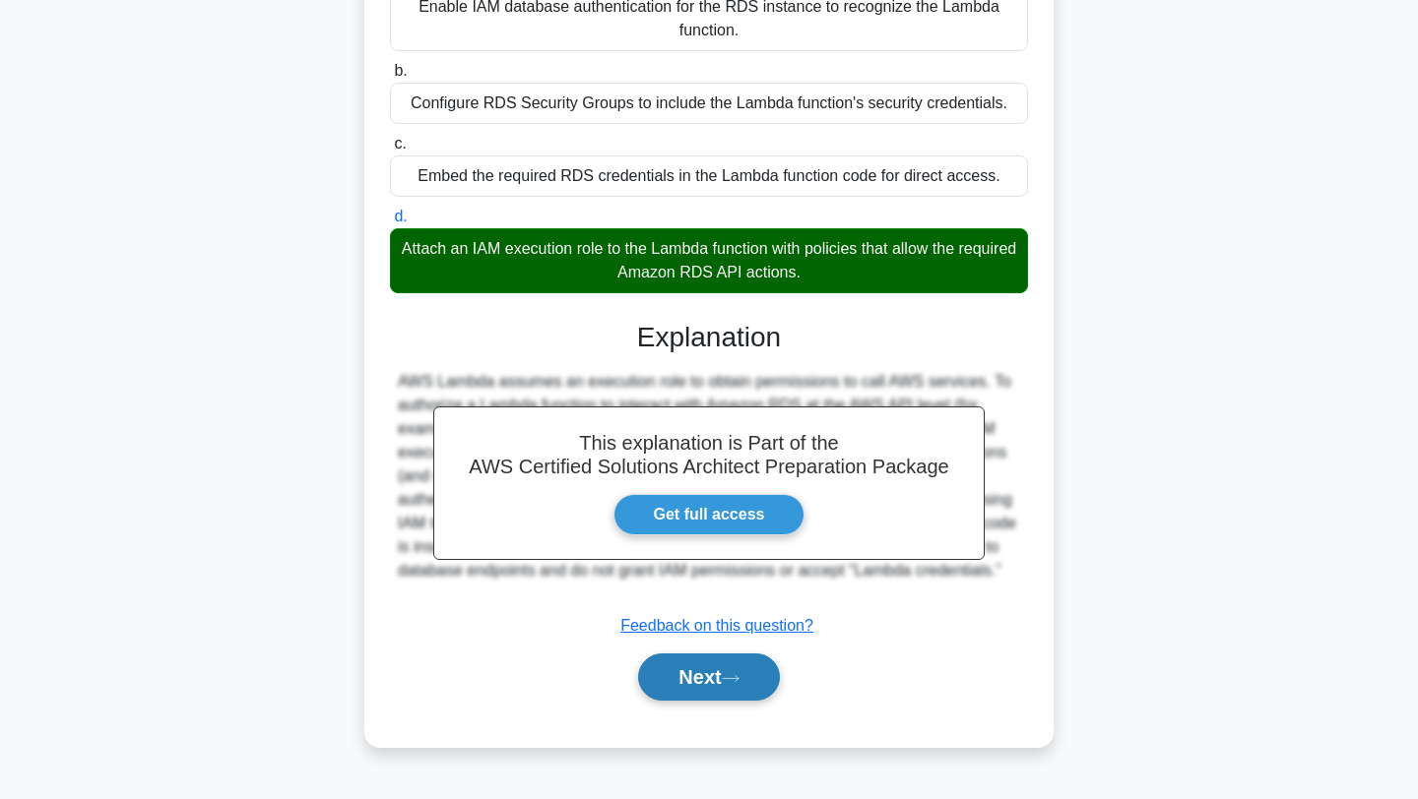
click at [744, 688] on button "Next" at bounding box center [708, 677] width 141 height 47
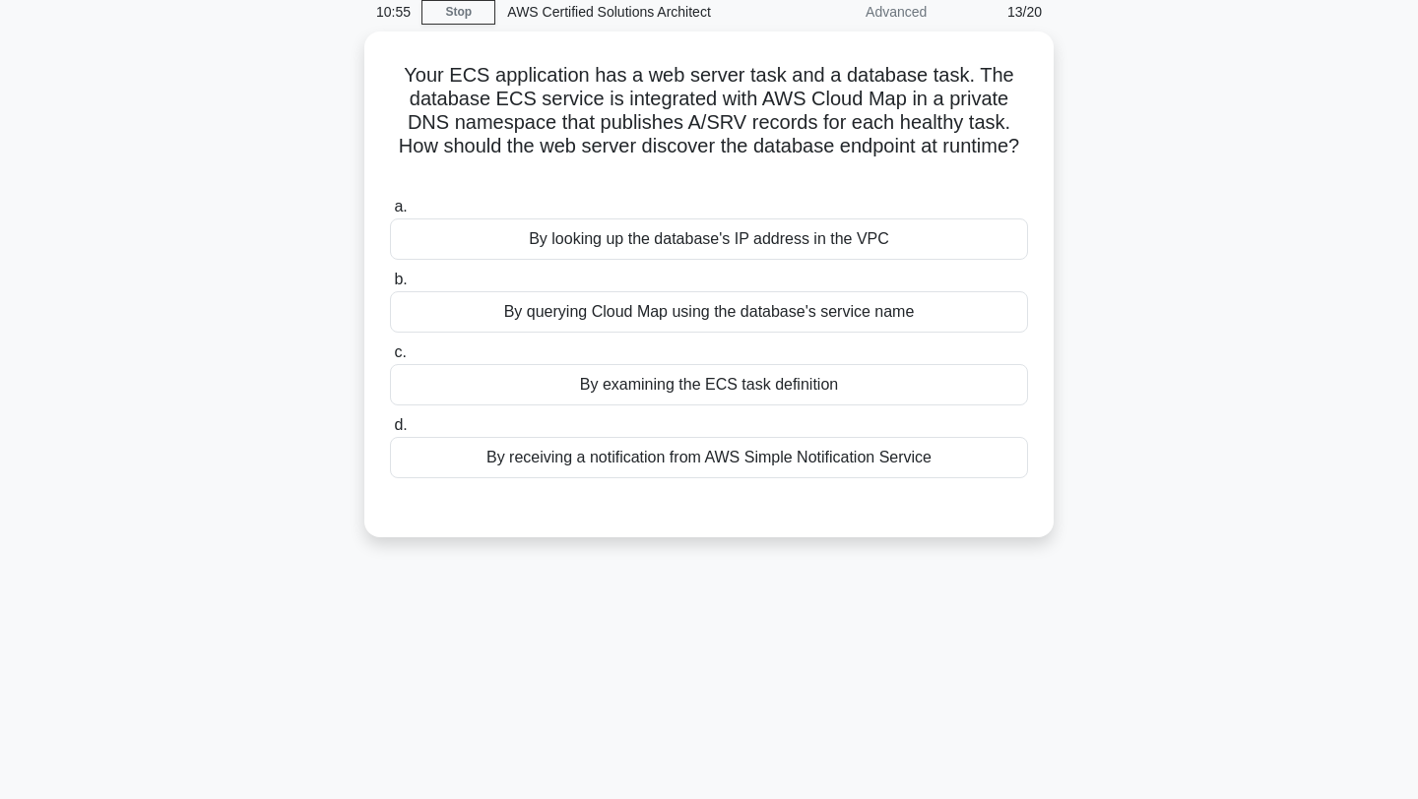
scroll to position [0, 0]
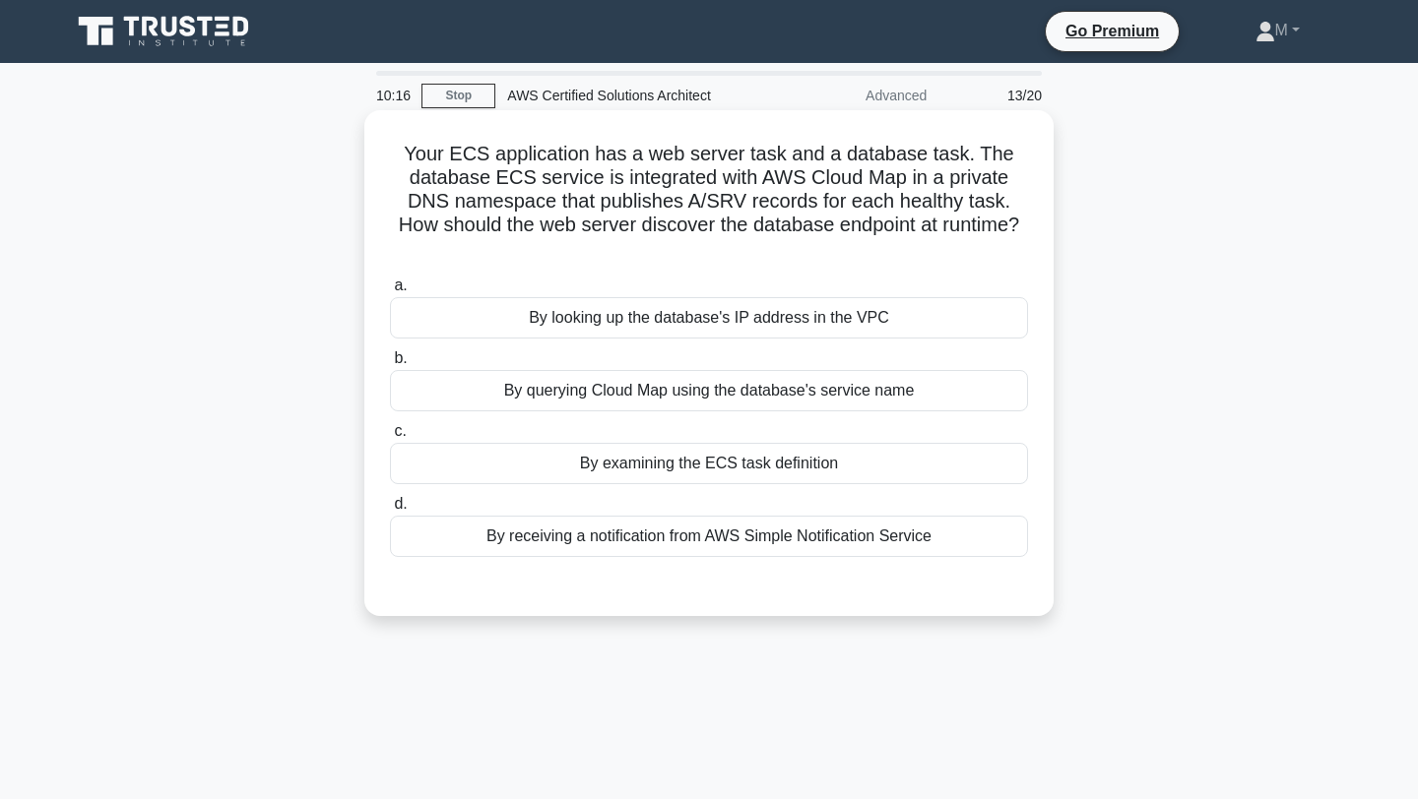
click at [763, 382] on div "By querying Cloud Map using the database's service name" at bounding box center [709, 390] width 638 height 41
click at [390, 365] on input "b. By querying Cloud Map using the database's service name" at bounding box center [390, 358] width 0 height 13
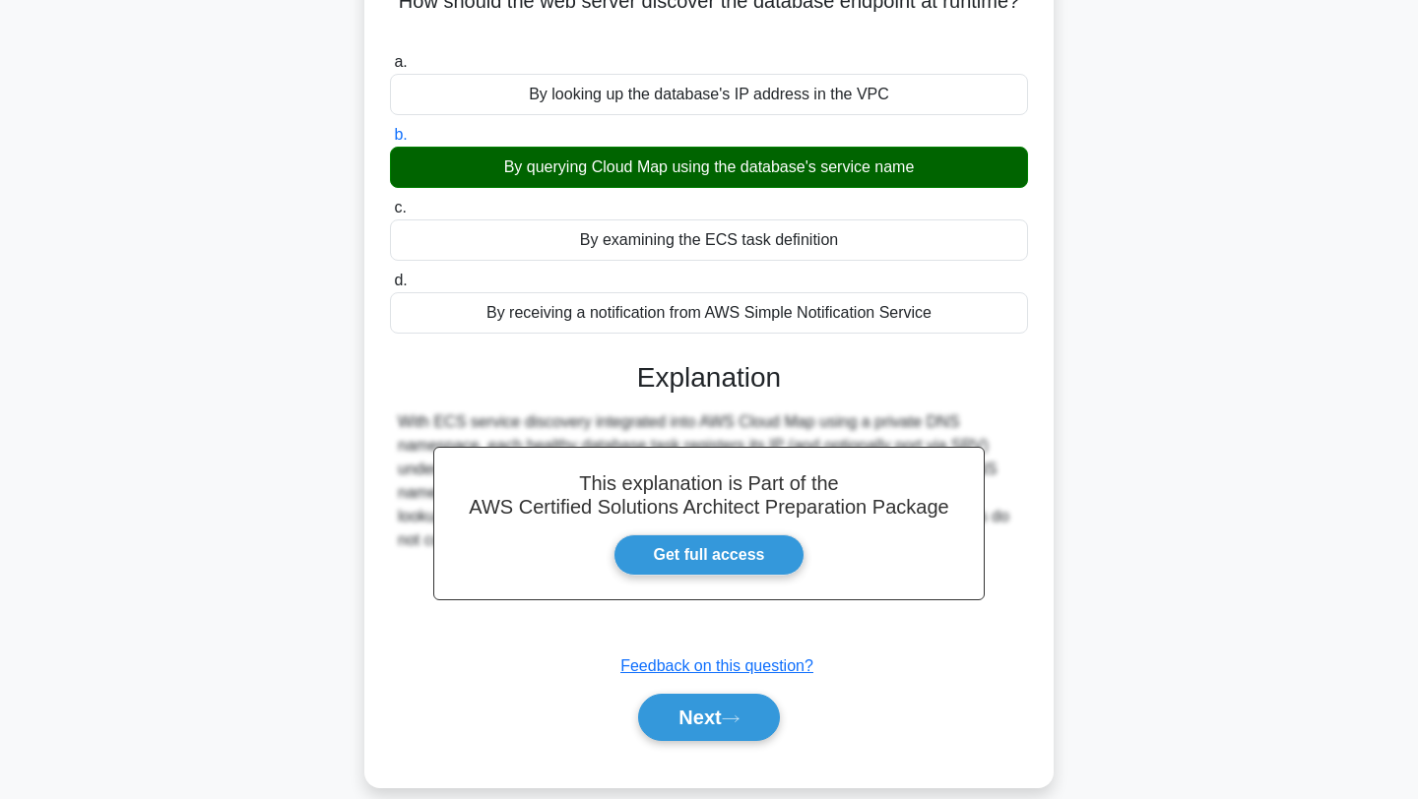
scroll to position [264, 0]
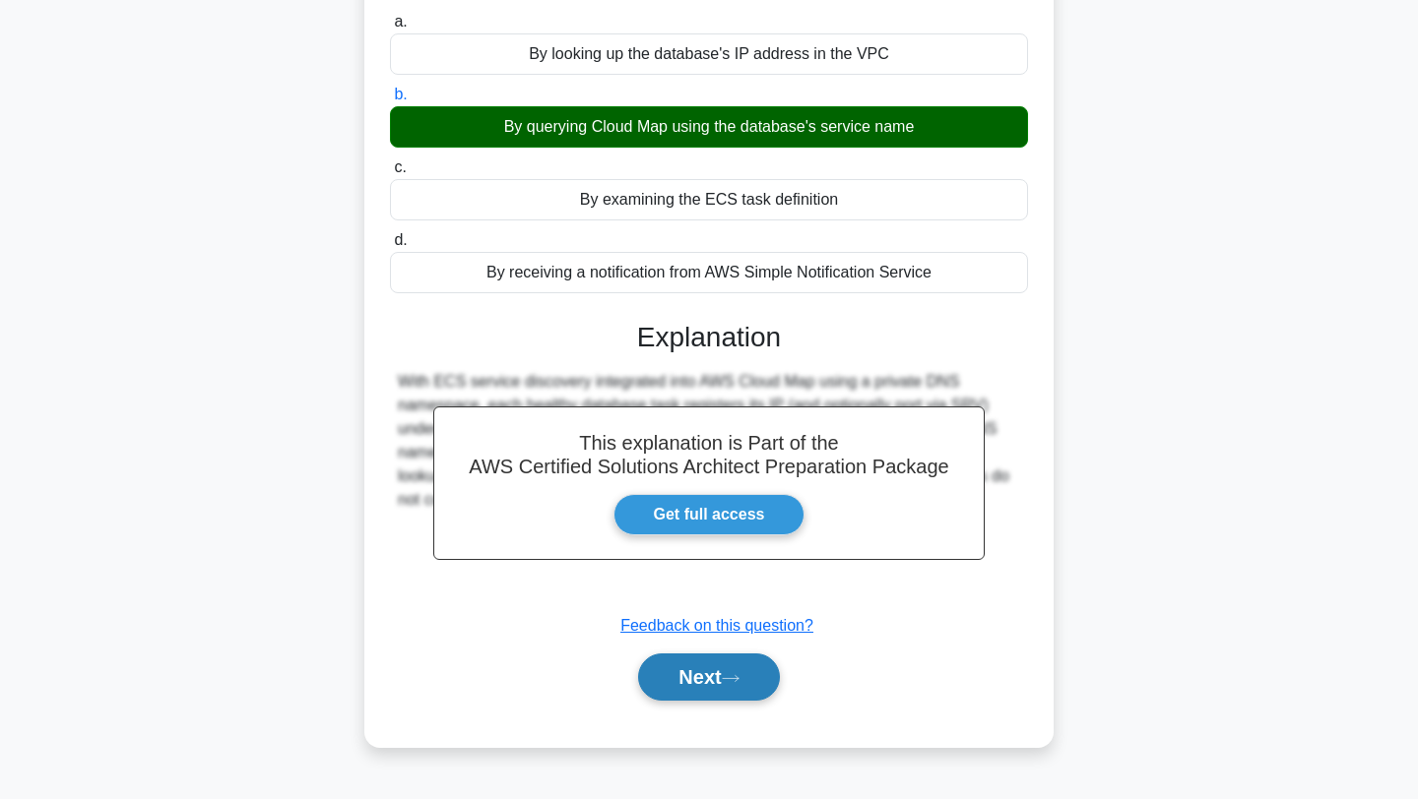
click at [739, 673] on icon at bounding box center [731, 678] width 18 height 11
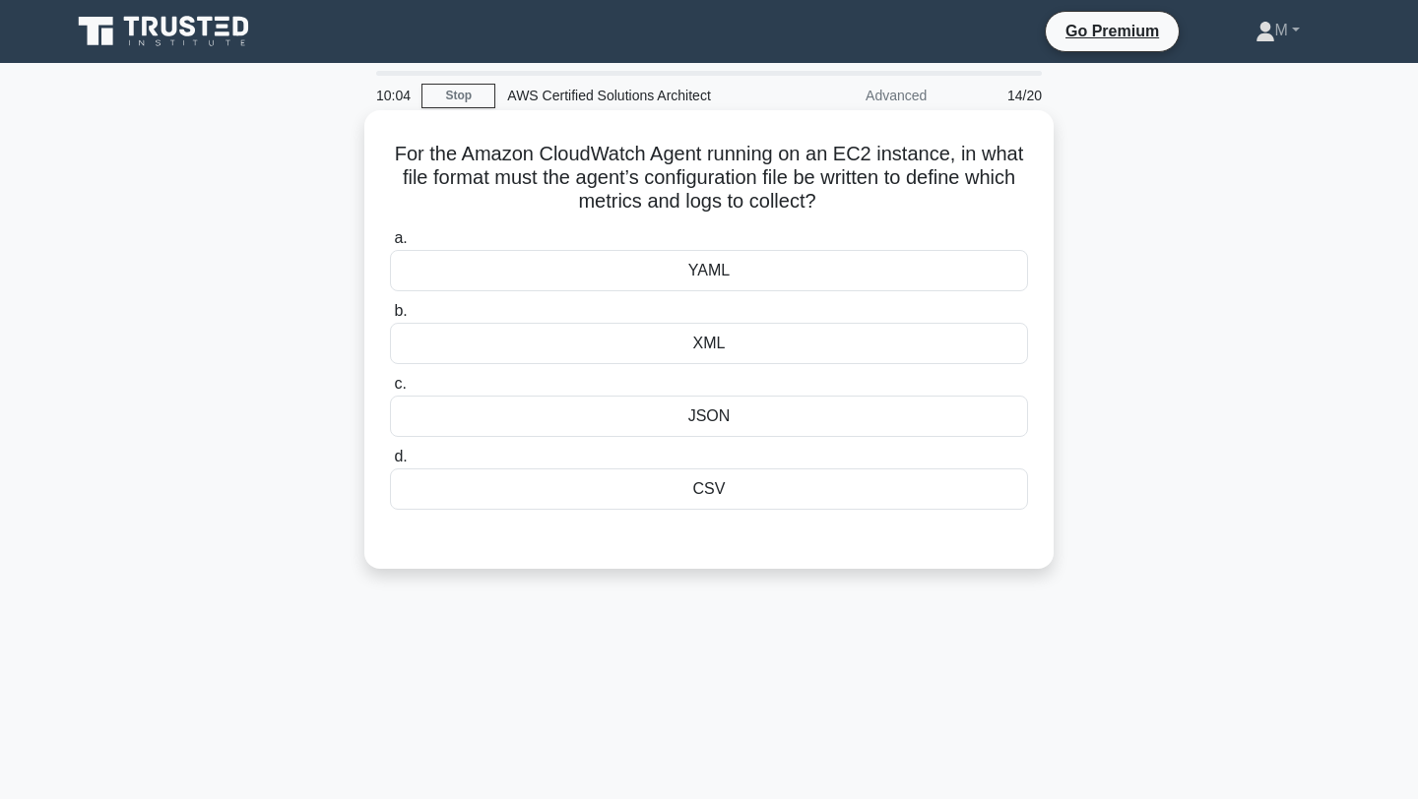
scroll to position [2, 0]
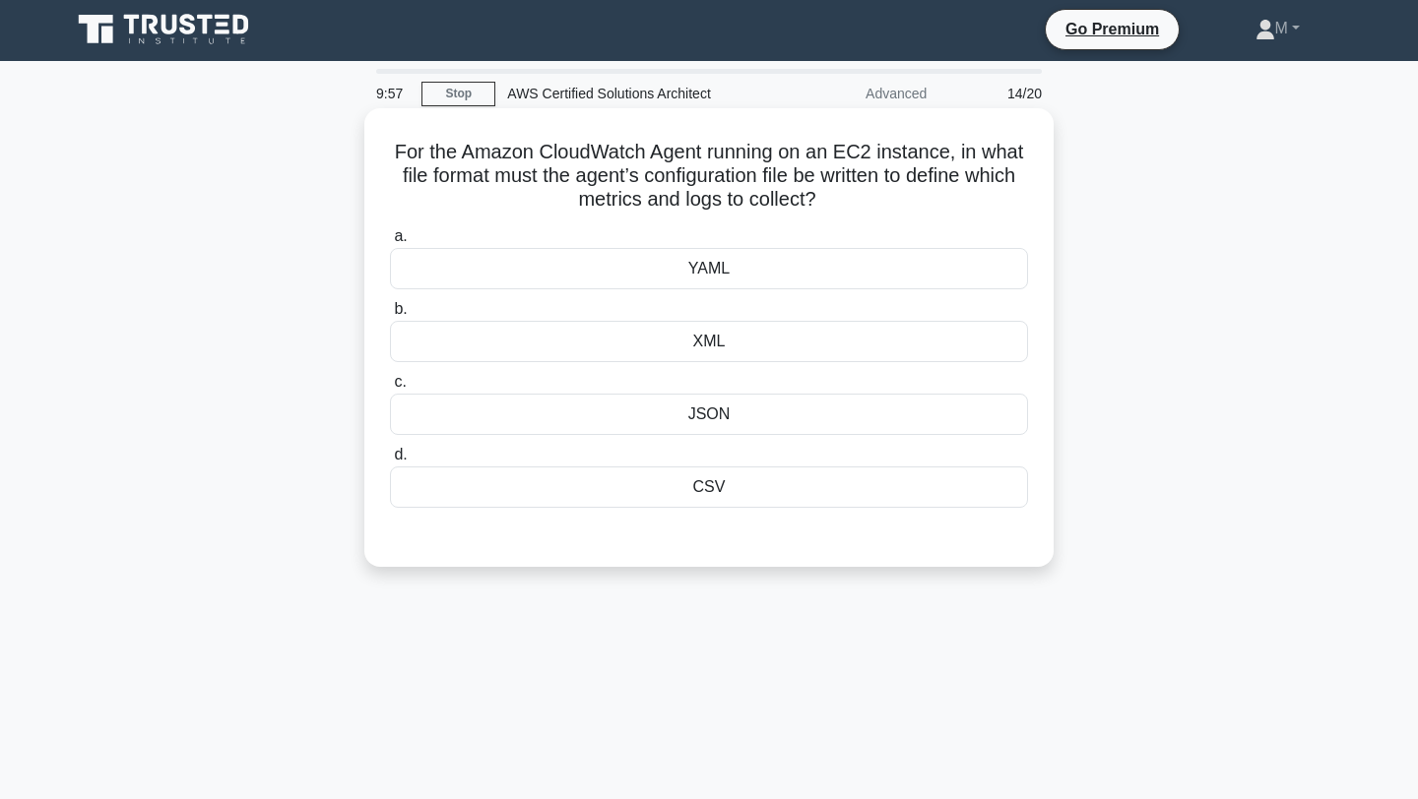
click at [701, 264] on div "YAML" at bounding box center [709, 268] width 638 height 41
click at [390, 243] on input "a. YAML" at bounding box center [390, 236] width 0 height 13
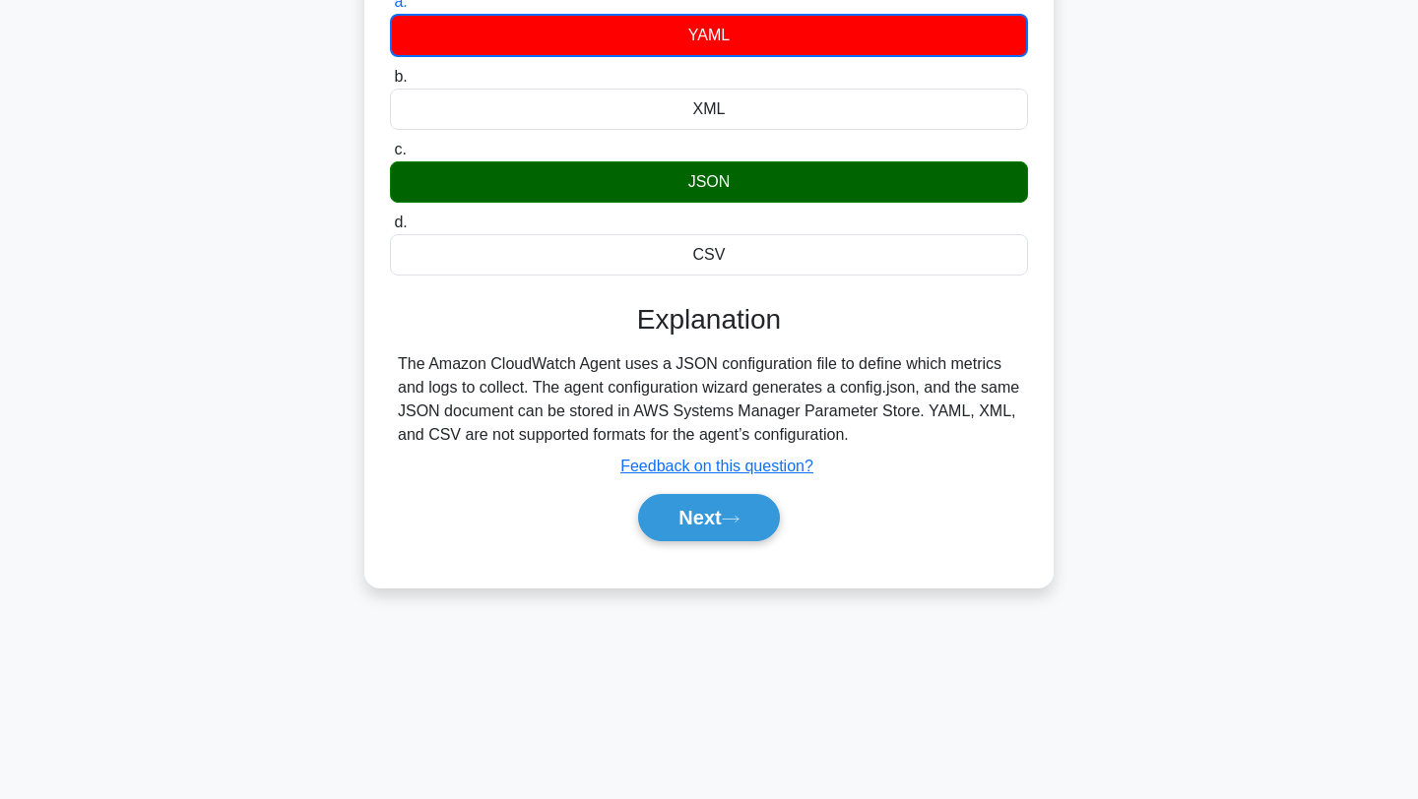
scroll to position [251, 0]
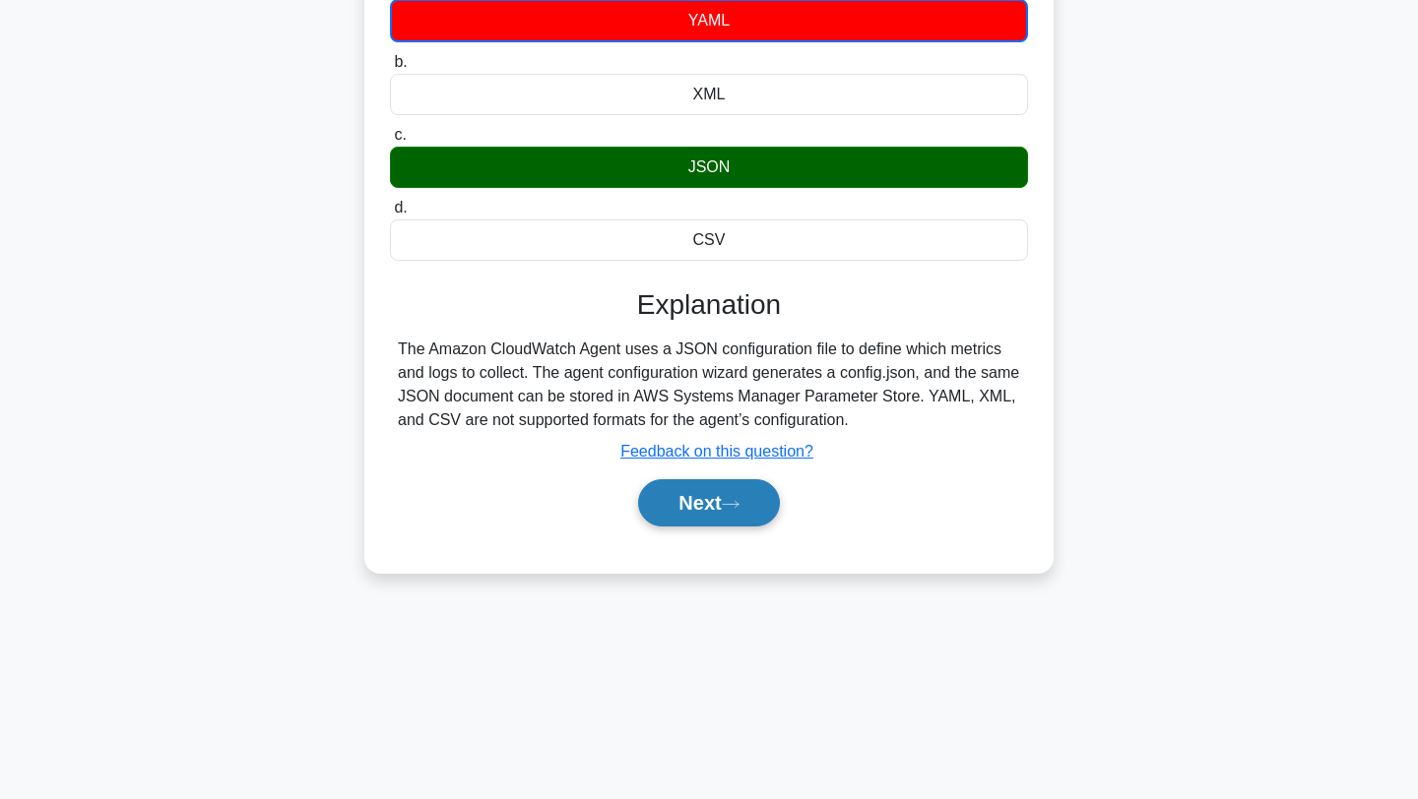
click at [716, 510] on button "Next" at bounding box center [708, 502] width 141 height 47
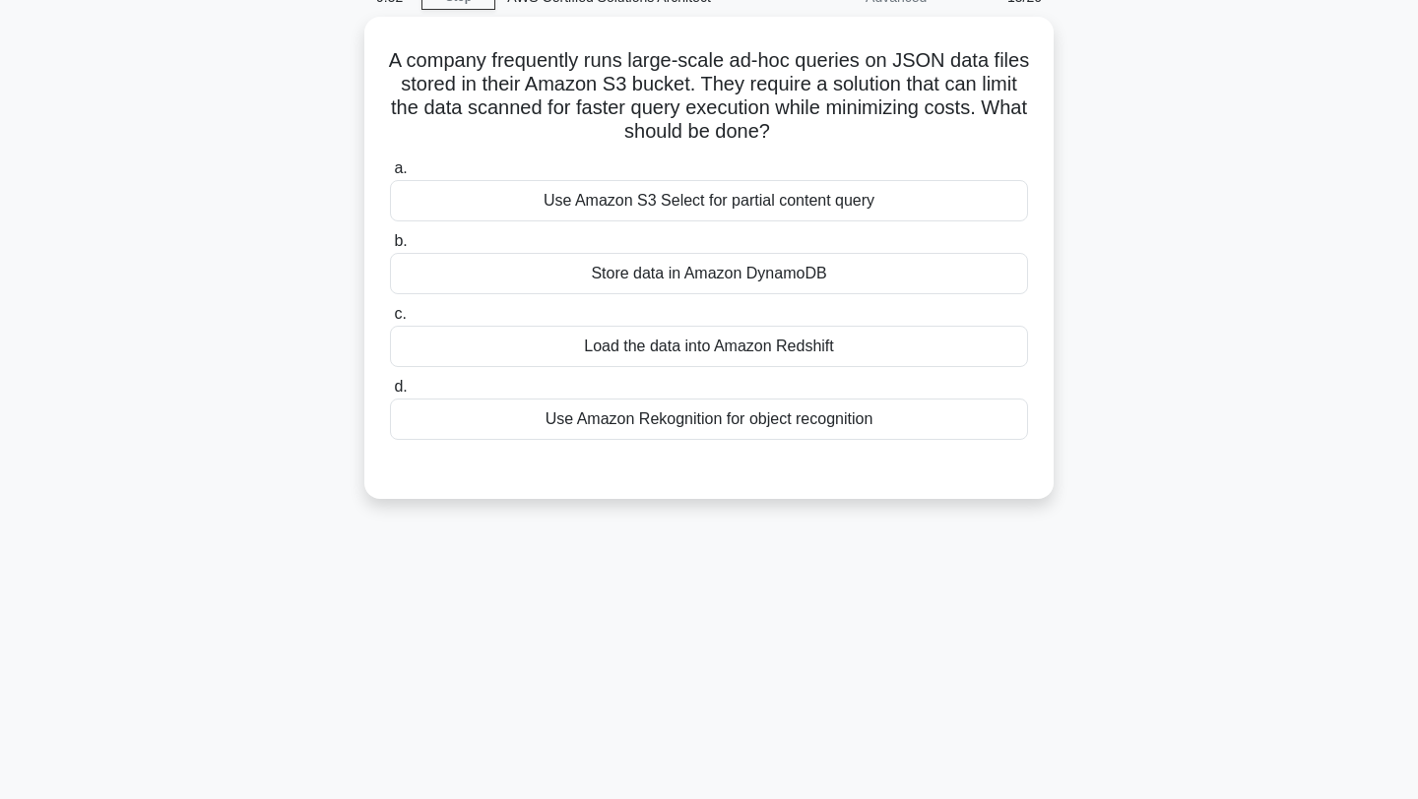
scroll to position [0, 0]
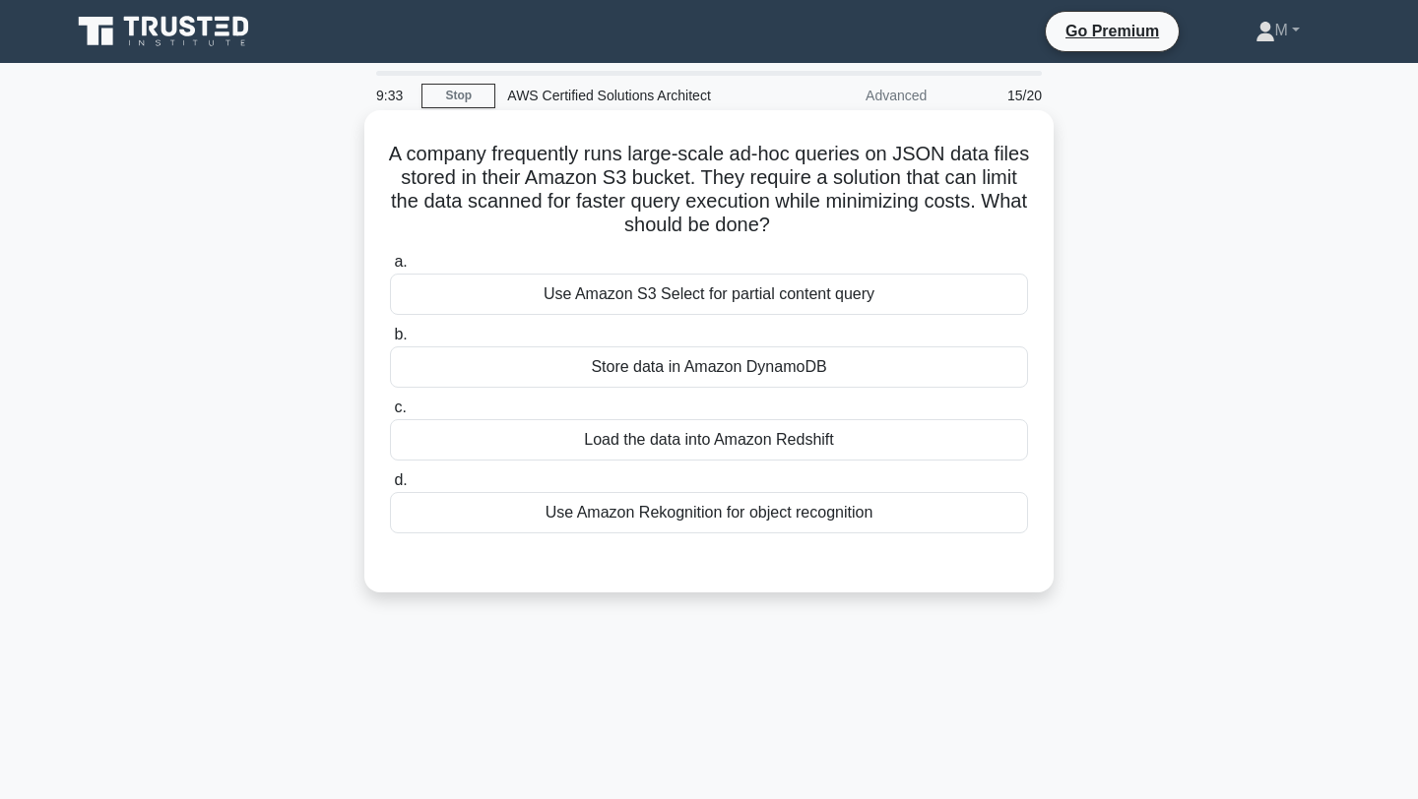
click at [694, 366] on div "Store data in Amazon DynamoDB" at bounding box center [709, 367] width 638 height 41
click at [390, 342] on input "b. Store data in Amazon DynamoDB" at bounding box center [390, 335] width 0 height 13
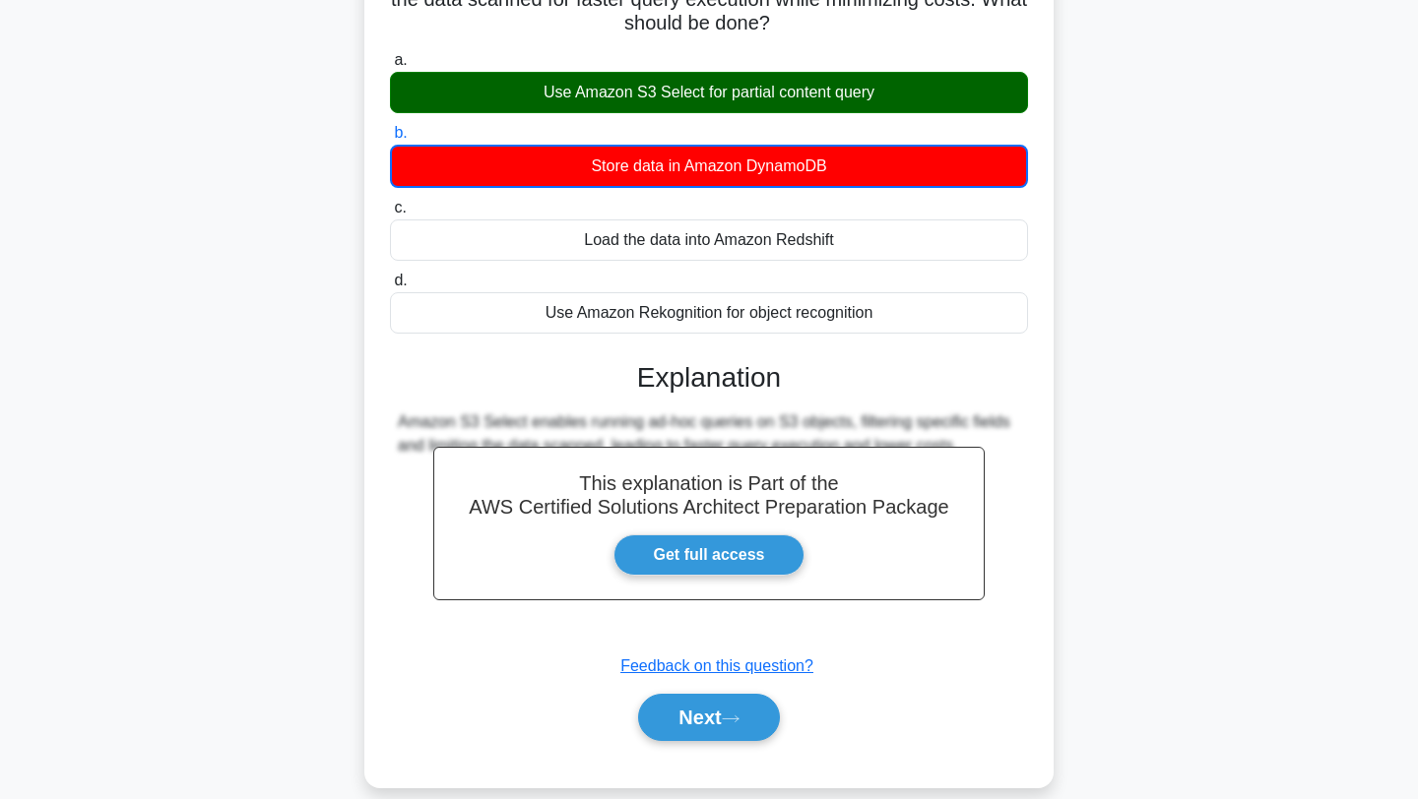
scroll to position [264, 0]
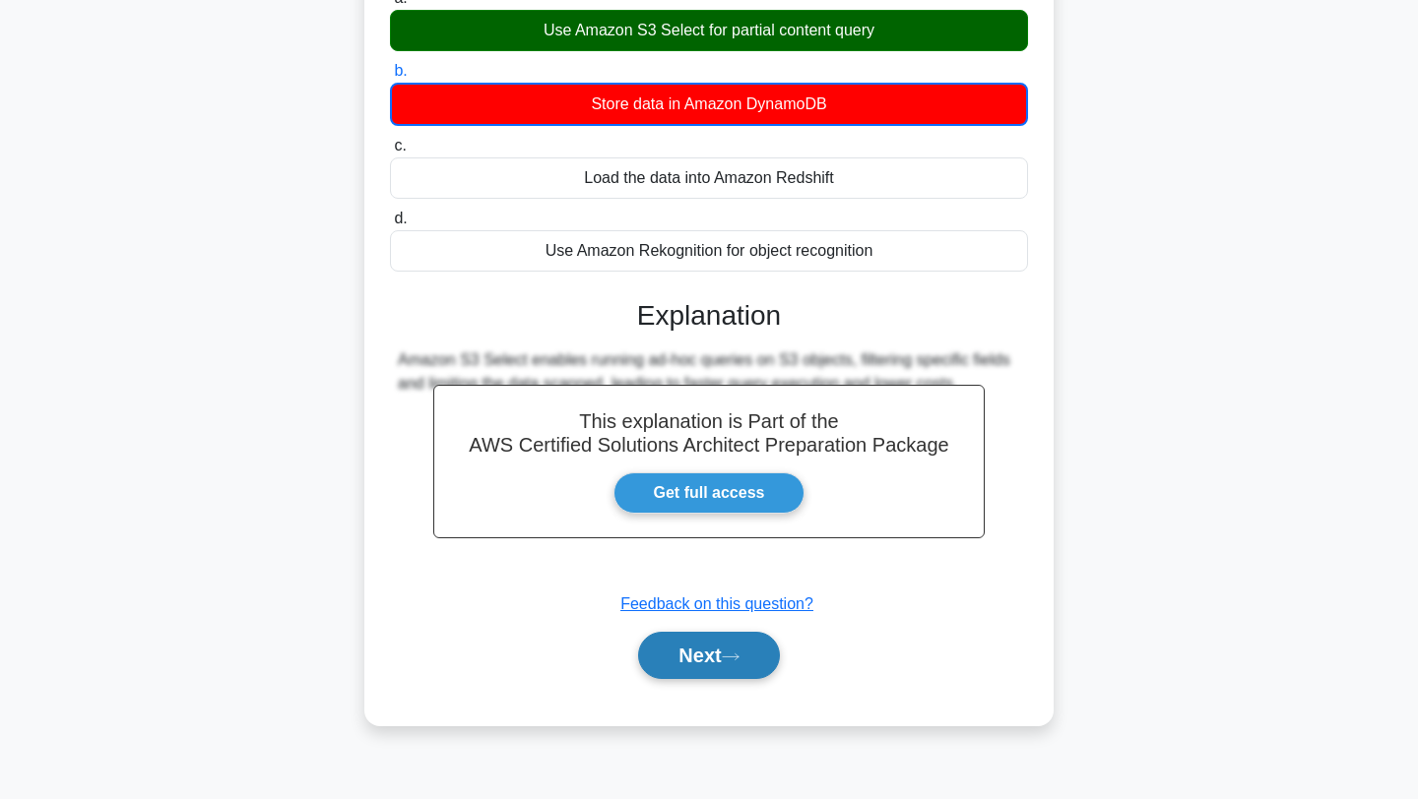
click at [714, 642] on button "Next" at bounding box center [708, 655] width 141 height 47
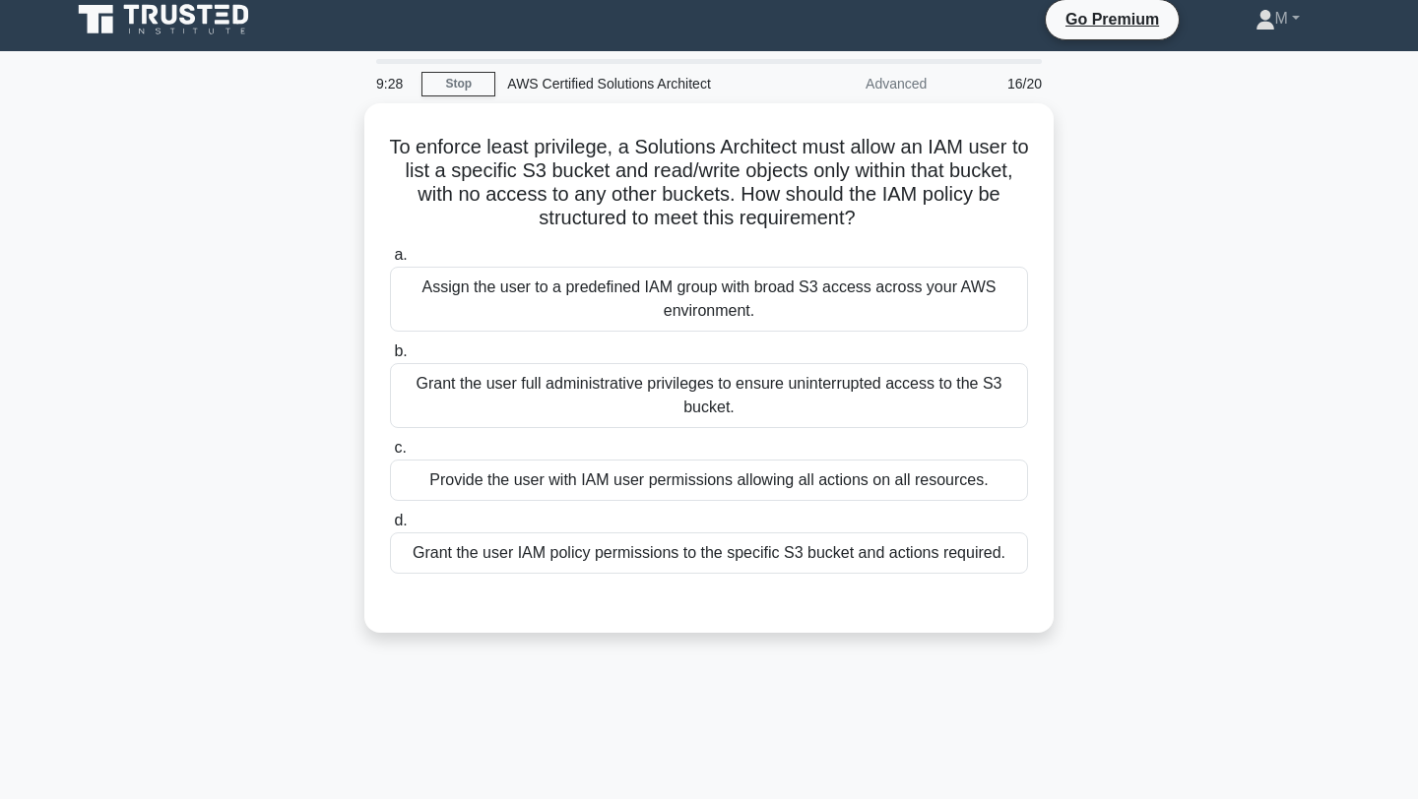
scroll to position [0, 0]
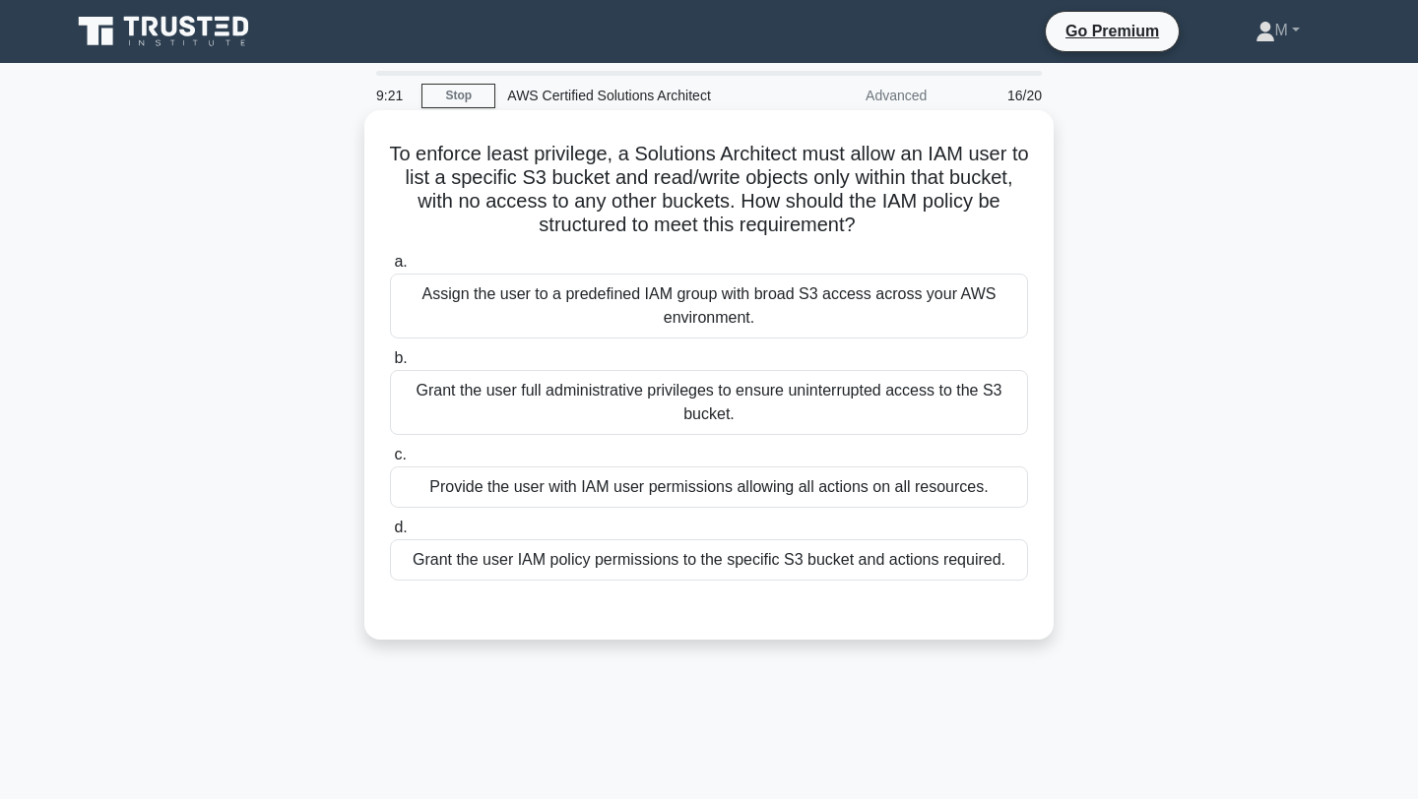
click at [776, 576] on div "Grant the user IAM policy permissions to the specific S3 bucket and actions req…" at bounding box center [709, 560] width 638 height 41
click at [390, 535] on input "d. Grant the user IAM policy permissions to the specific S3 bucket and actions …" at bounding box center [390, 528] width 0 height 13
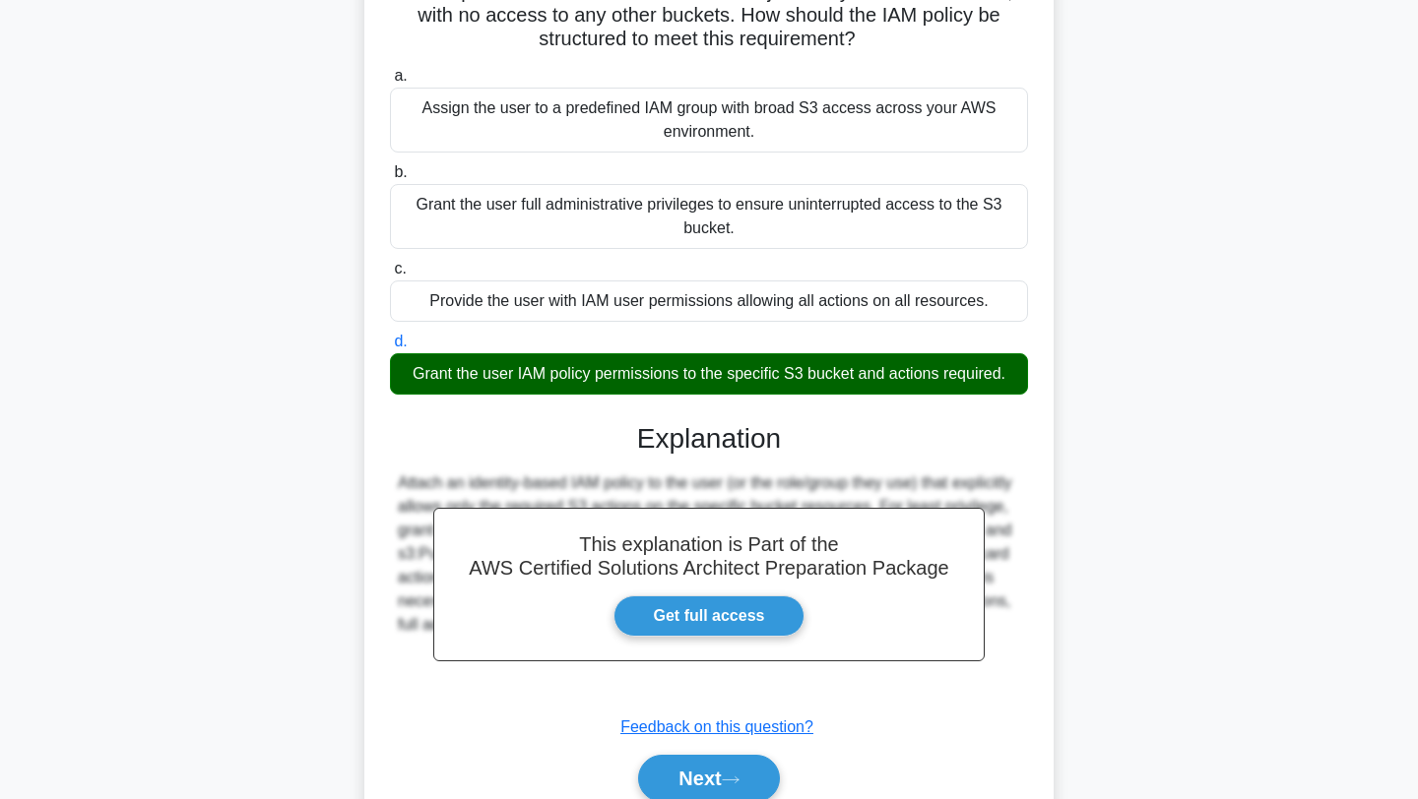
scroll to position [273, 0]
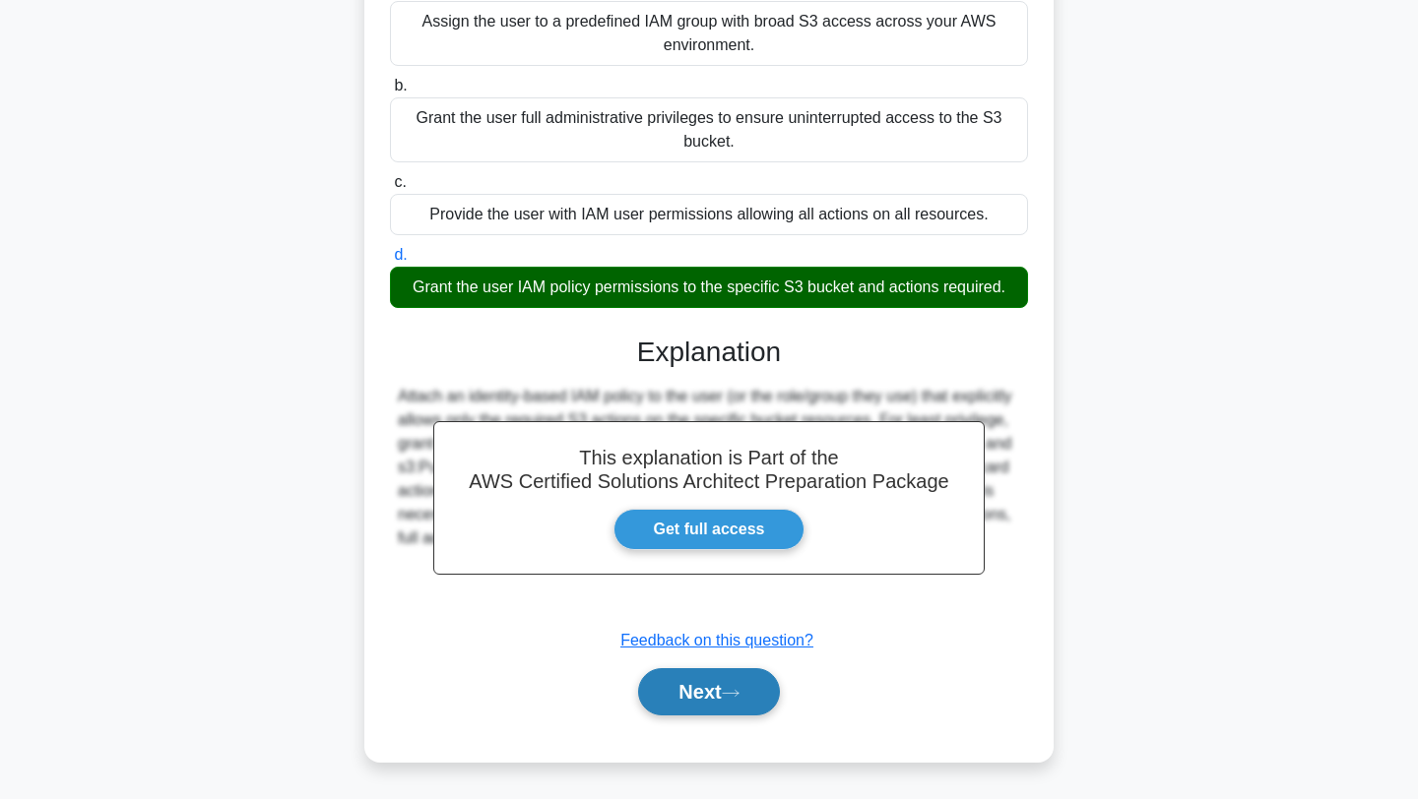
click at [758, 676] on button "Next" at bounding box center [708, 691] width 141 height 47
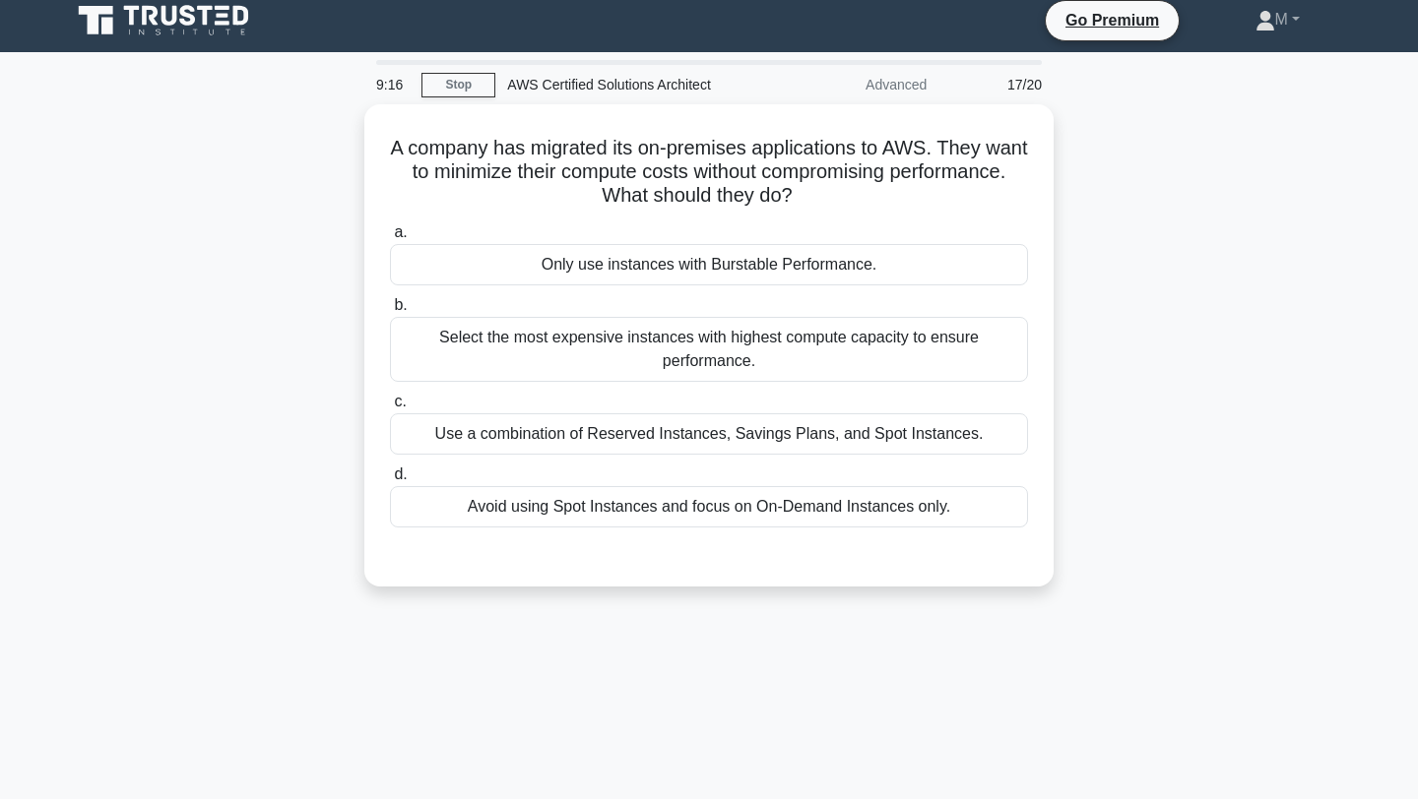
scroll to position [0, 0]
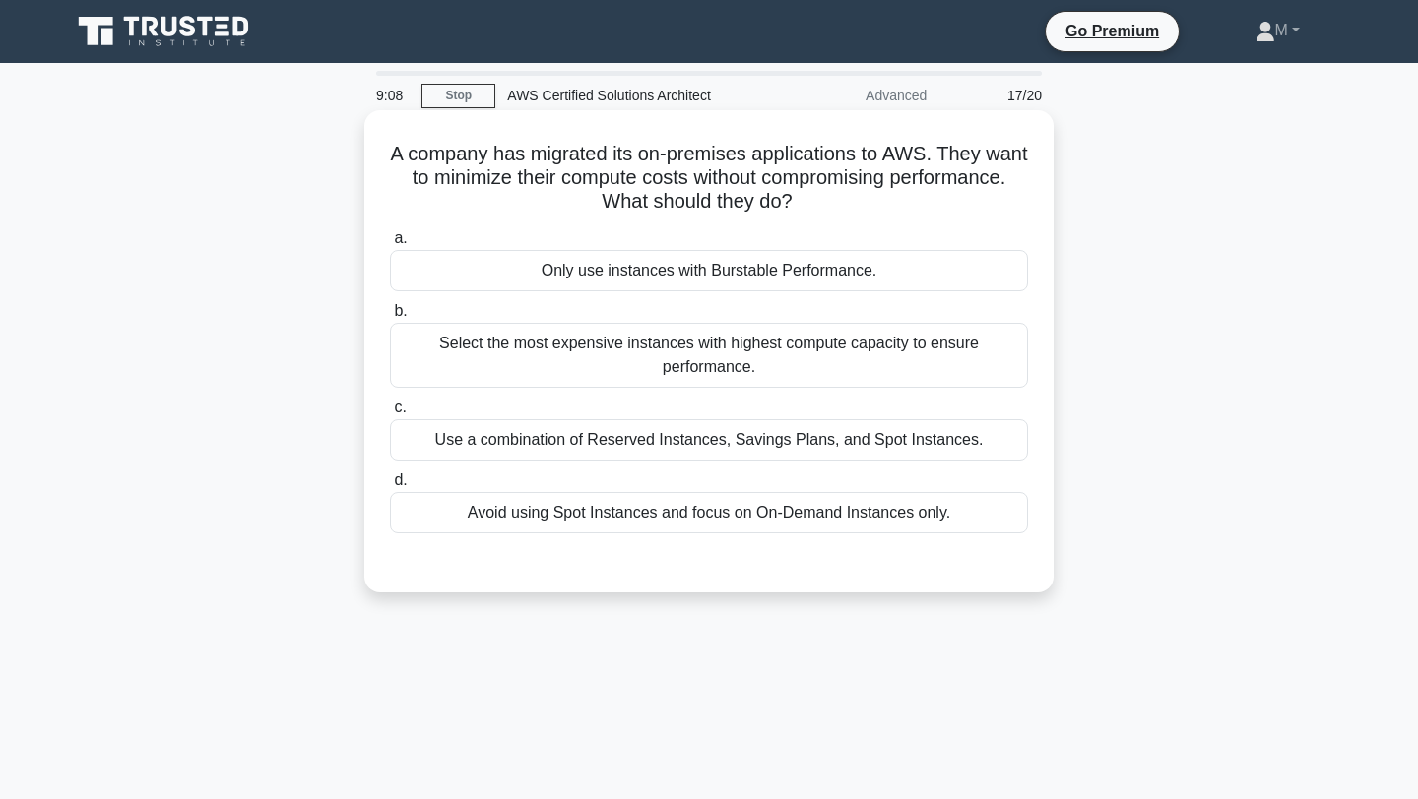
click at [795, 517] on div "Avoid using Spot Instances and focus on On-Demand Instances only." at bounding box center [709, 512] width 638 height 41
click at [390, 487] on input "d. Avoid using Spot Instances and focus on On-Demand Instances only." at bounding box center [390, 481] width 0 height 13
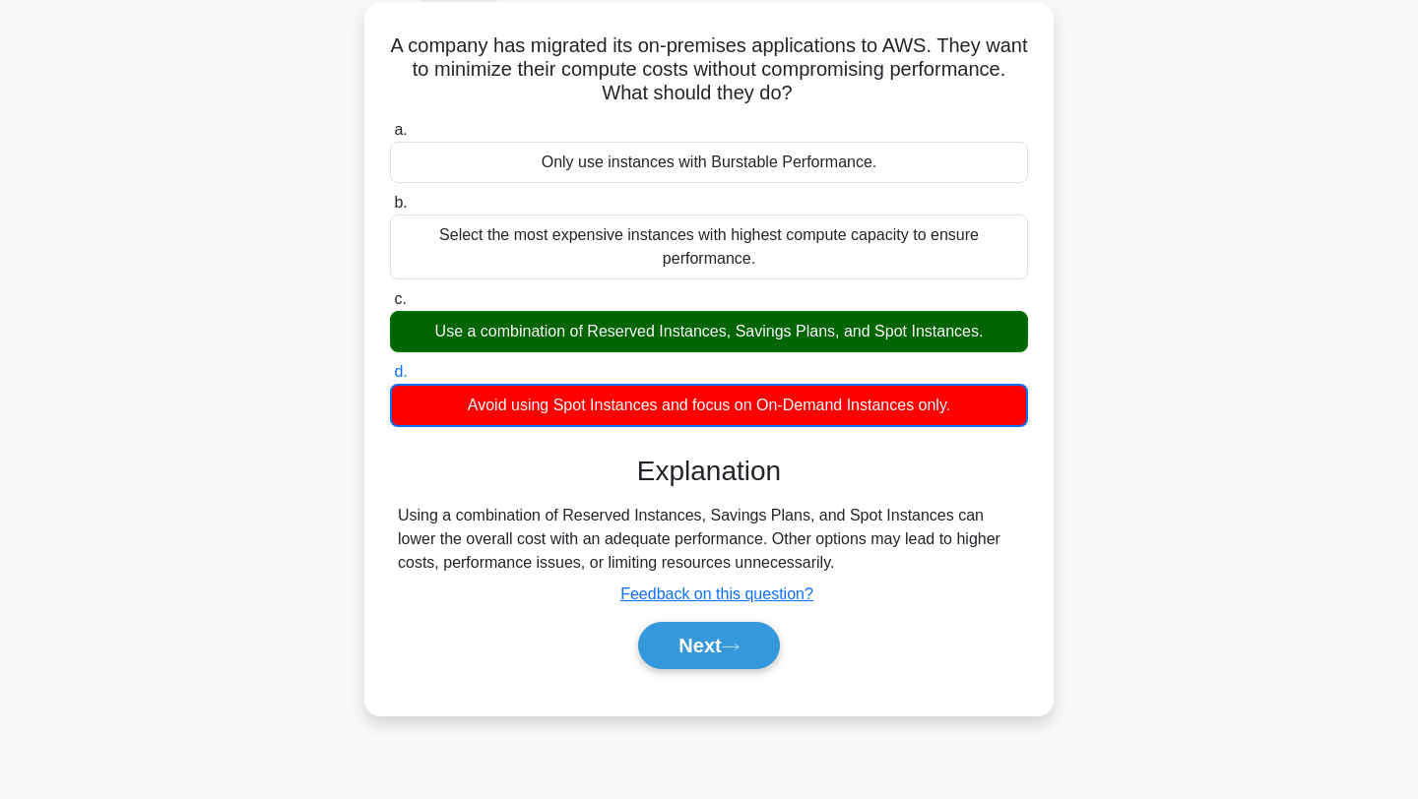
scroll to position [264, 0]
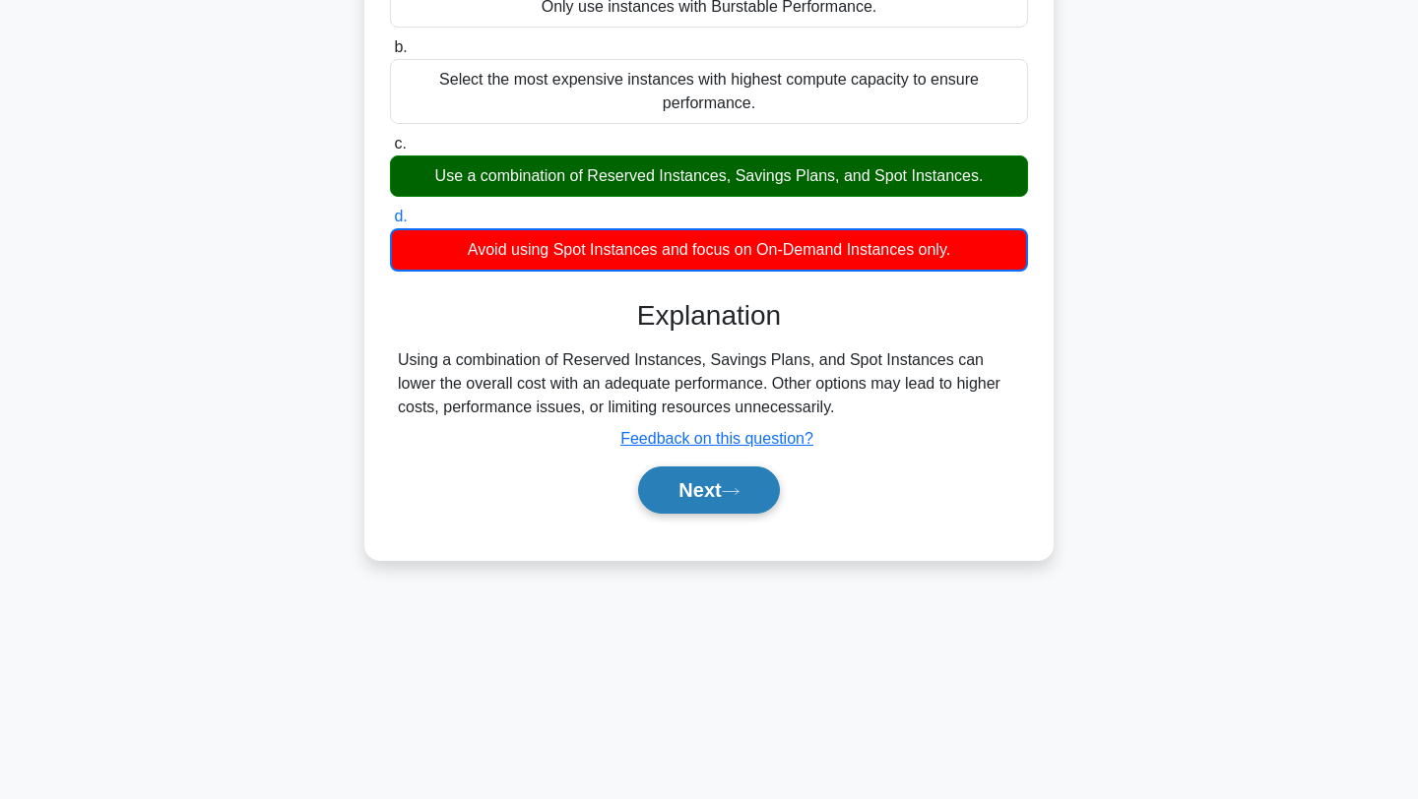
click at [731, 508] on button "Next" at bounding box center [708, 490] width 141 height 47
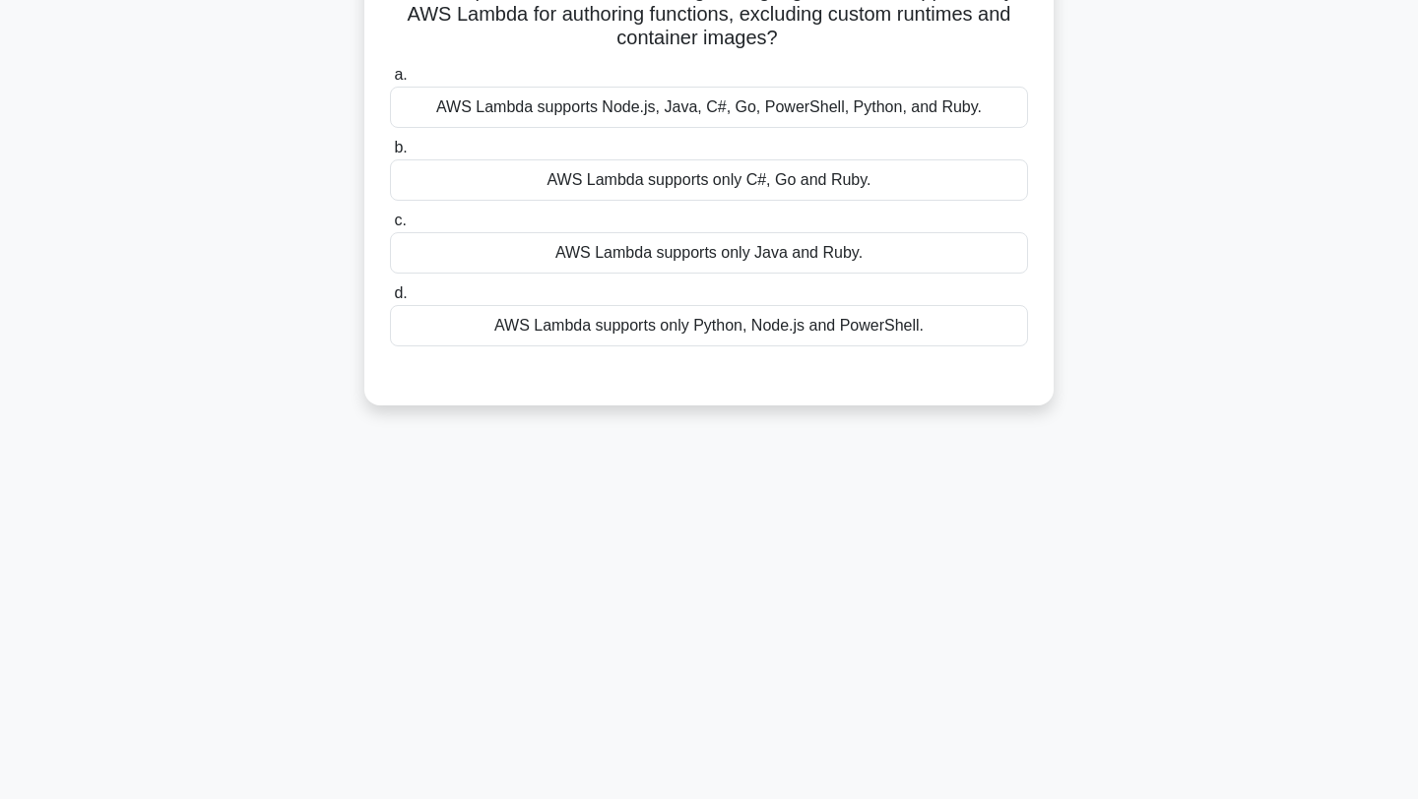
scroll to position [0, 0]
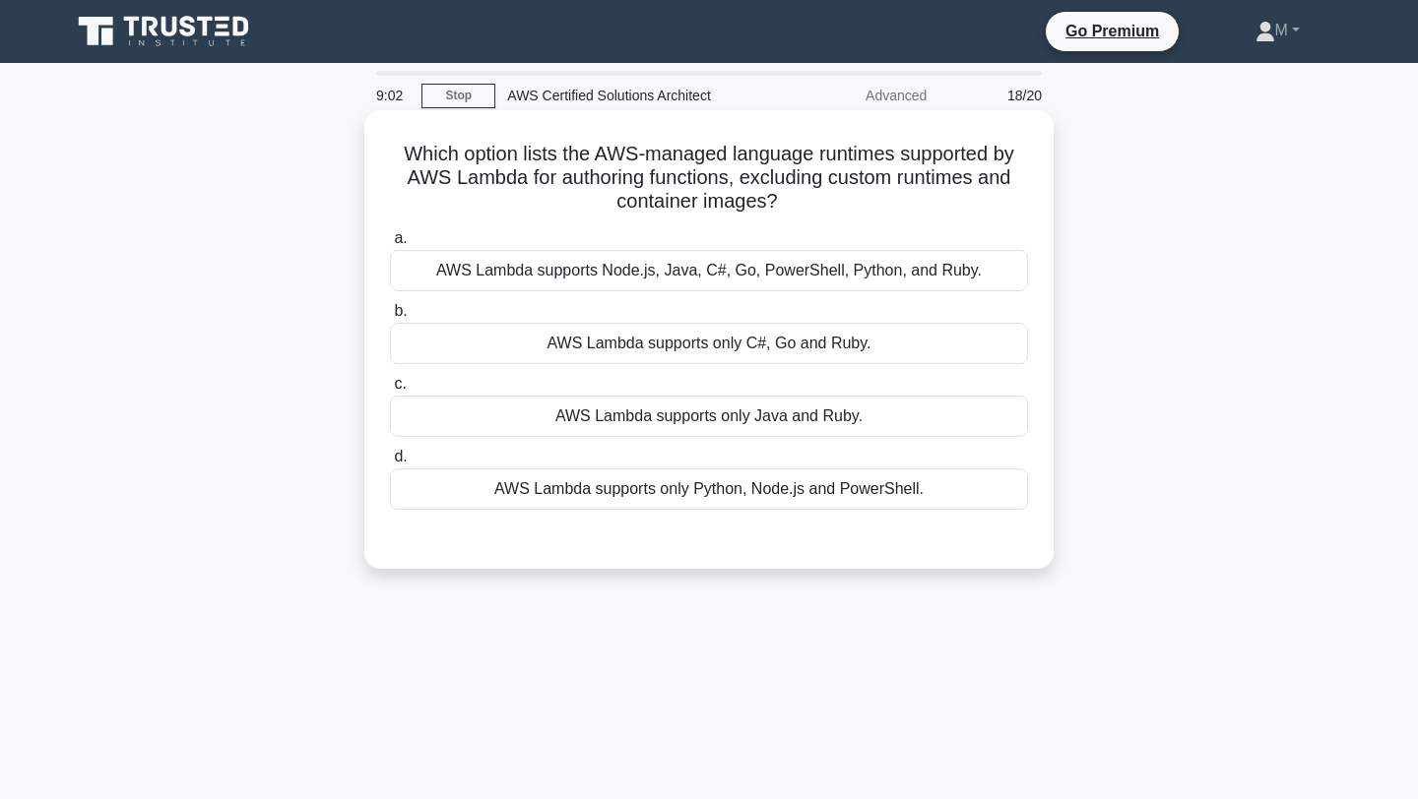
click at [752, 487] on div "AWS Lambda supports only Python, Node.js and PowerShell." at bounding box center [709, 489] width 638 height 41
click at [390, 464] on input "d. AWS Lambda supports only Python, Node.js and PowerShell." at bounding box center [390, 457] width 0 height 13
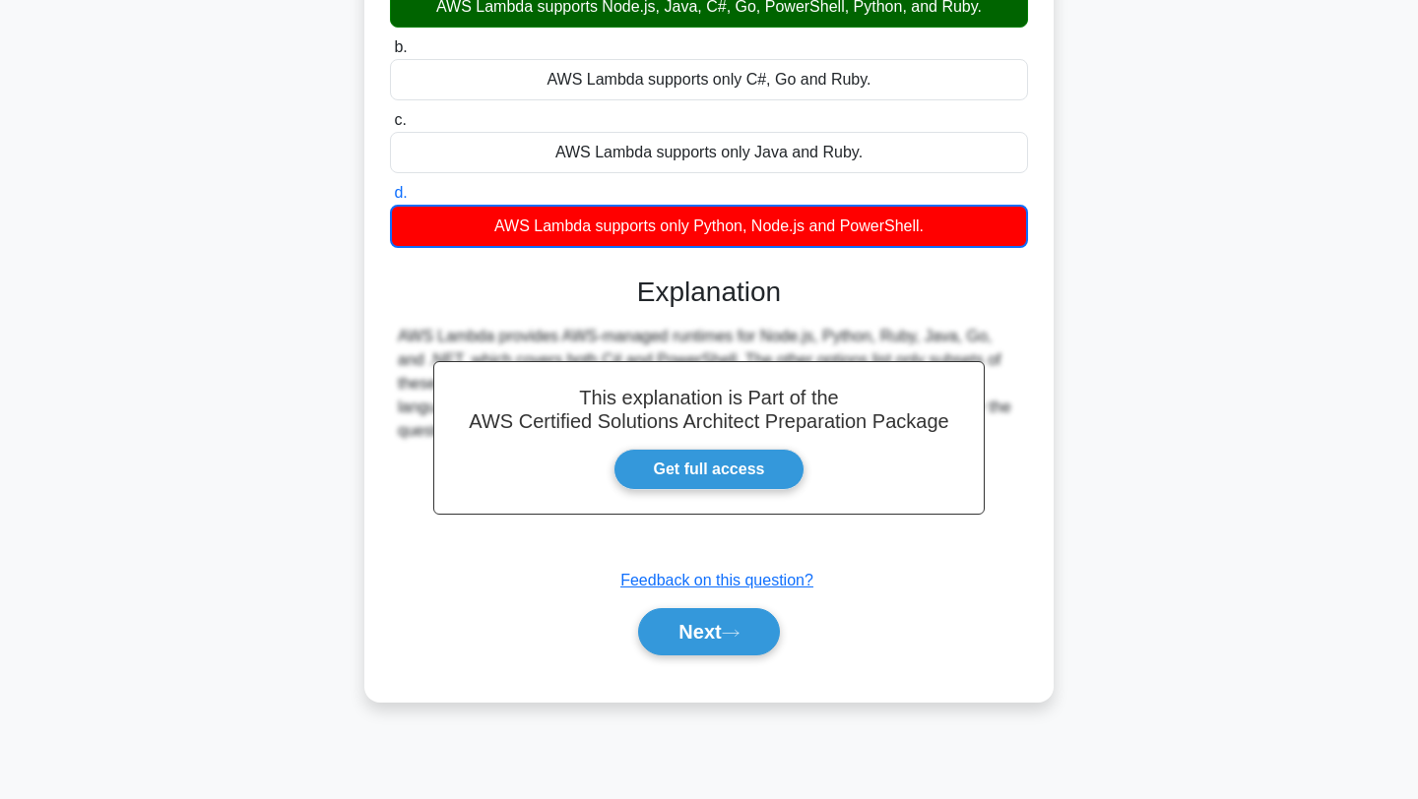
scroll to position [264, 0]
click at [772, 639] on button "Next" at bounding box center [708, 631] width 141 height 47
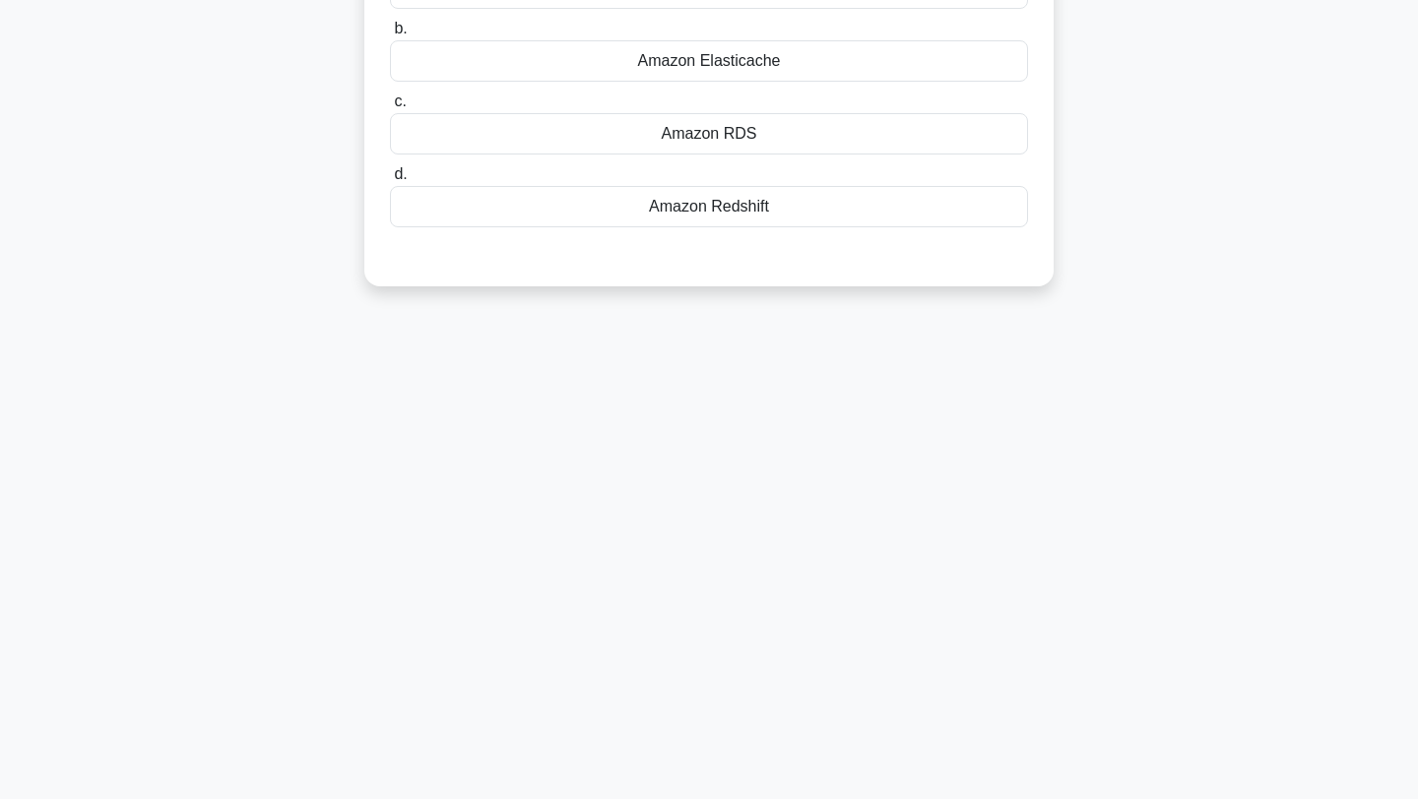
scroll to position [0, 0]
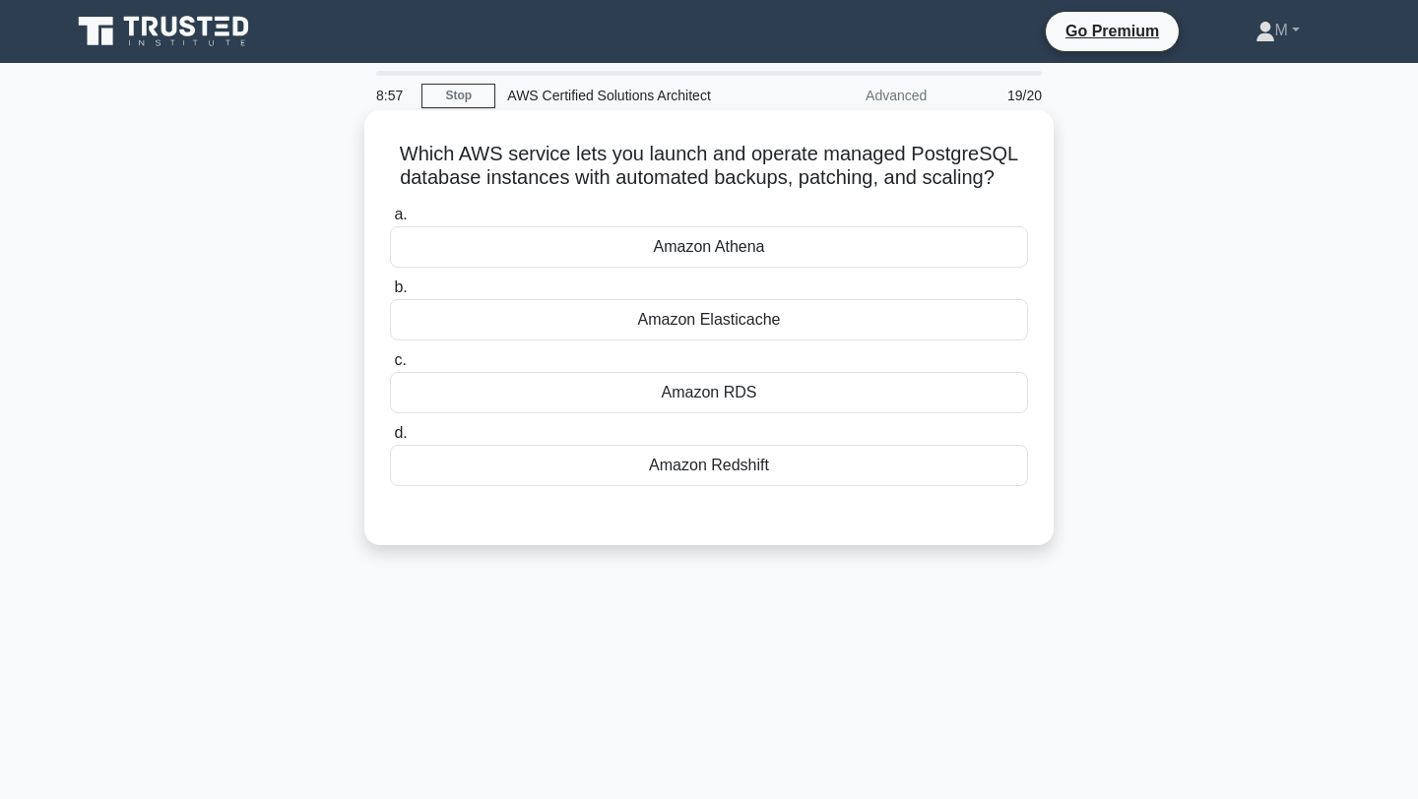
click at [741, 327] on div "Amazon Elasticache" at bounding box center [709, 319] width 638 height 41
click at [390, 294] on input "b. Amazon Elasticache" at bounding box center [390, 288] width 0 height 13
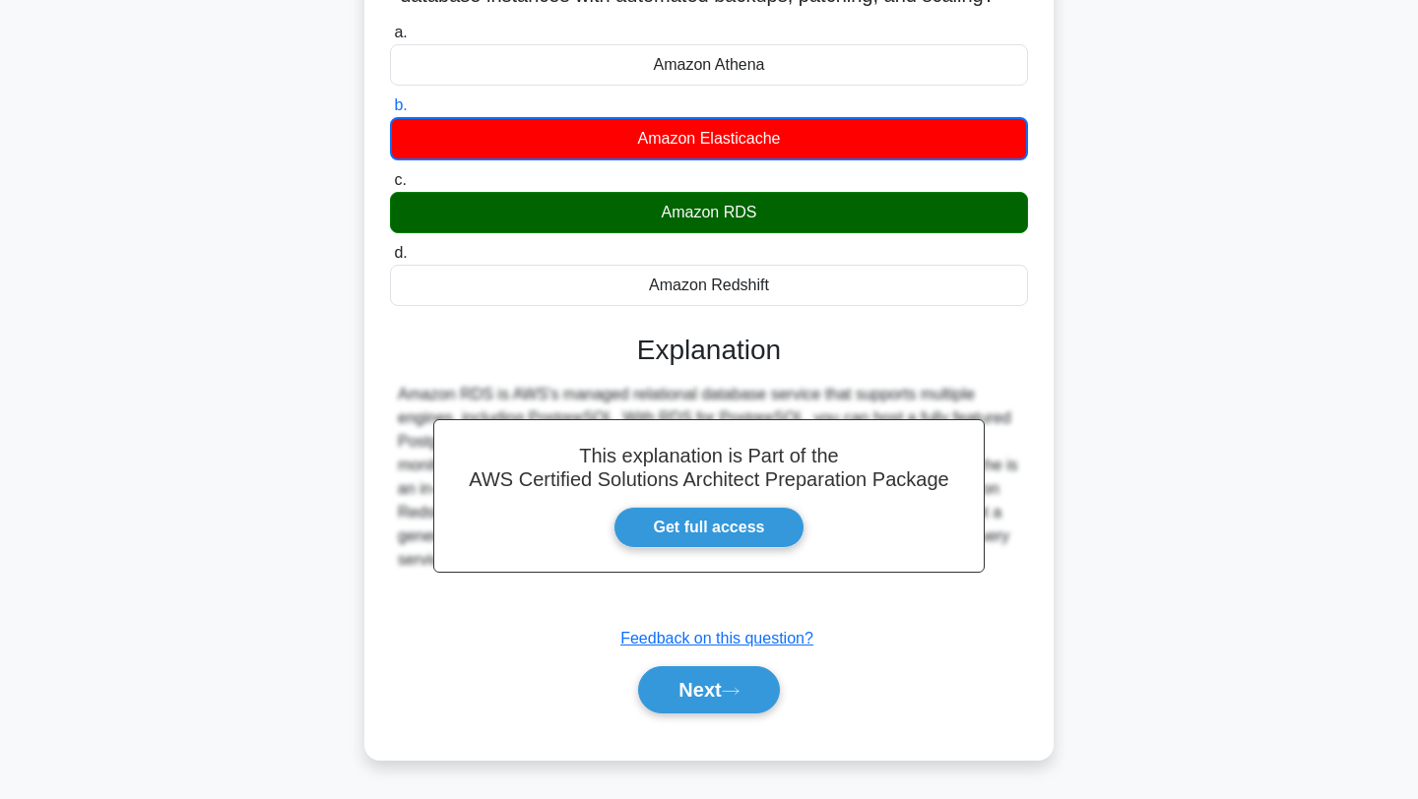
scroll to position [264, 0]
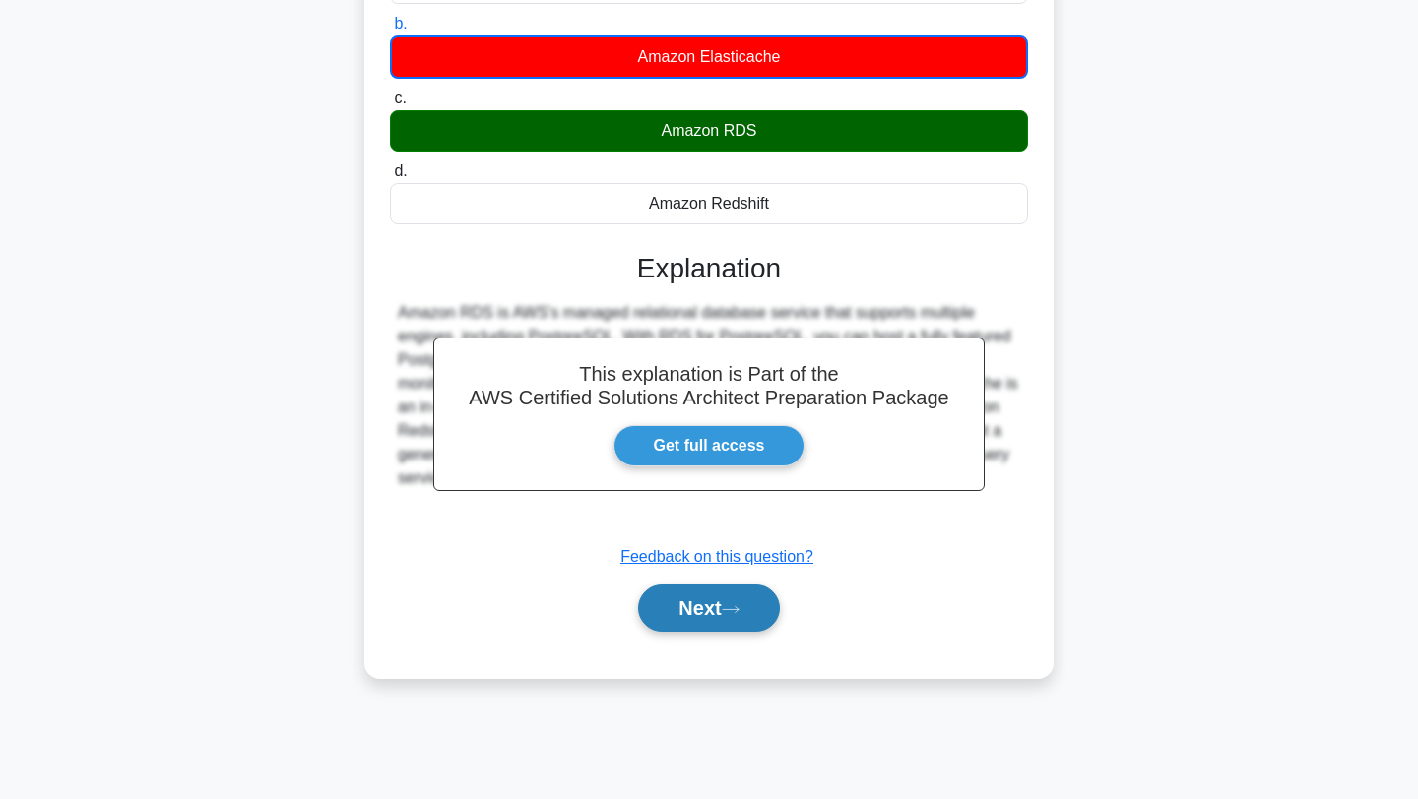
click at [729, 602] on button "Next" at bounding box center [708, 608] width 141 height 47
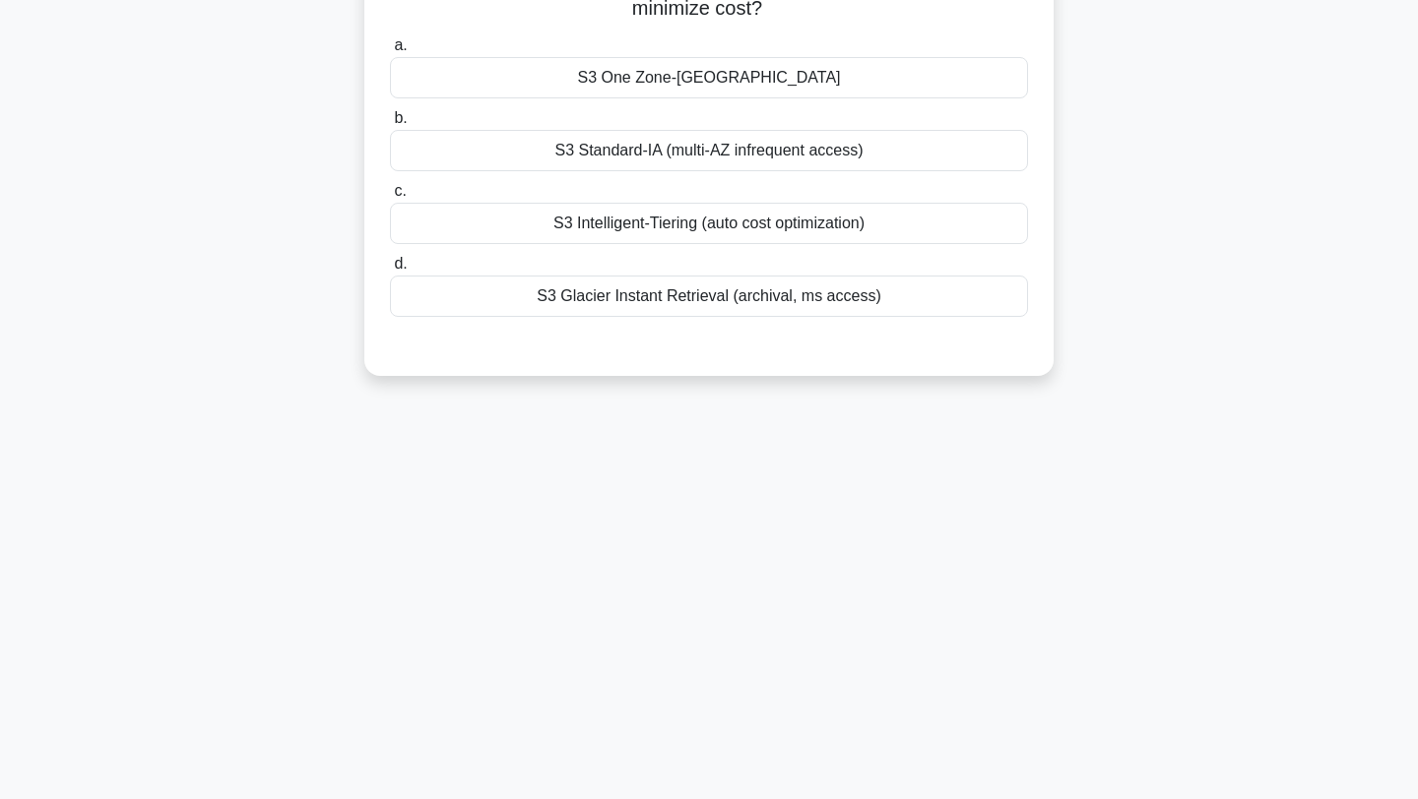
click at [753, 164] on div "S3 Standard-IA (multi-AZ infrequent access)" at bounding box center [709, 150] width 638 height 41
click at [390, 125] on input "b. S3 Standard-IA (multi-AZ infrequent access)" at bounding box center [390, 118] width 0 height 13
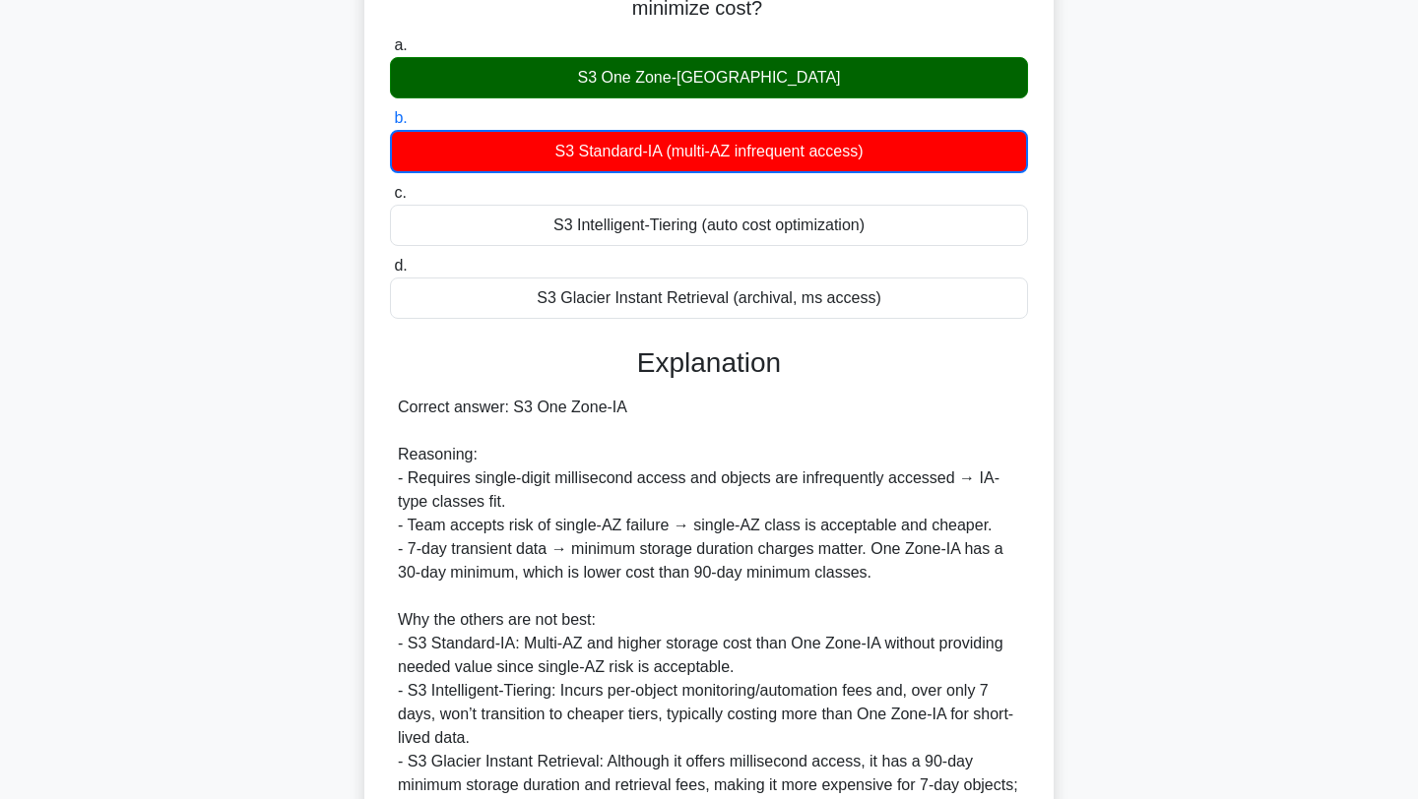
scroll to position [464, 0]
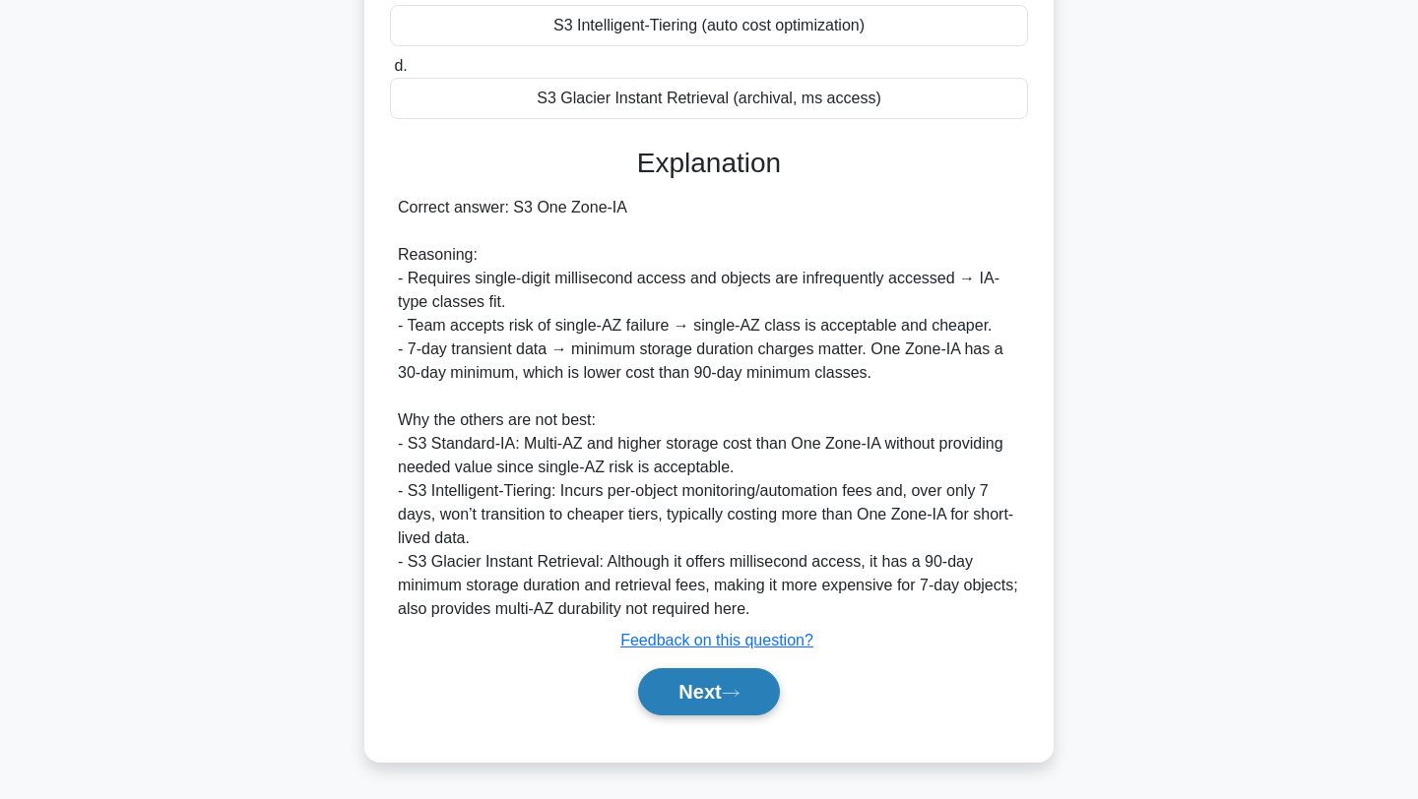
click at [767, 688] on button "Next" at bounding box center [708, 691] width 141 height 47
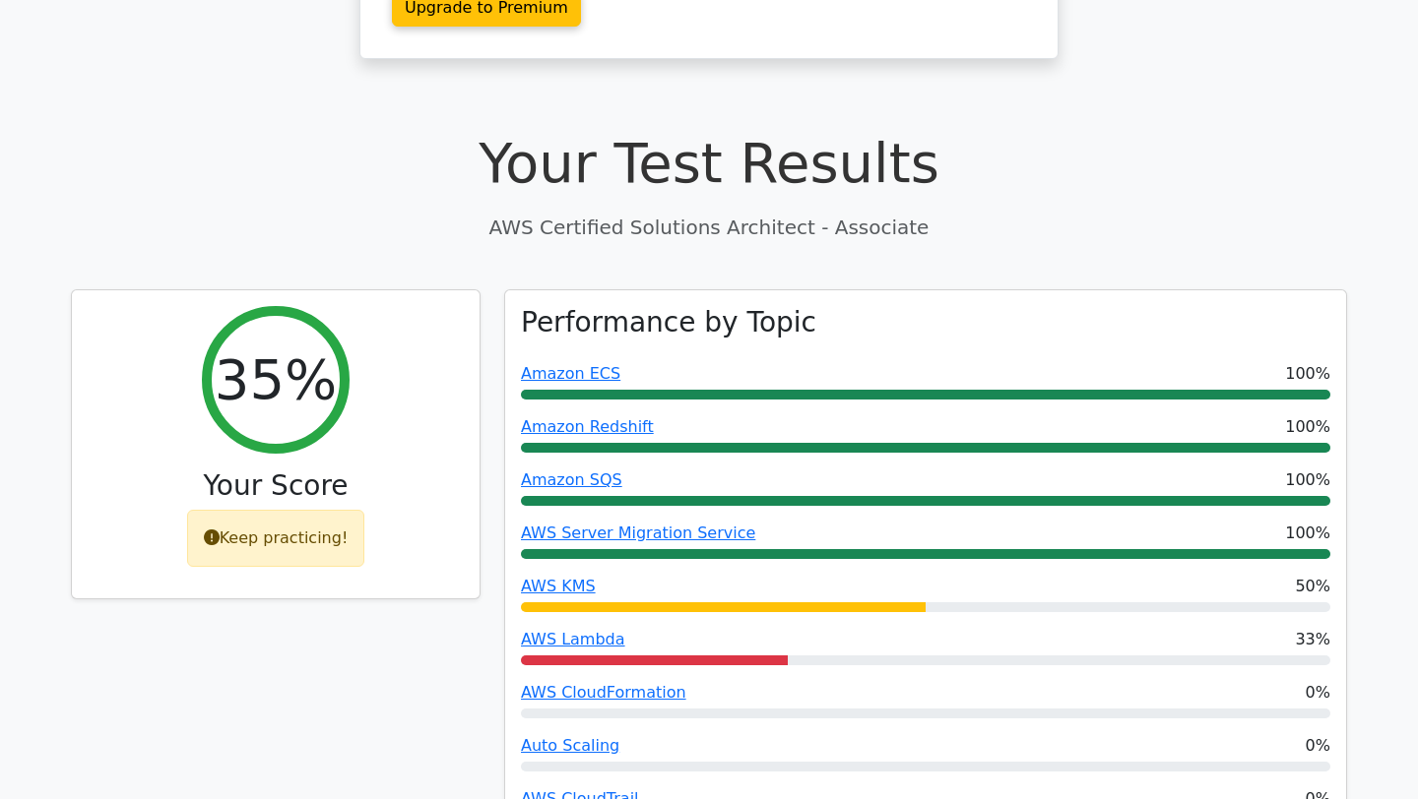
scroll to position [510, 0]
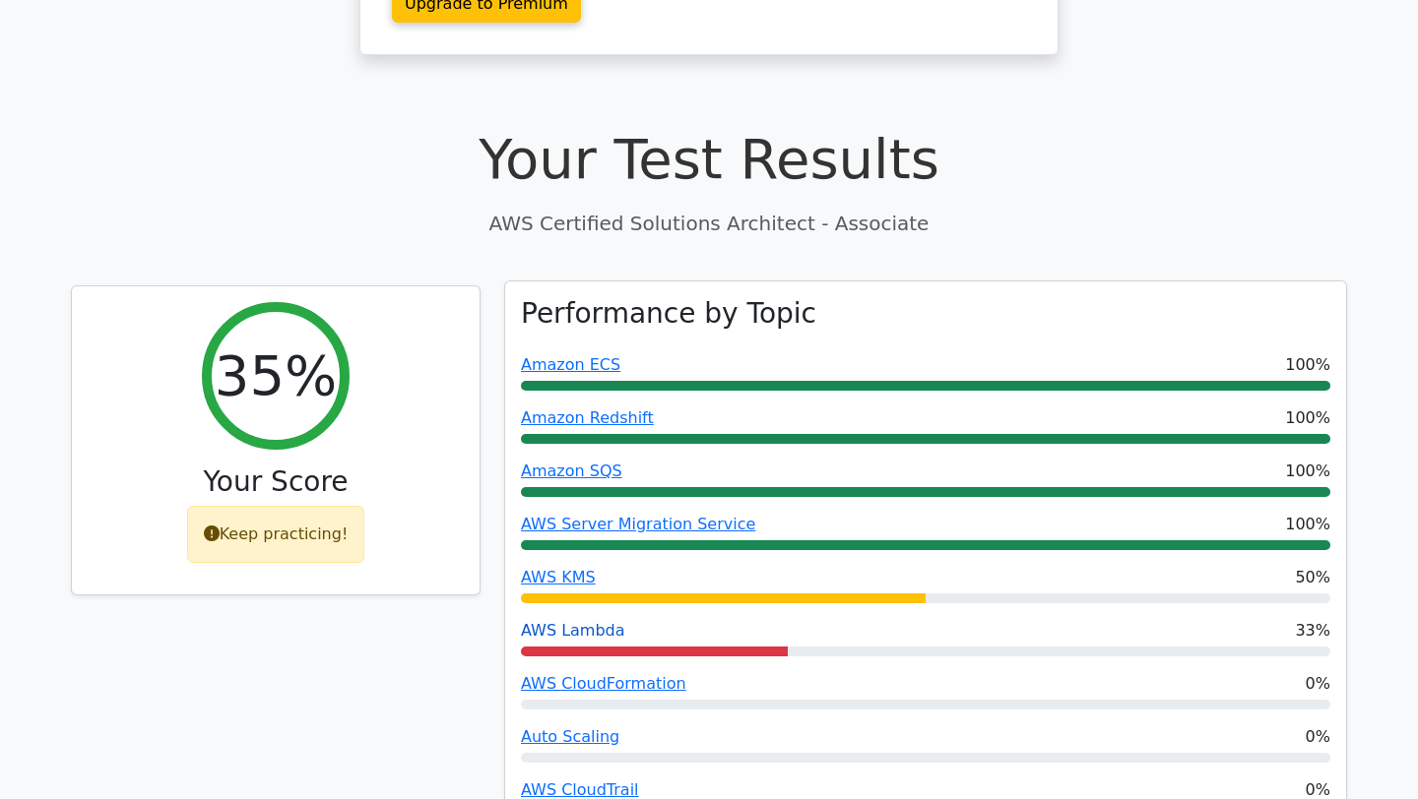
click at [574, 621] on link "AWS Lambda" at bounding box center [573, 630] width 104 height 19
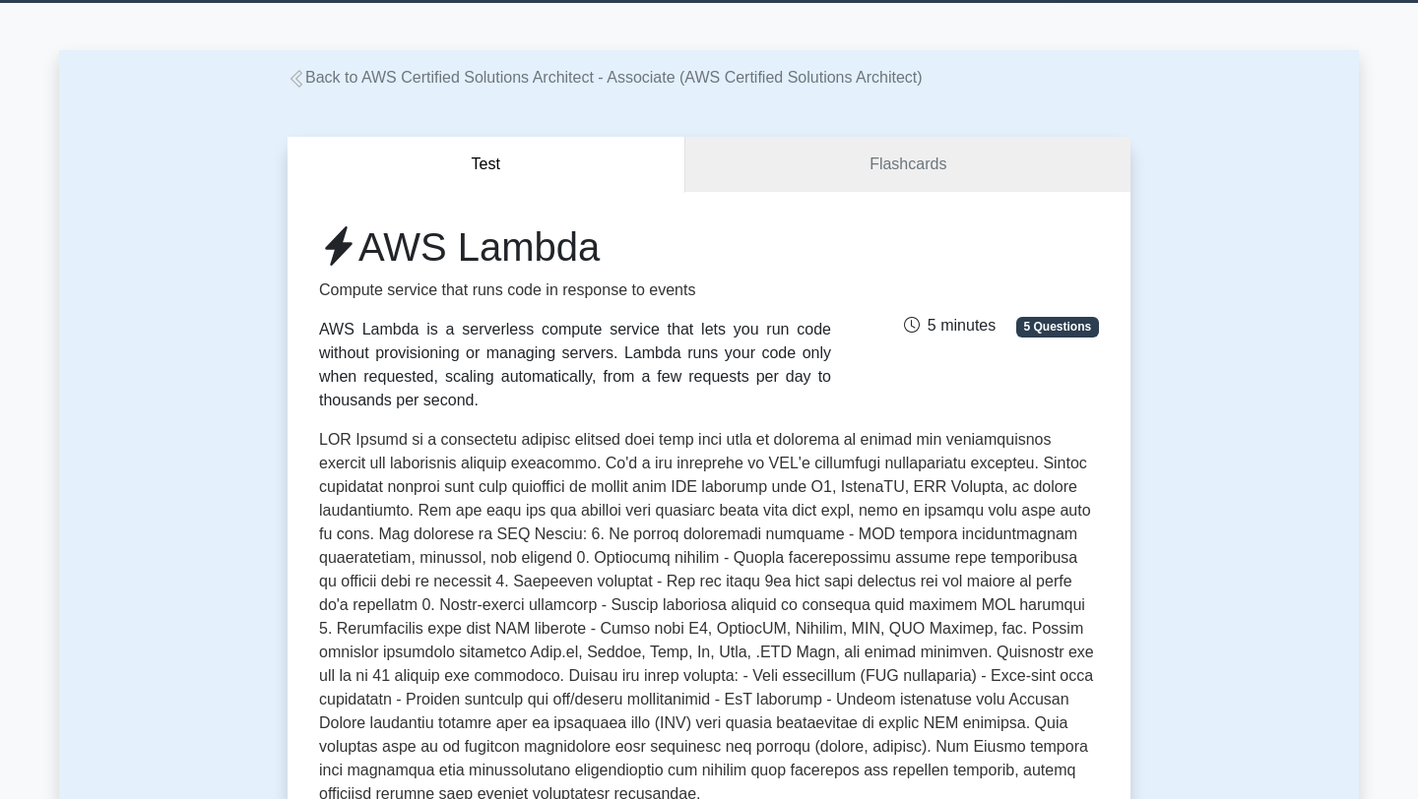
scroll to position [4, 0]
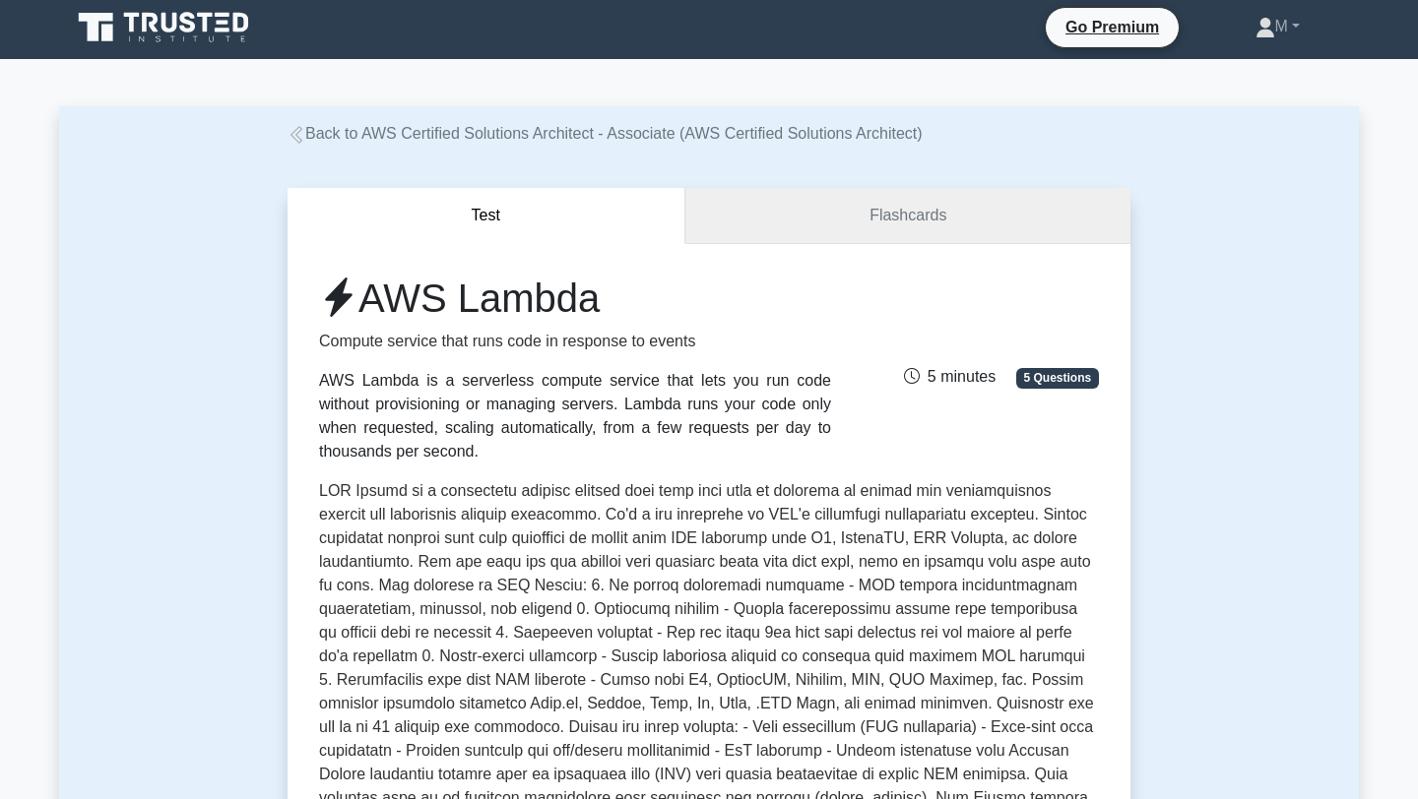
click at [770, 217] on link "Flashcards" at bounding box center [907, 216] width 445 height 56
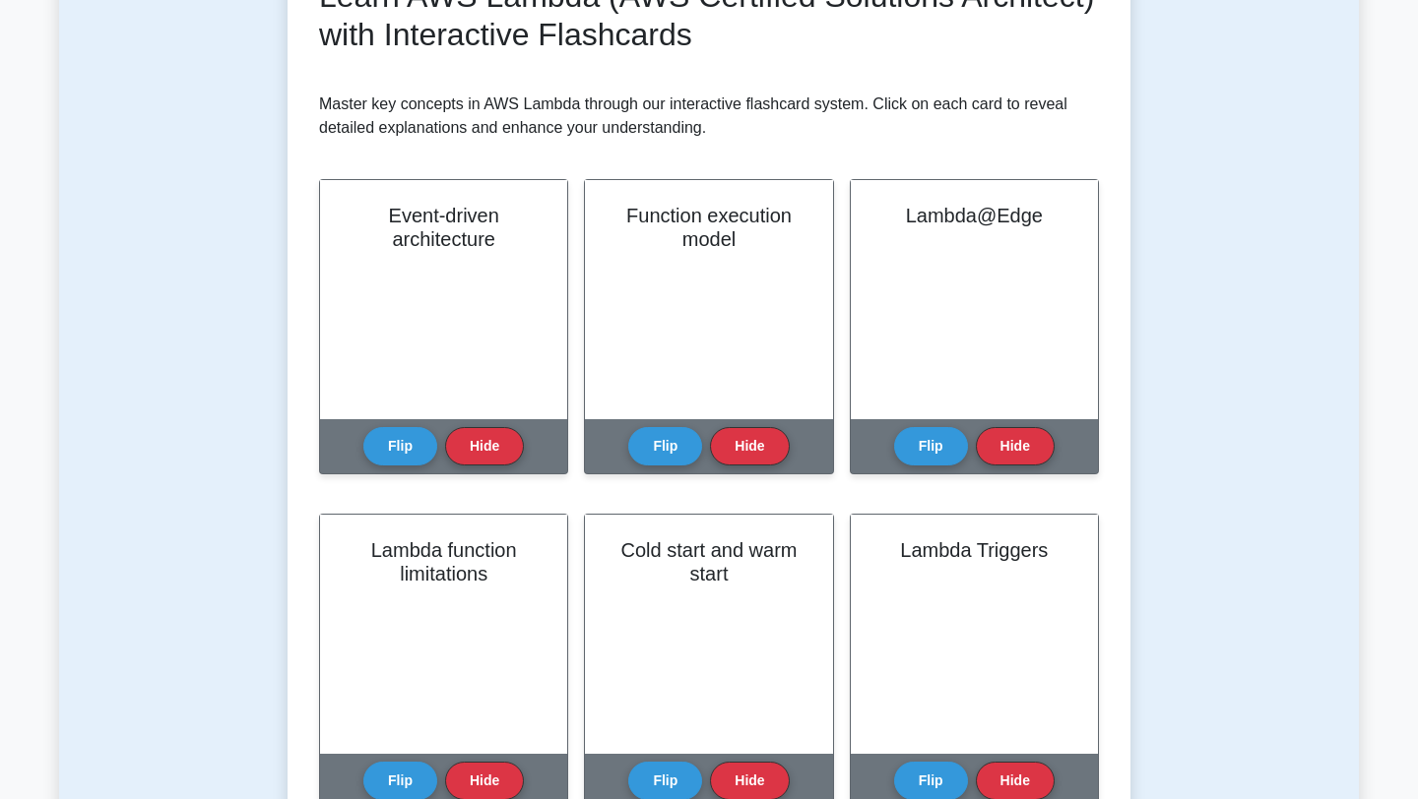
scroll to position [316, 0]
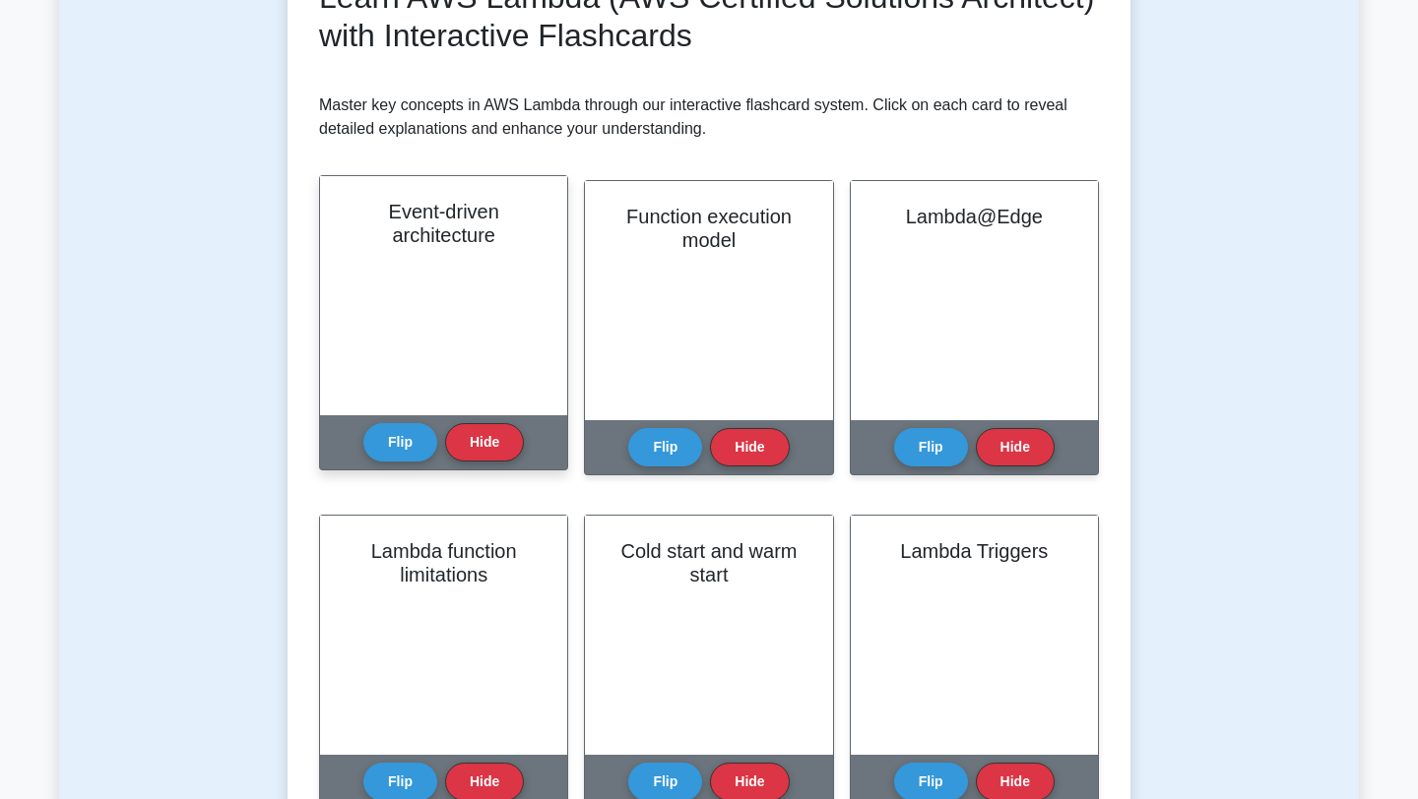
click at [433, 300] on div "Event-driven architecture" at bounding box center [443, 295] width 247 height 239
click at [412, 448] on button "Flip" at bounding box center [400, 441] width 74 height 38
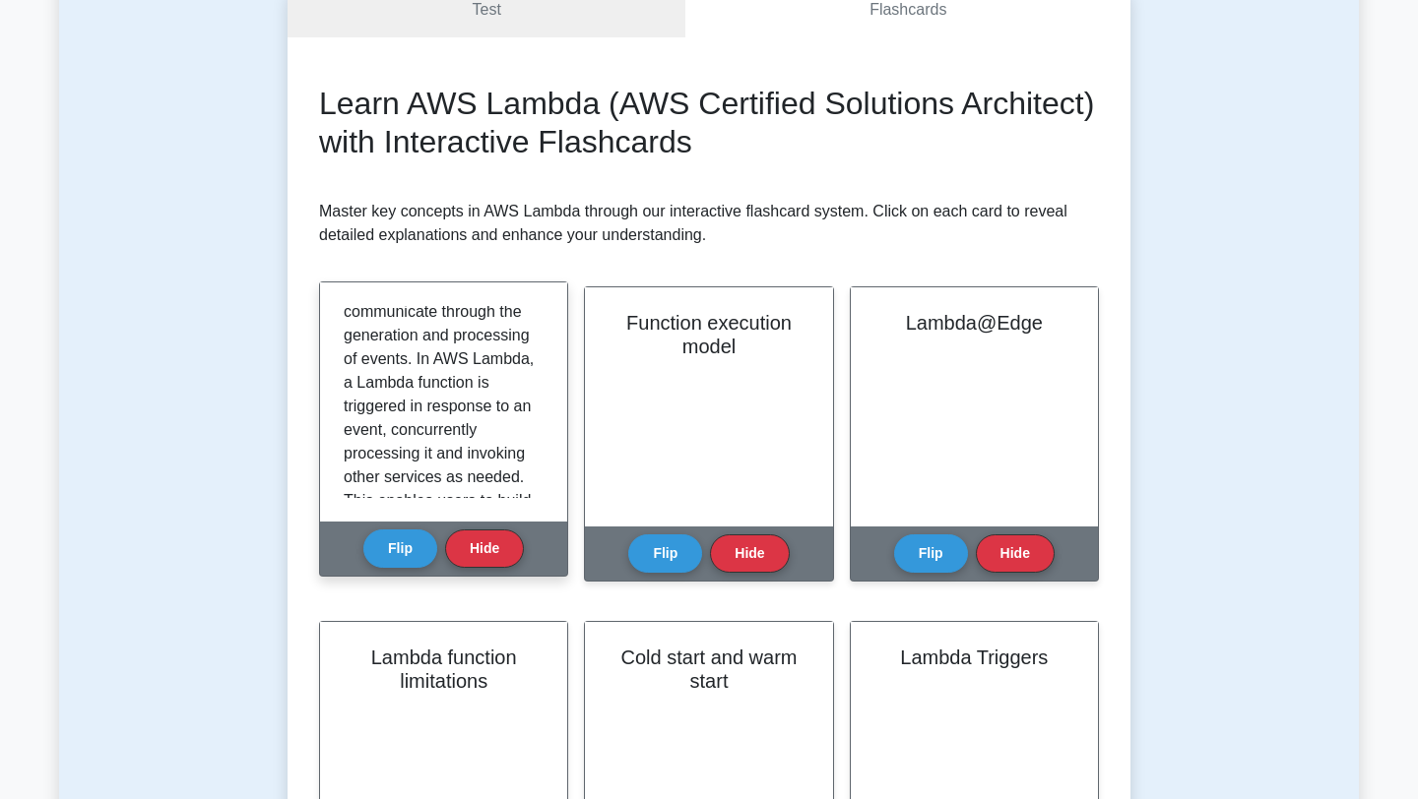
scroll to position [0, 0]
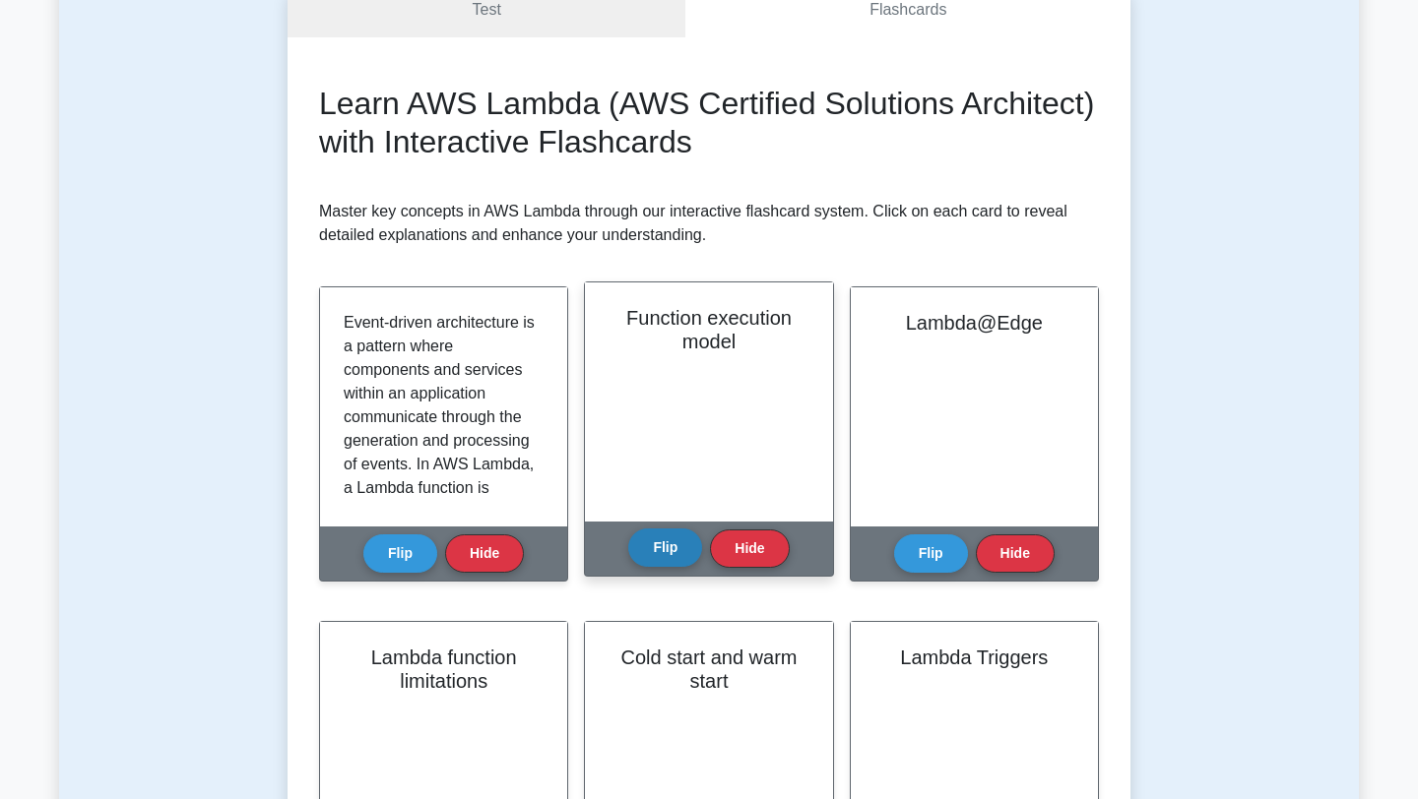
click at [669, 554] on button "Flip" at bounding box center [665, 548] width 74 height 38
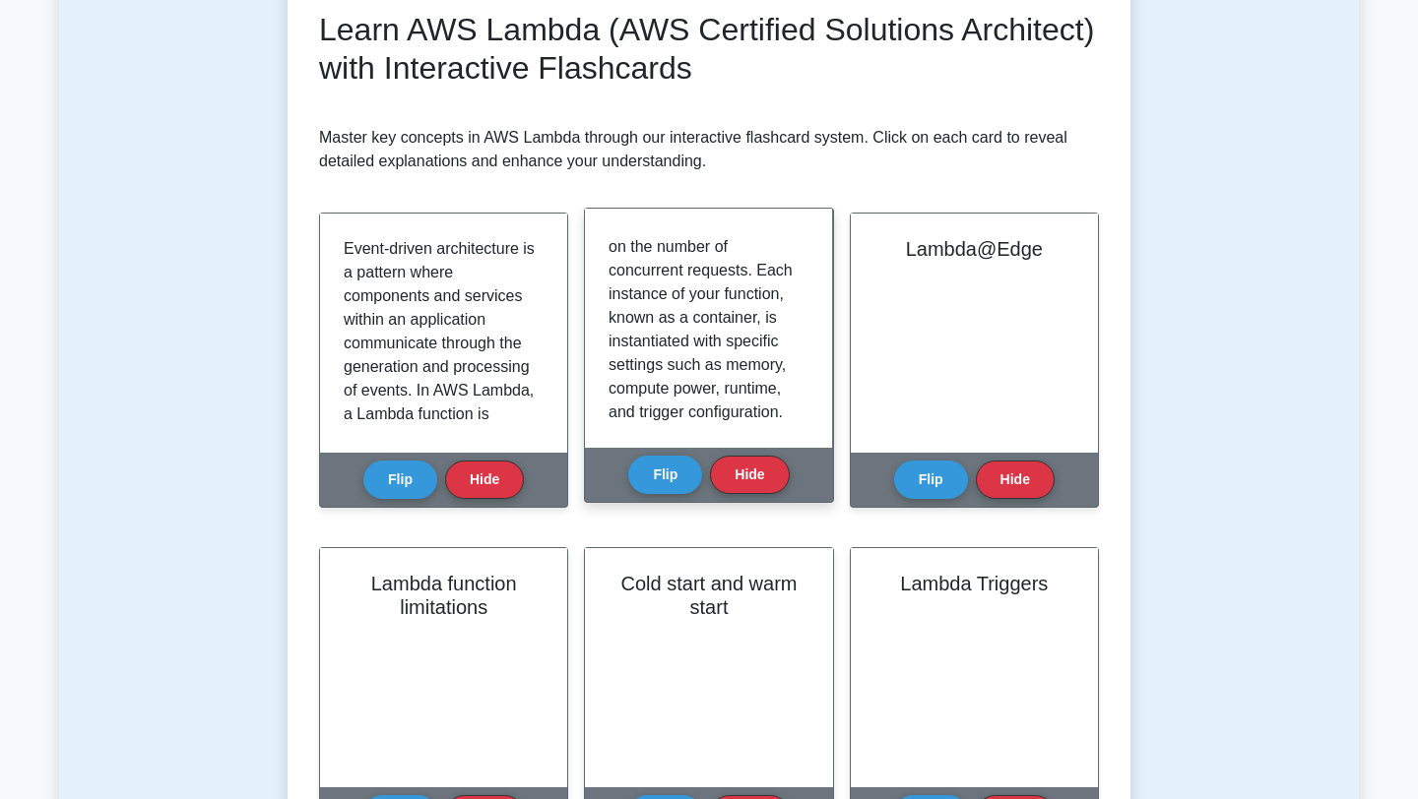
scroll to position [218, 0]
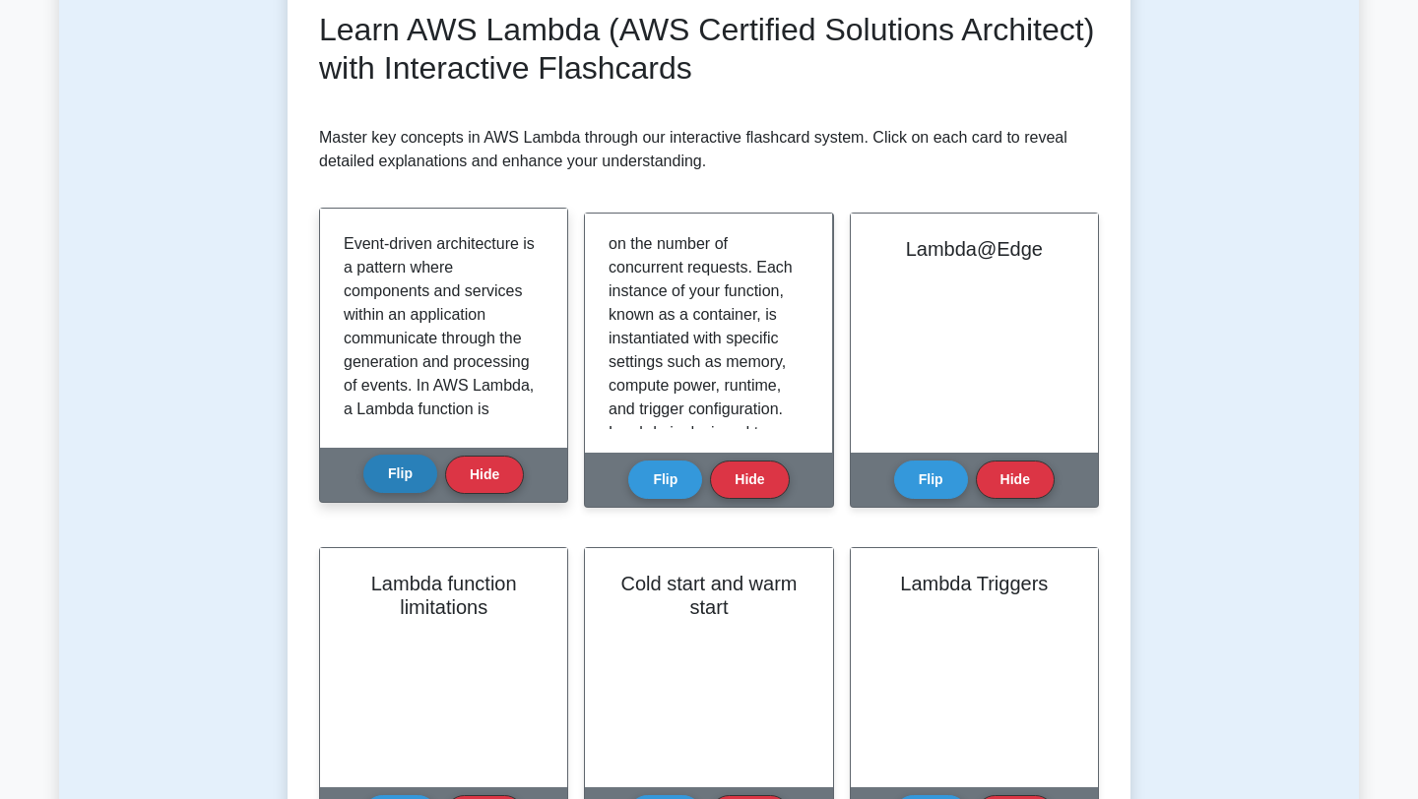
click at [408, 462] on button "Flip" at bounding box center [400, 474] width 74 height 38
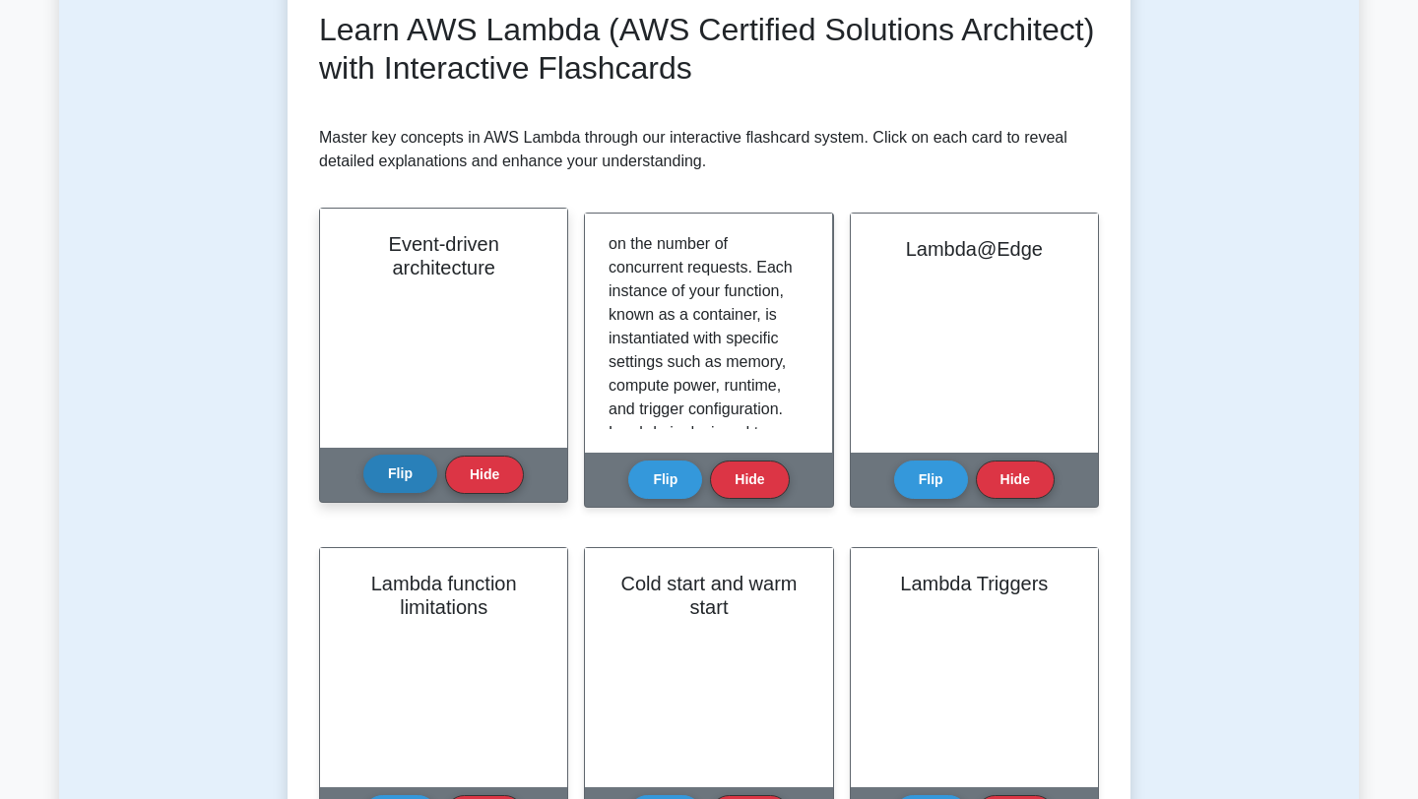
click at [408, 461] on button "Flip" at bounding box center [400, 474] width 74 height 38
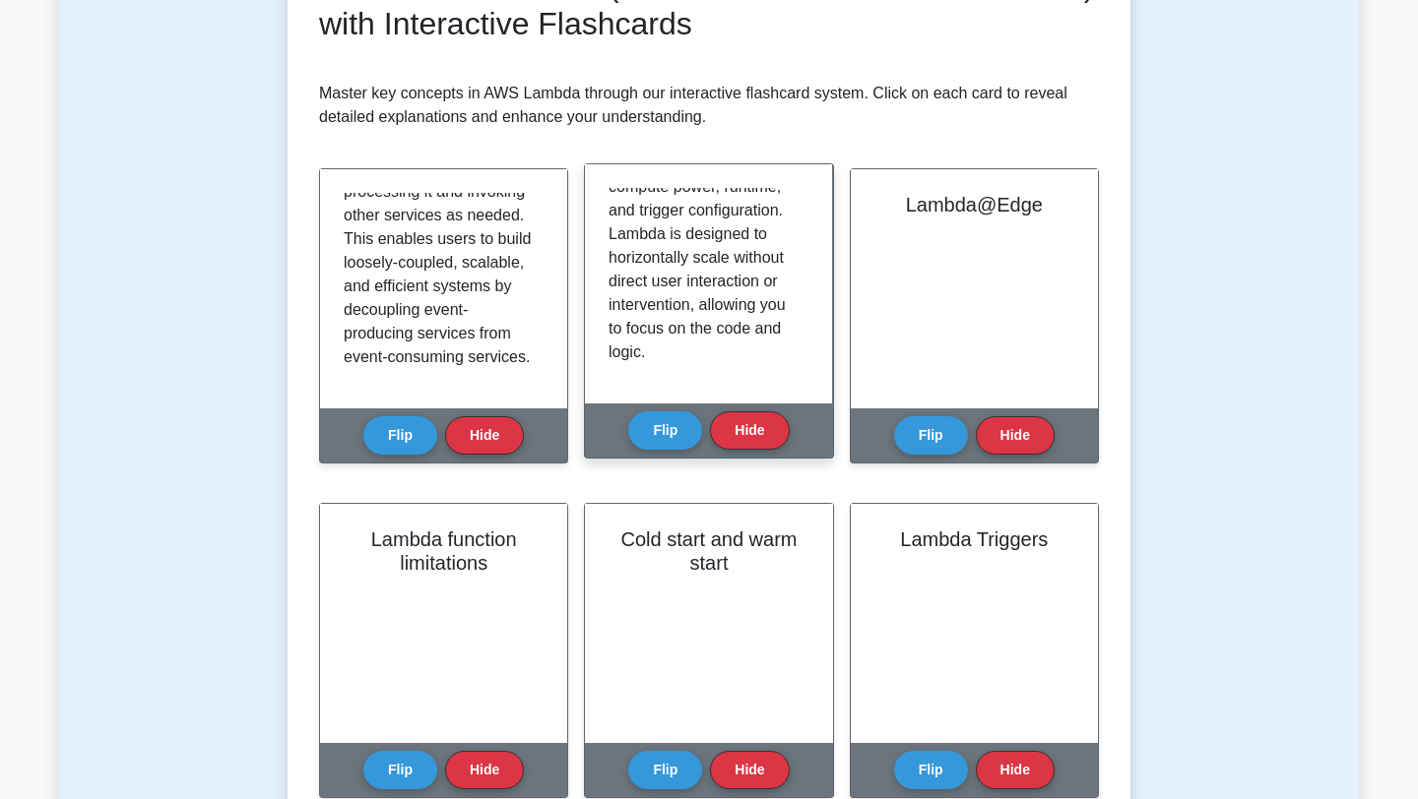
scroll to position [320, 0]
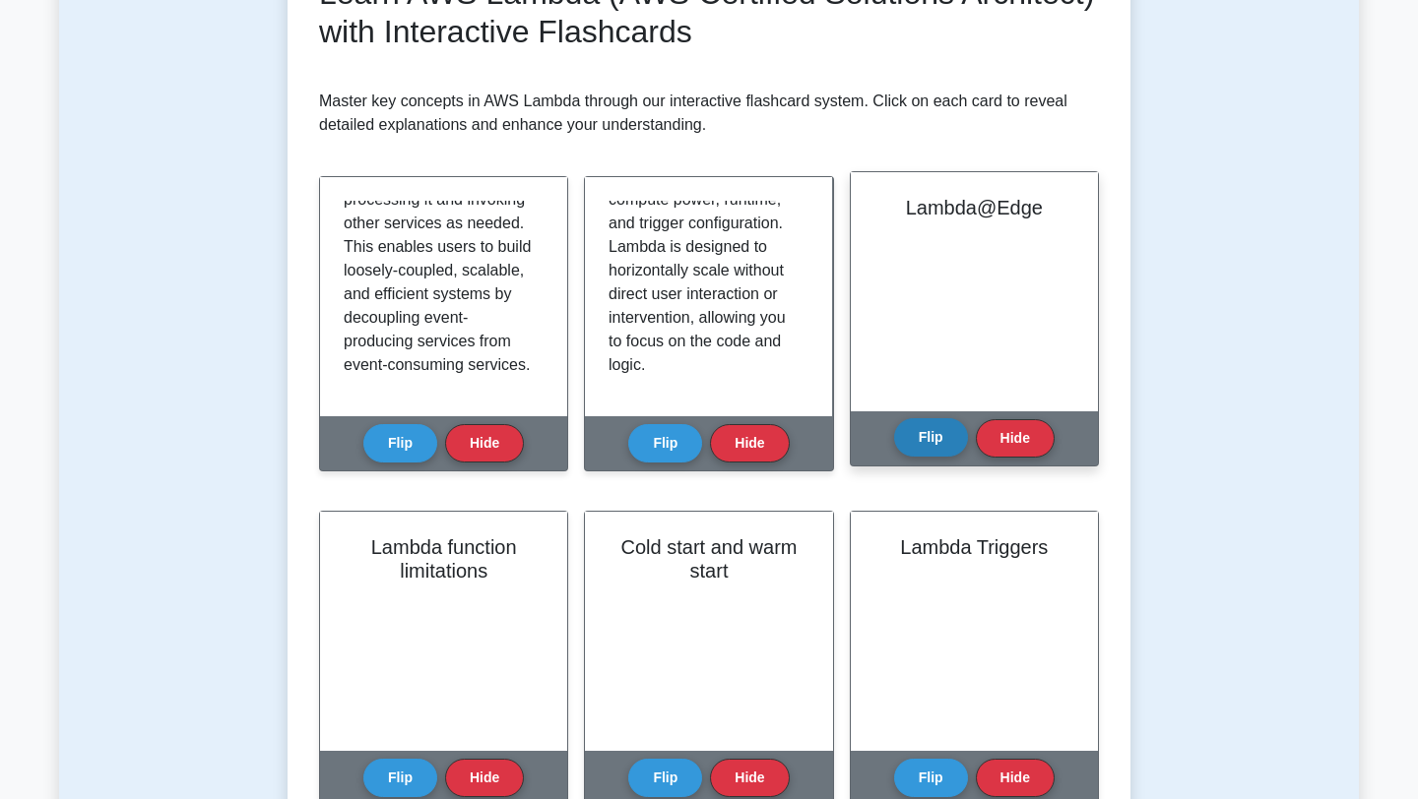
click at [946, 426] on button "Flip" at bounding box center [931, 437] width 74 height 38
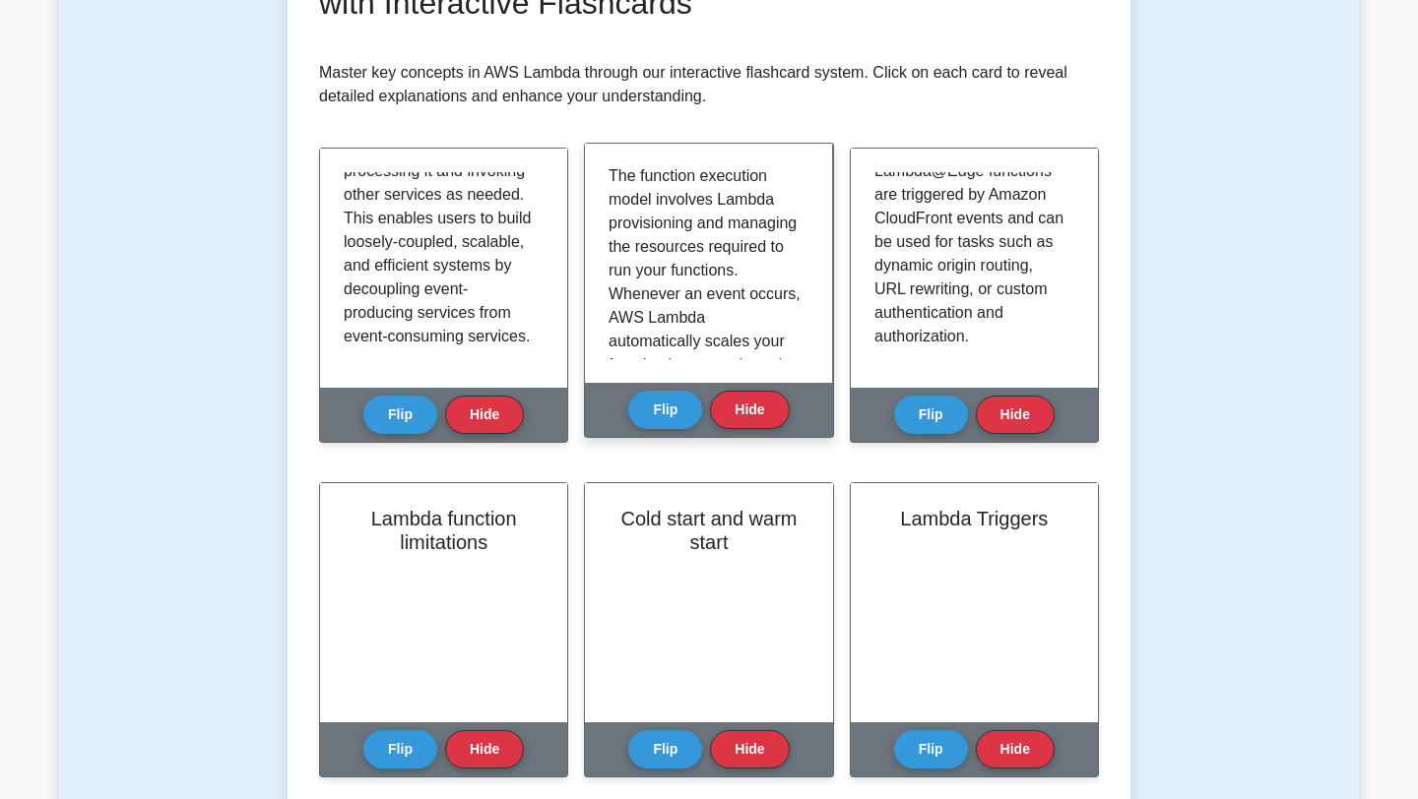
scroll to position [0, 0]
click at [685, 418] on button "Flip" at bounding box center [665, 409] width 74 height 38
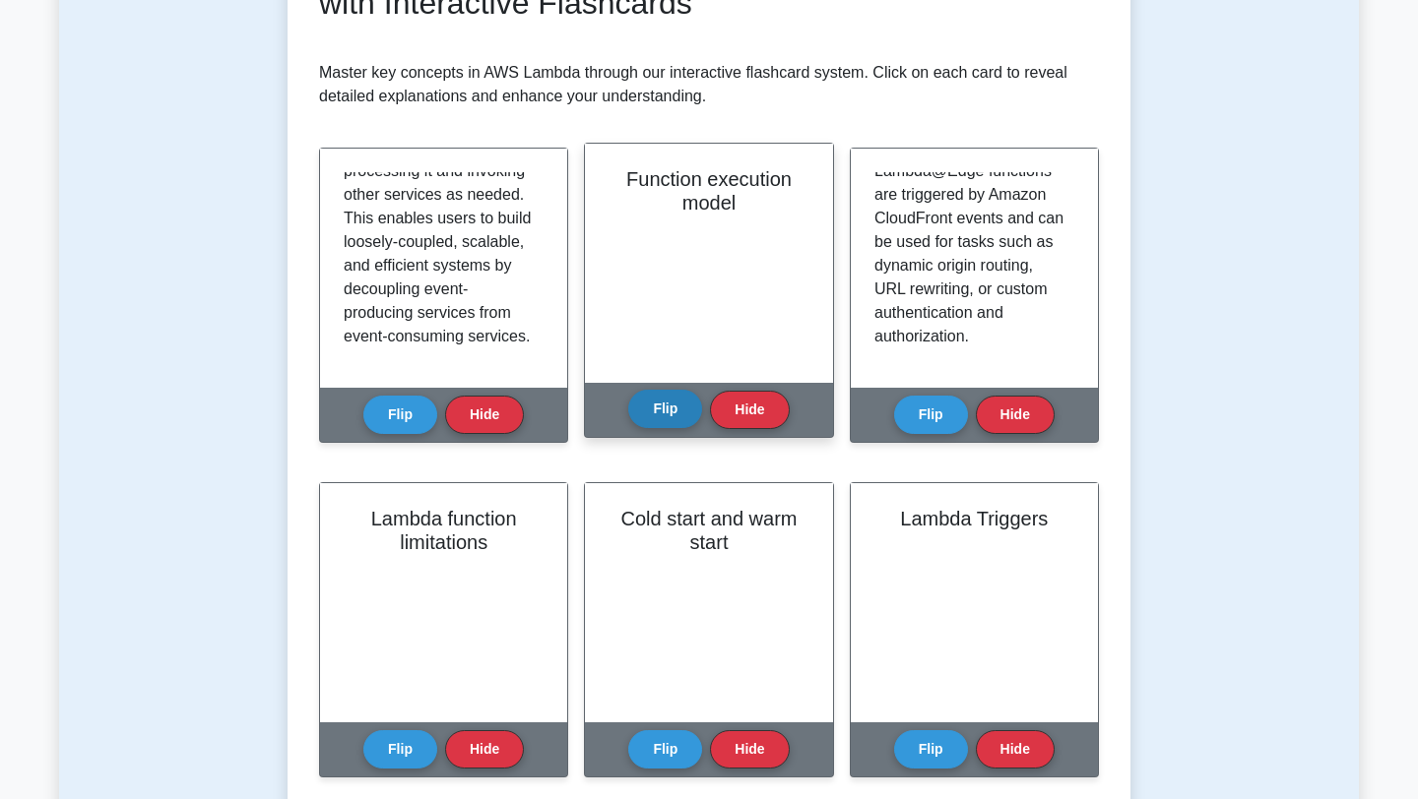
click at [685, 417] on button "Flip" at bounding box center [665, 409] width 74 height 38
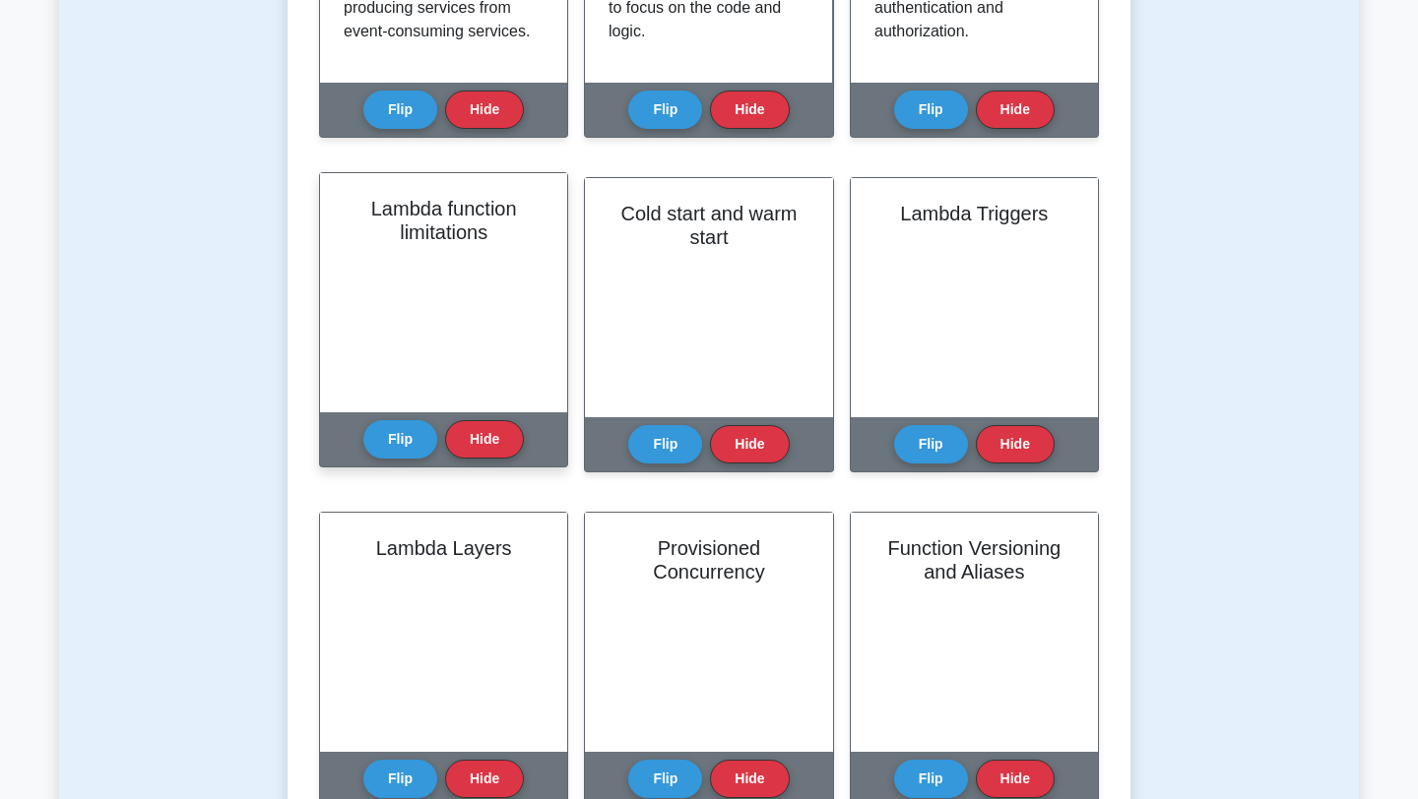
scroll to position [670, 0]
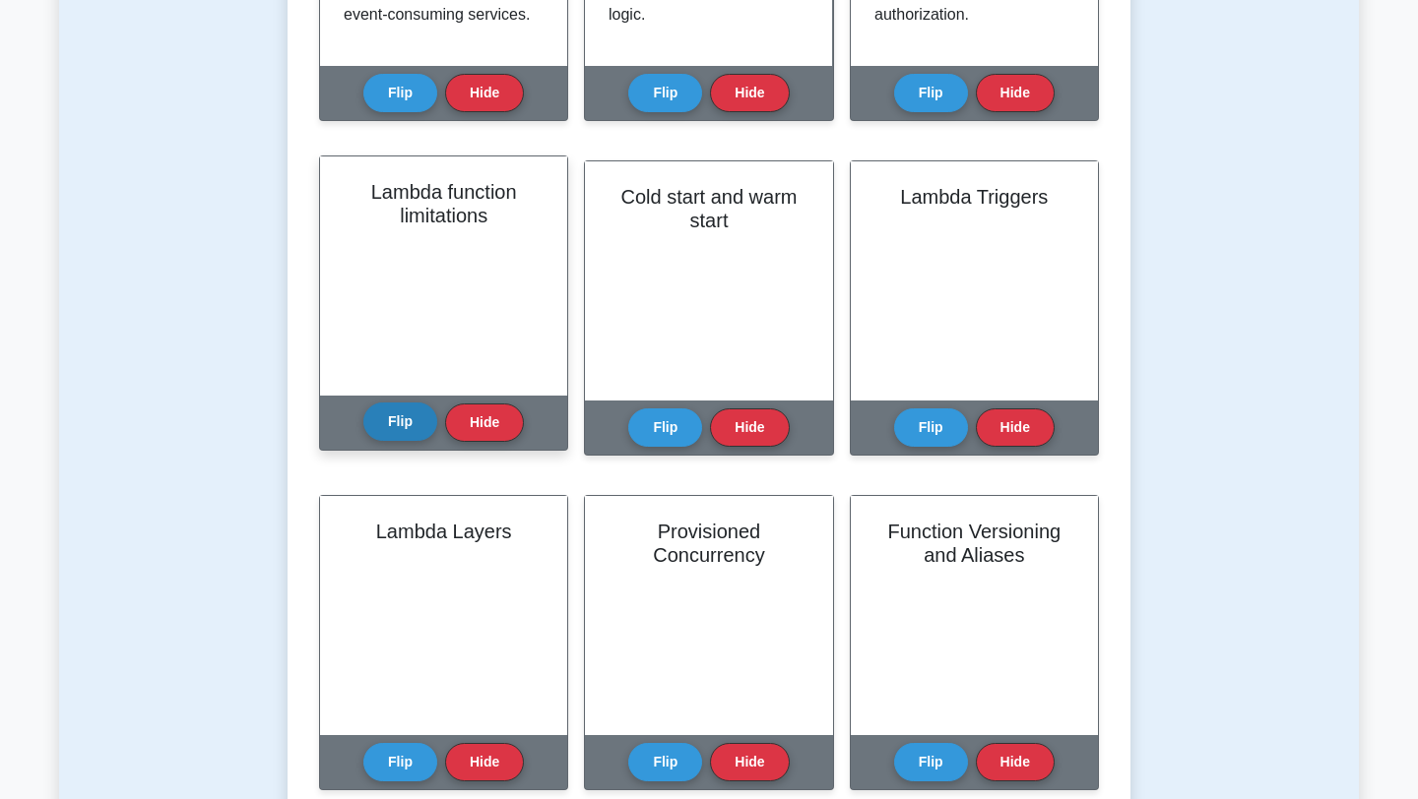
click at [413, 437] on button "Flip" at bounding box center [400, 422] width 74 height 38
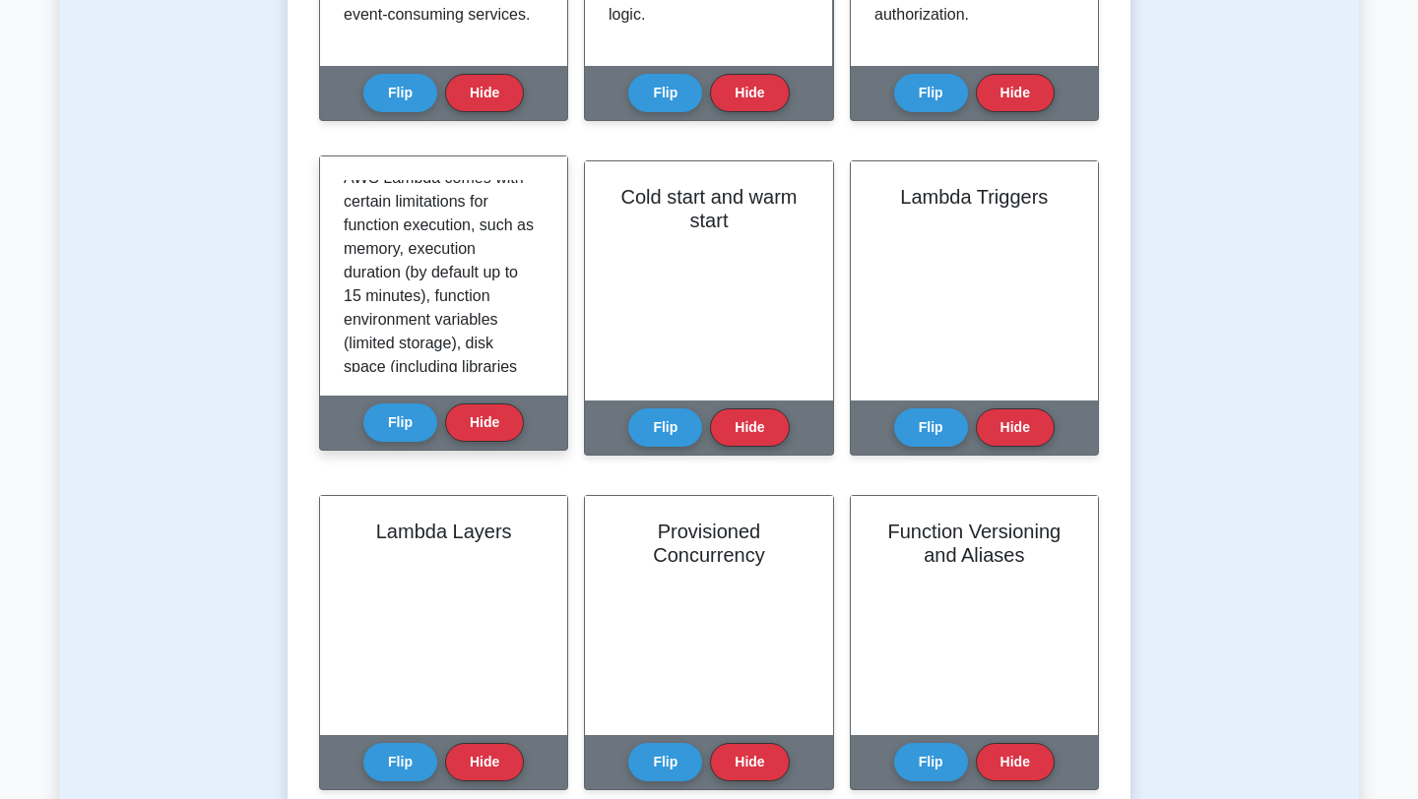
scroll to position [0, 0]
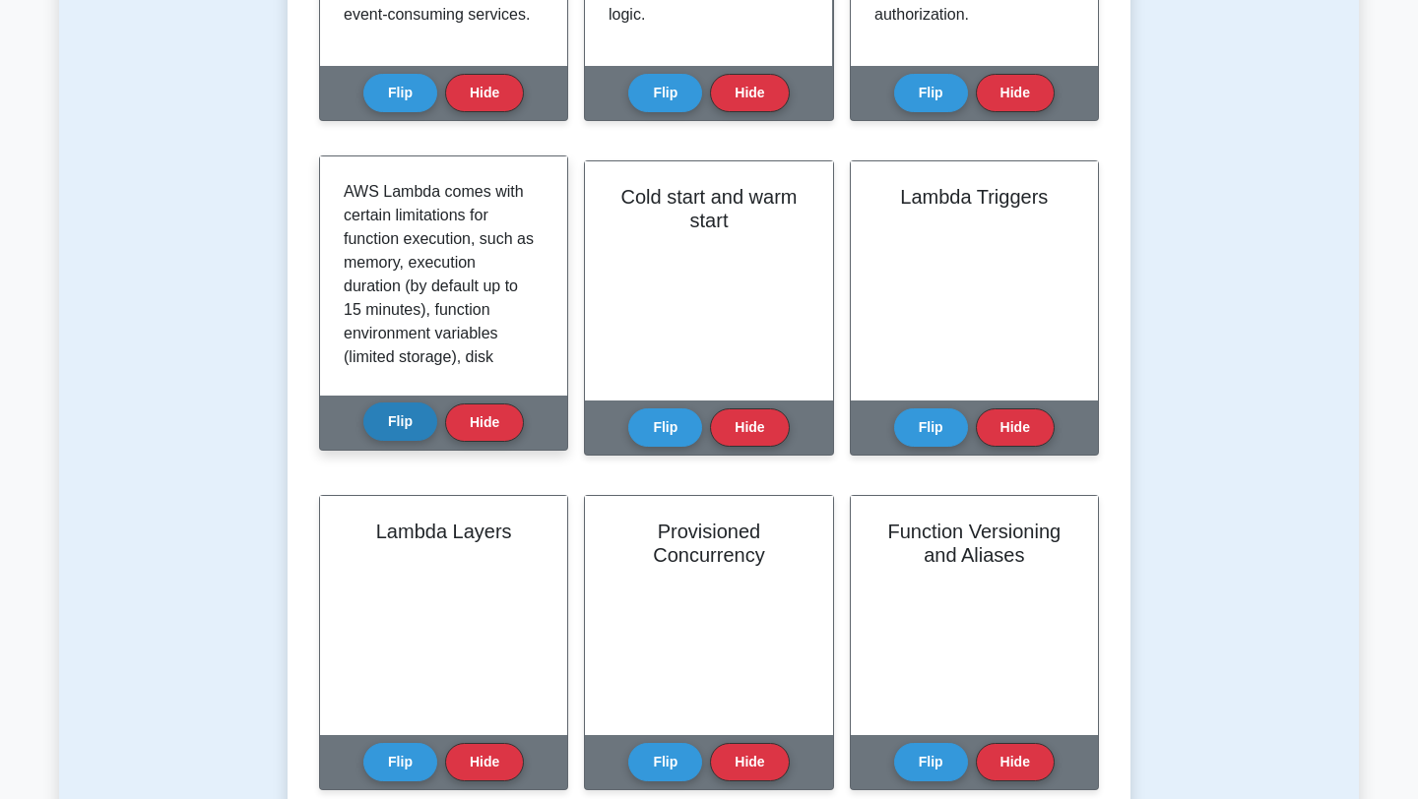
click at [414, 425] on button "Flip" at bounding box center [400, 422] width 74 height 38
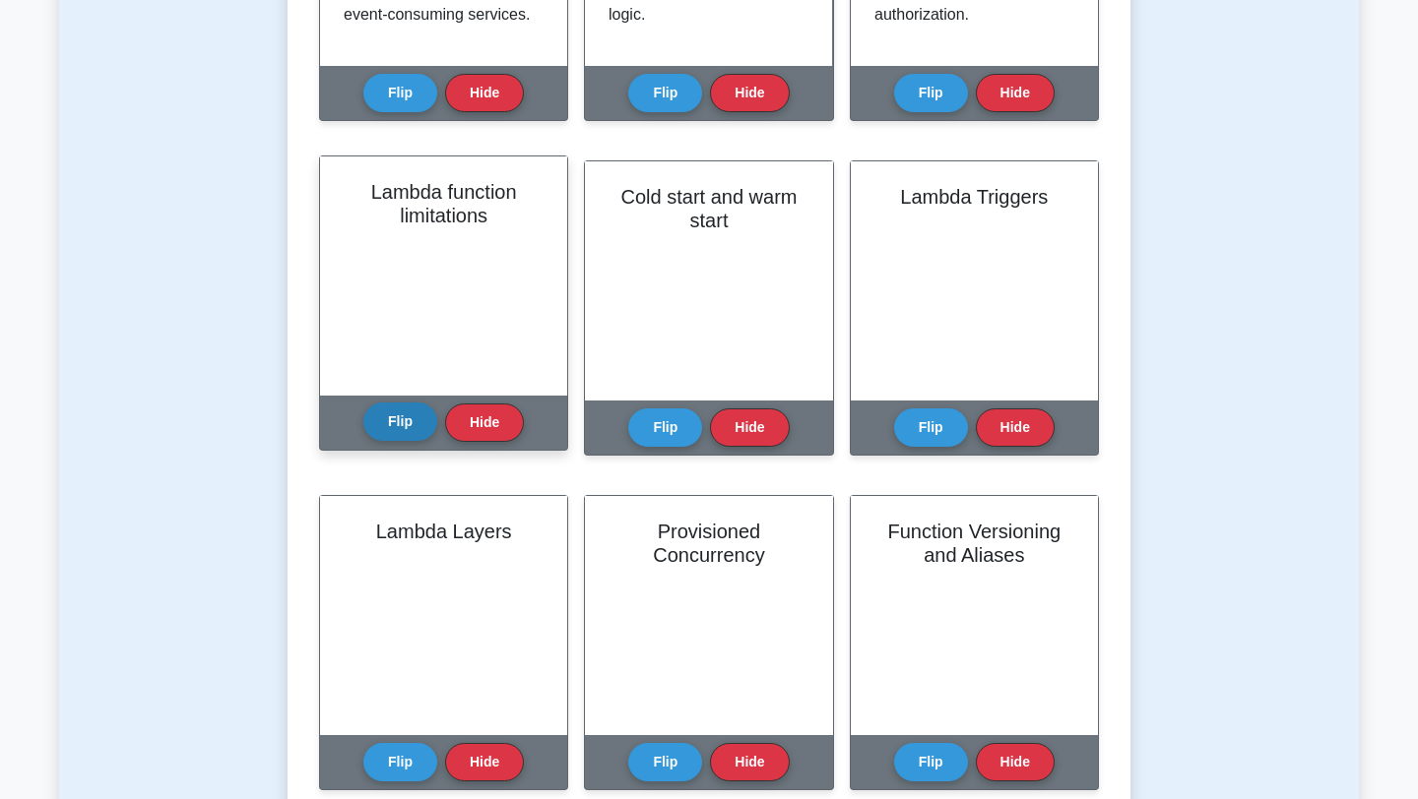
click at [414, 425] on button "Flip" at bounding box center [400, 422] width 74 height 38
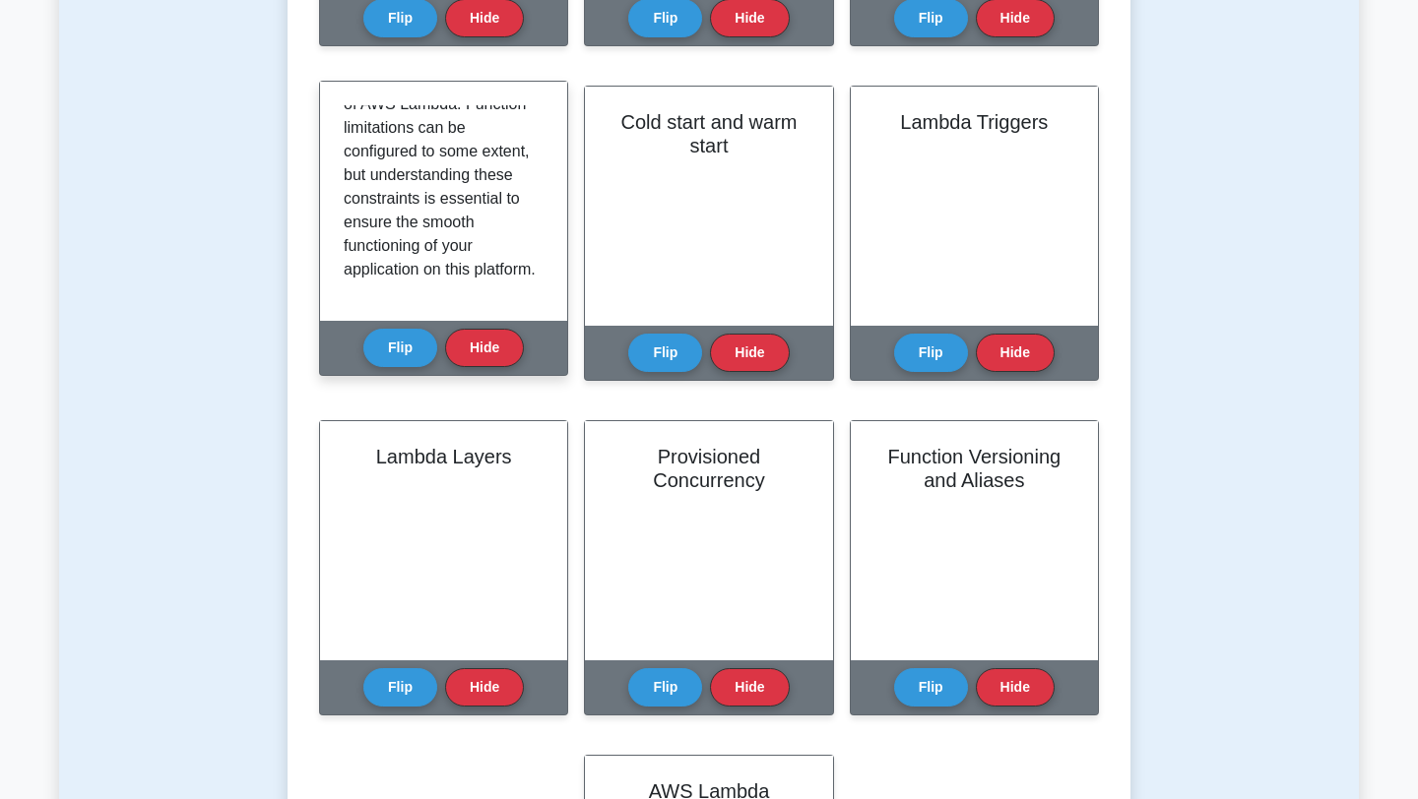
scroll to position [438, 0]
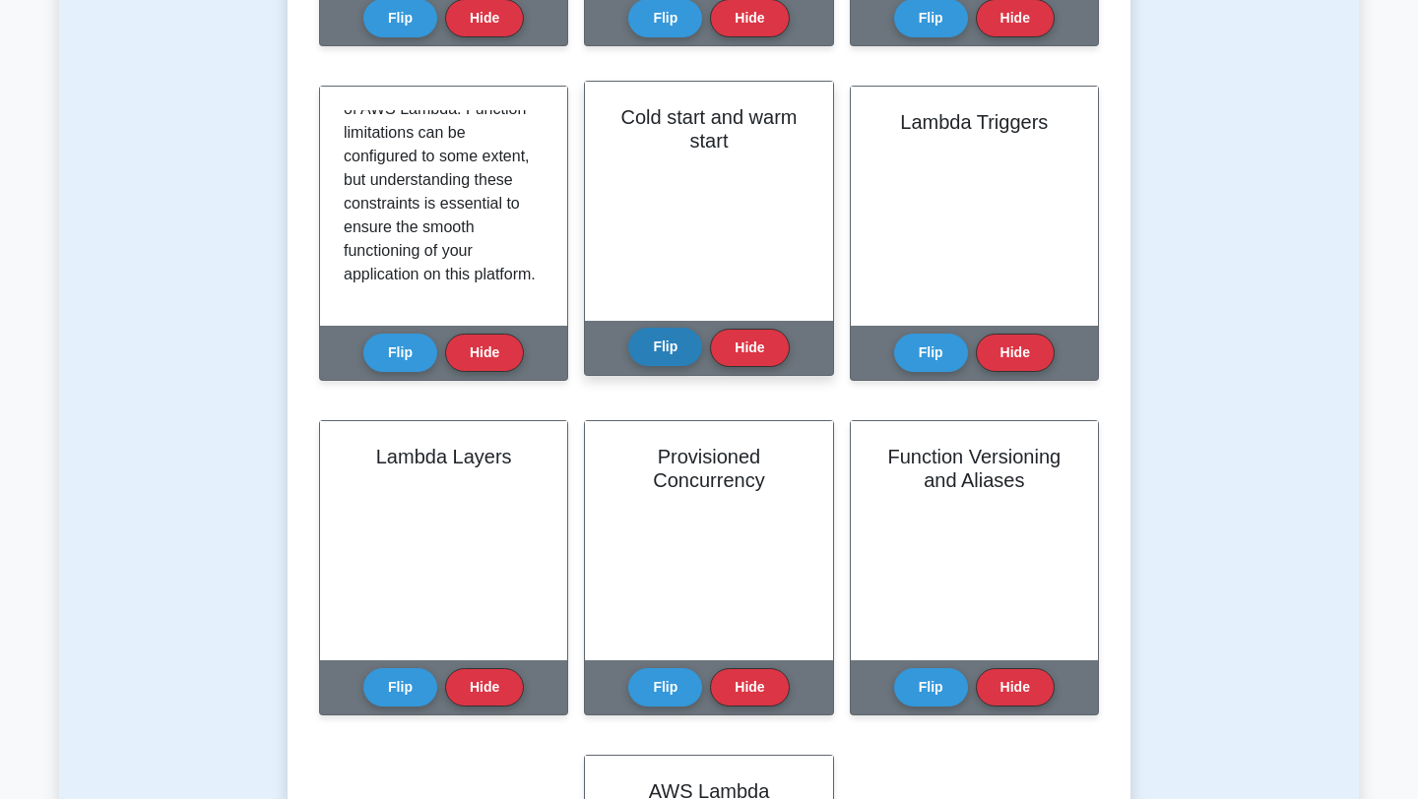
click at [667, 332] on button "Flip" at bounding box center [665, 347] width 74 height 38
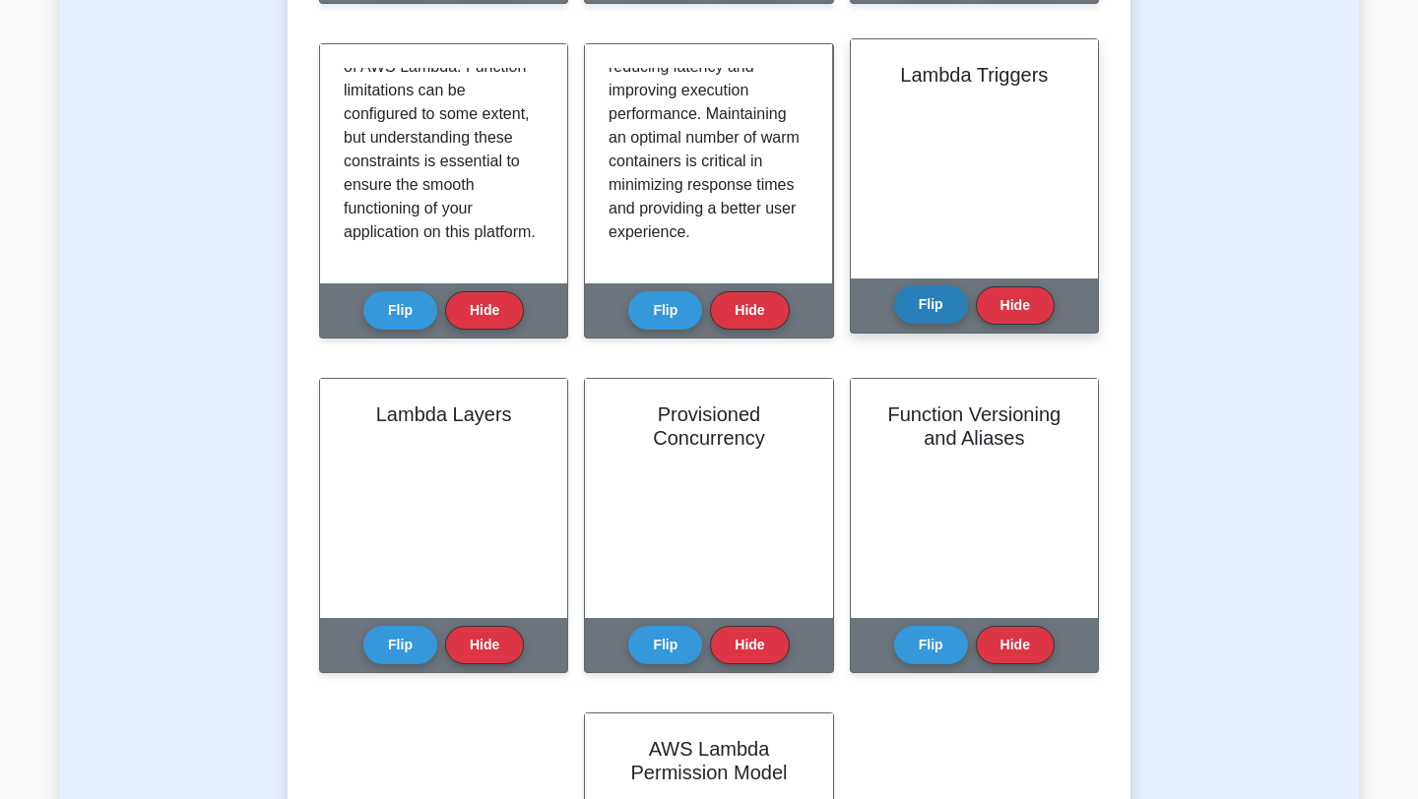
click at [960, 300] on button "Flip" at bounding box center [931, 305] width 74 height 38
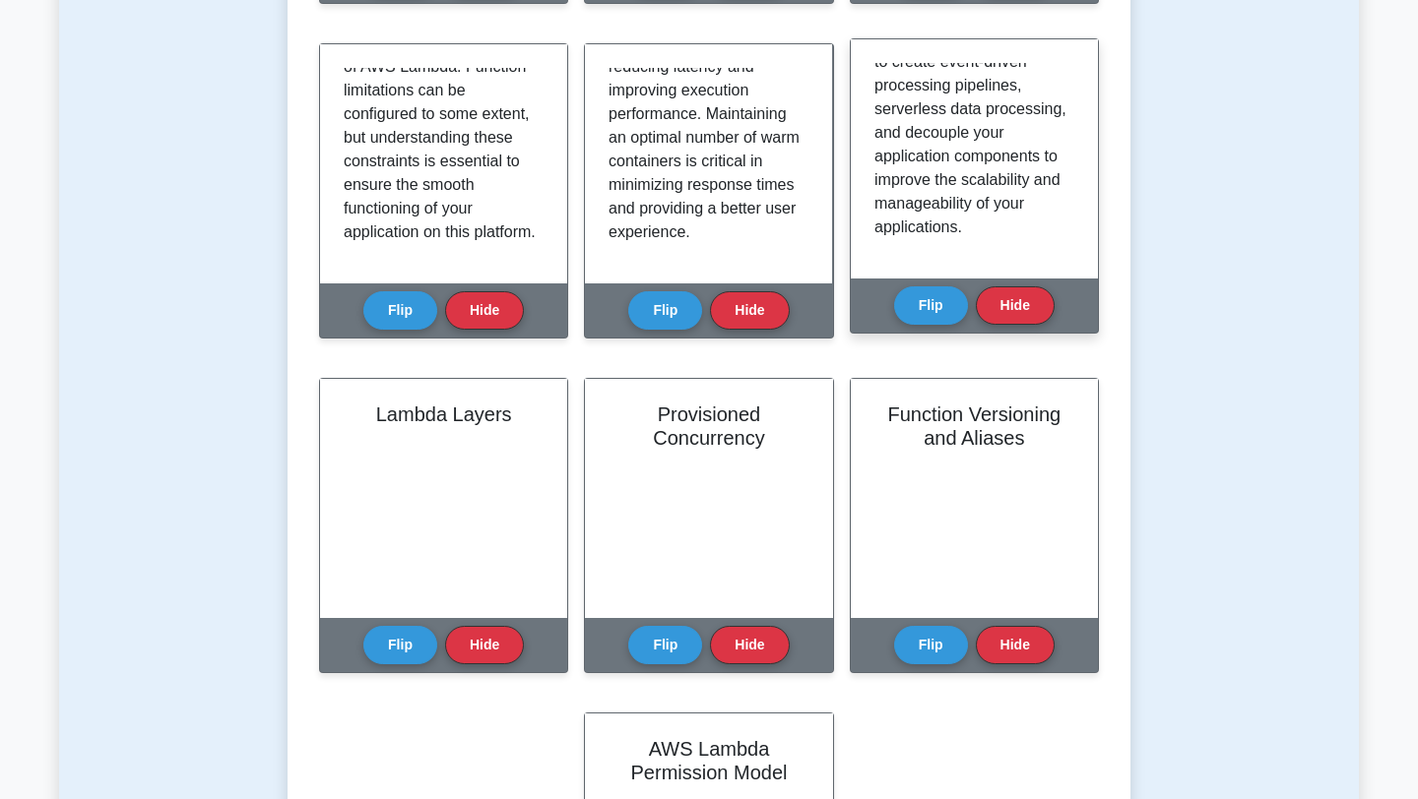
scroll to position [485, 0]
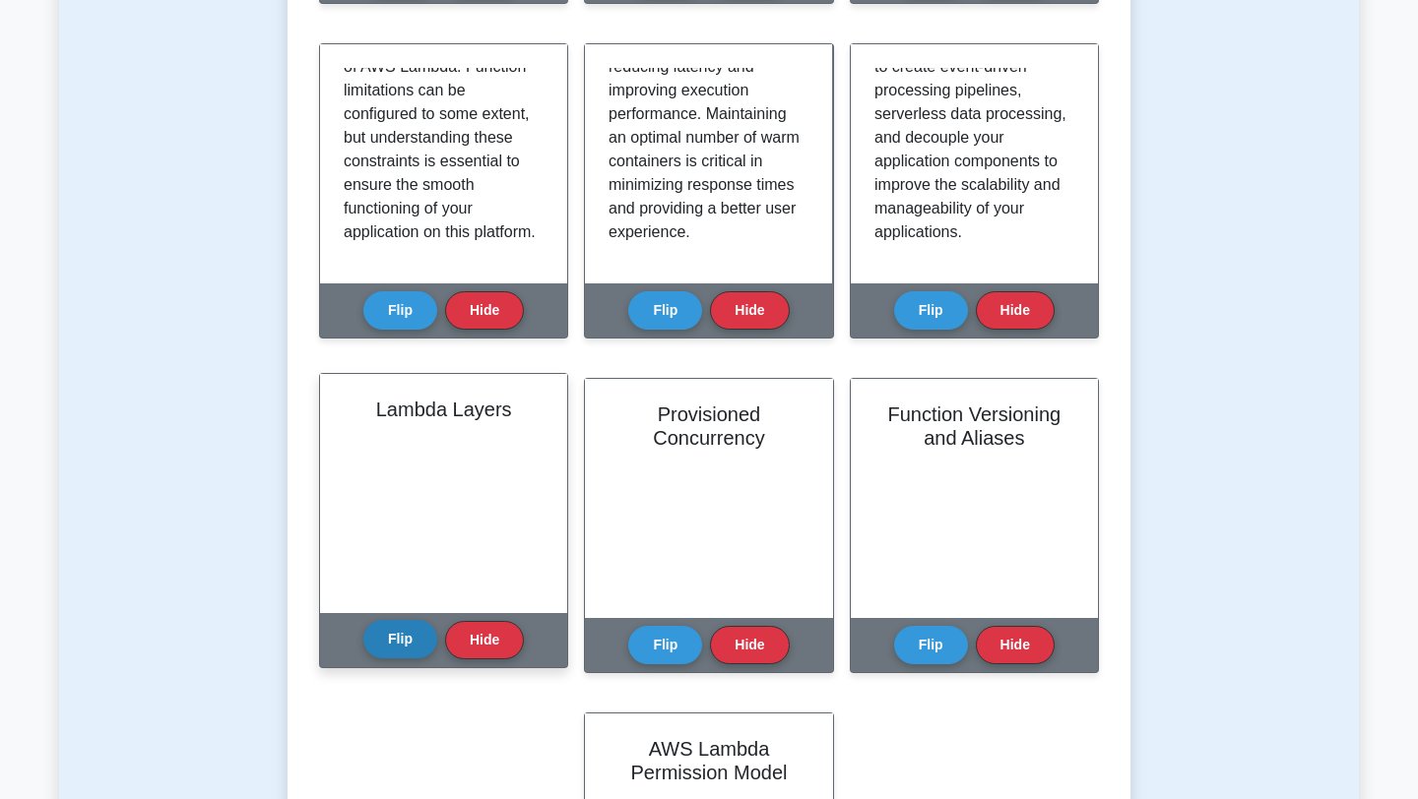
click at [390, 638] on button "Flip" at bounding box center [400, 639] width 74 height 38
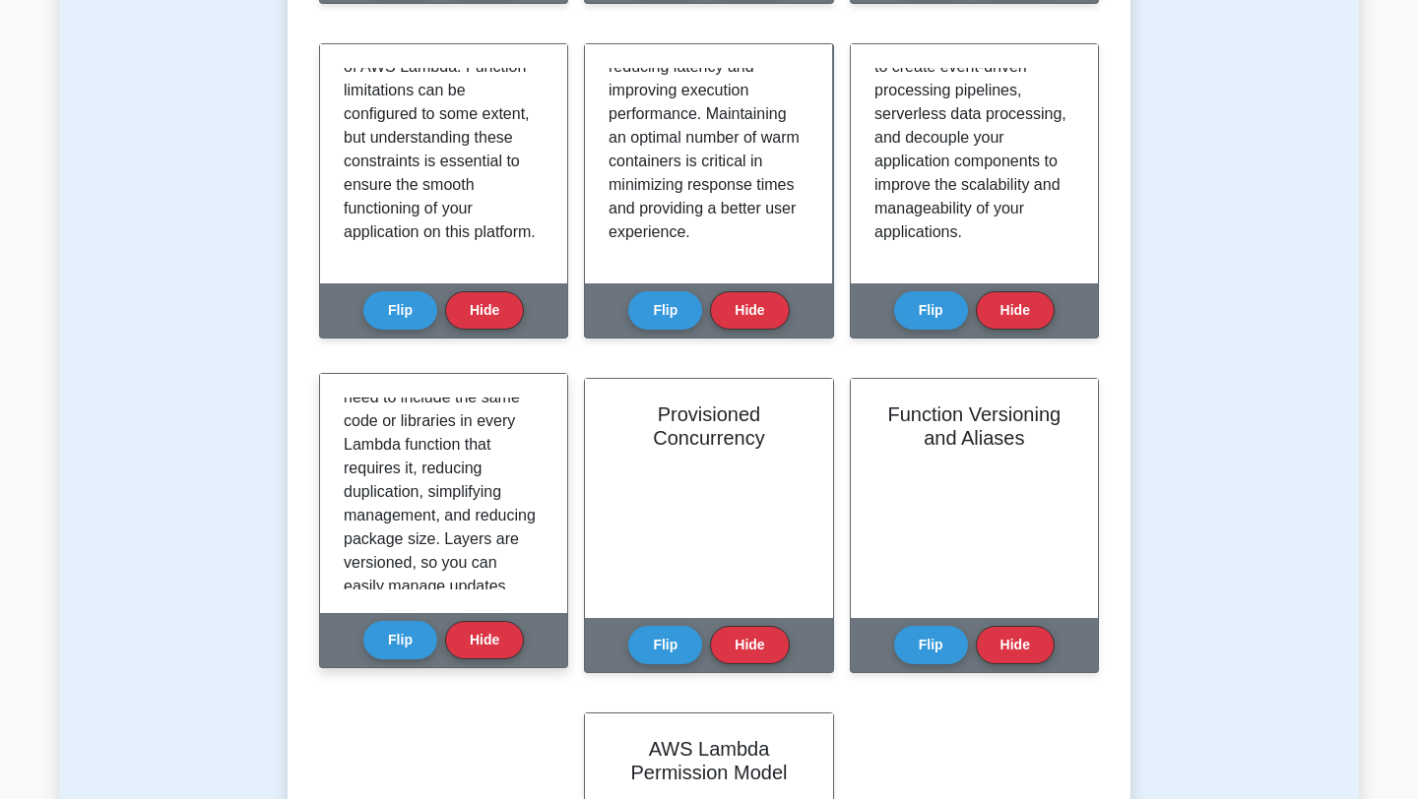
scroll to position [398, 0]
